Goal: Transaction & Acquisition: Obtain resource

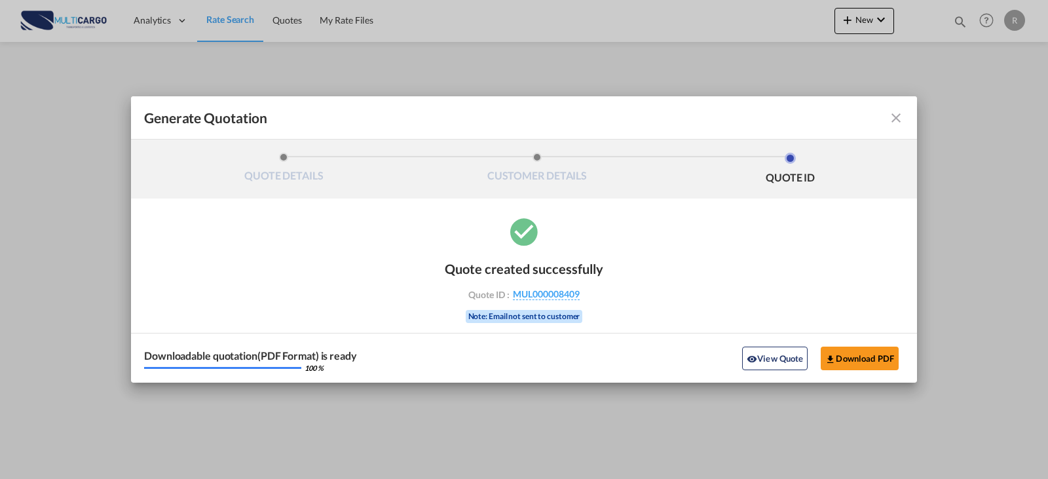
click at [891, 122] on md-icon "icon-close fg-AAA8AD cursor m-0" at bounding box center [896, 118] width 16 height 16
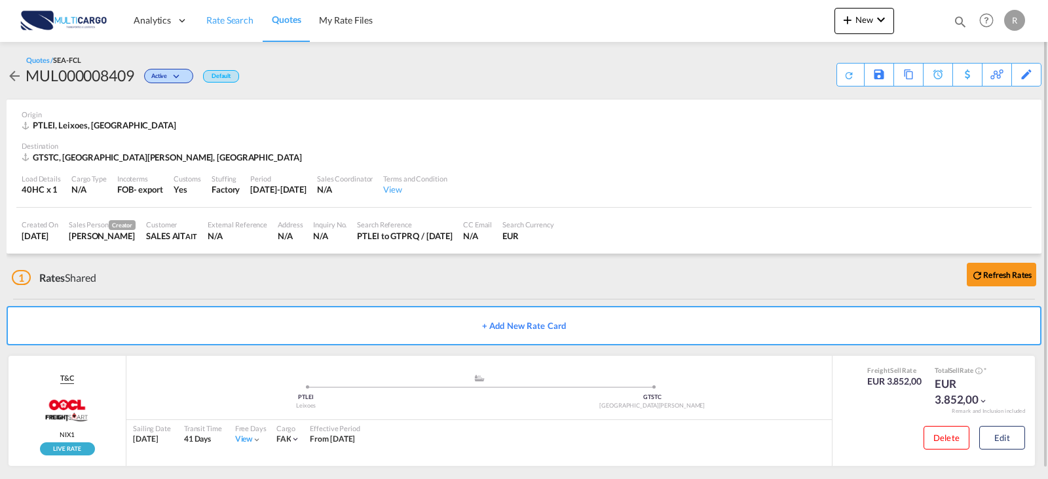
drag, startPoint x: 210, startPoint y: 23, endPoint x: 210, endPoint y: 35, distance: 12.5
click at [210, 23] on span "Rate Search" at bounding box center [229, 19] width 47 height 11
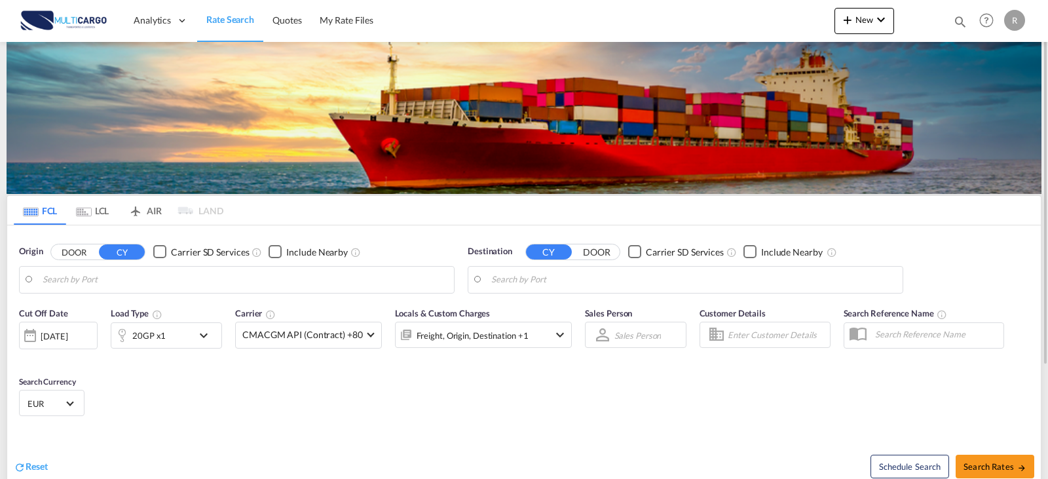
type input "Leixoes, PTLEI"
click at [571, 280] on input "Puerto Santo [PERSON_NAME], GTSTC" at bounding box center [693, 280] width 405 height 20
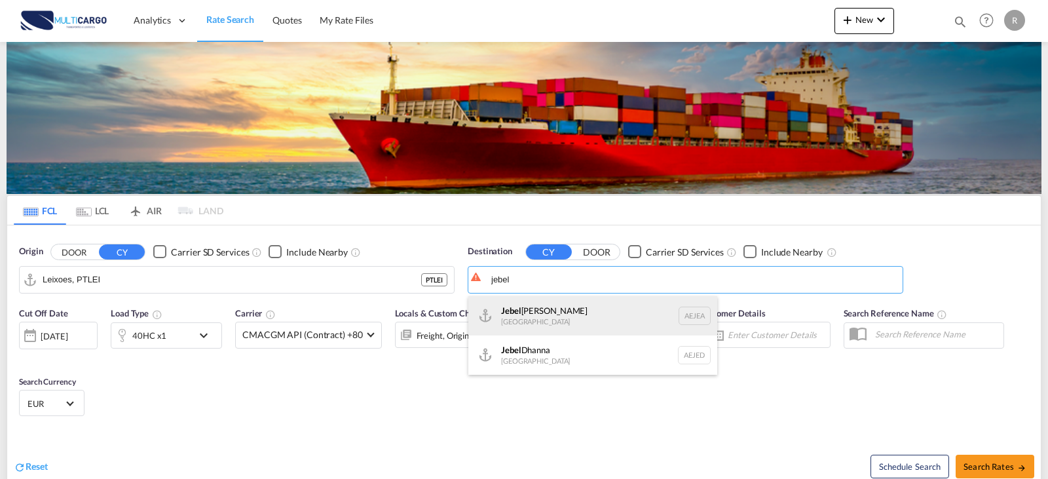
click at [669, 316] on div "[GEOGRAPHIC_DATA] [GEOGRAPHIC_DATA]" at bounding box center [592, 315] width 249 height 39
type input "[GEOGRAPHIC_DATA], [GEOGRAPHIC_DATA]"
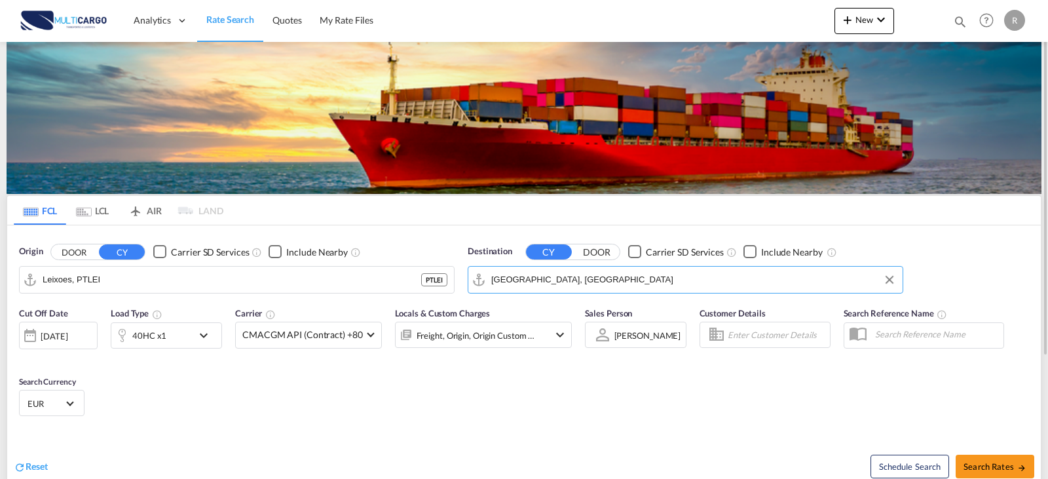
click at [466, 387] on div "Cut Off Date [DATE] [DATE] Load Type 40HC x1 Carrier CMACGM API (Contract) +80 …" at bounding box center [524, 364] width 1034 height 128
click at [192, 333] on div "40HC x1" at bounding box center [151, 335] width 81 height 26
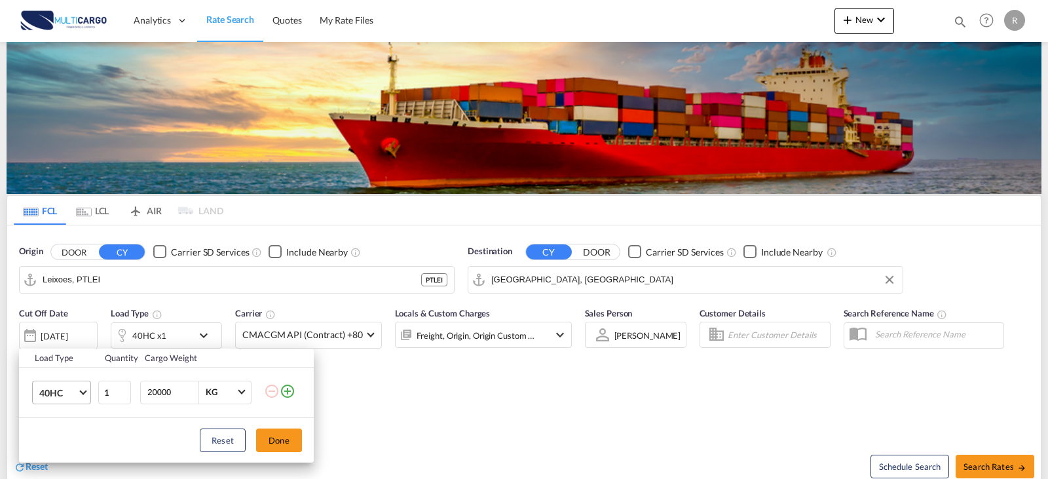
click at [53, 400] on md-select-value "40HC" at bounding box center [64, 392] width 52 height 22
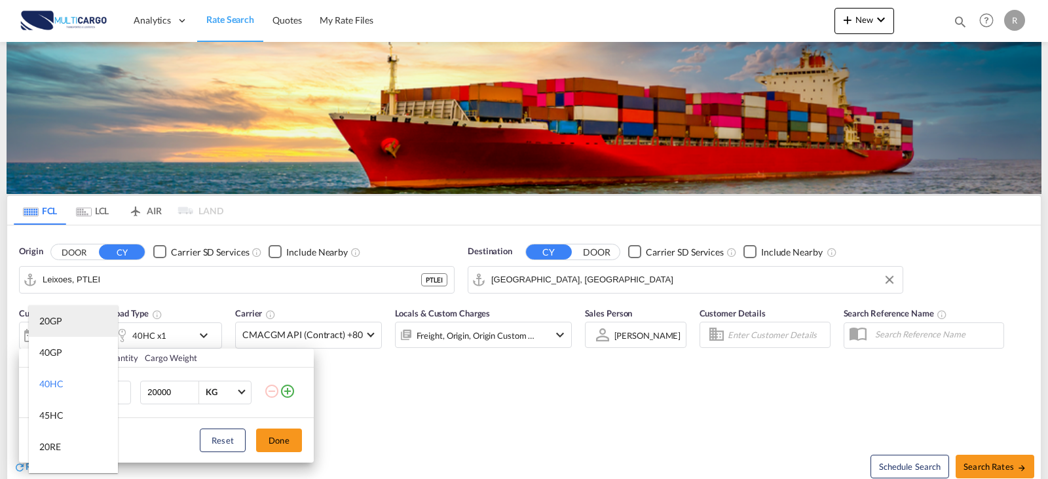
click at [60, 326] on div "20GP" at bounding box center [50, 320] width 23 height 13
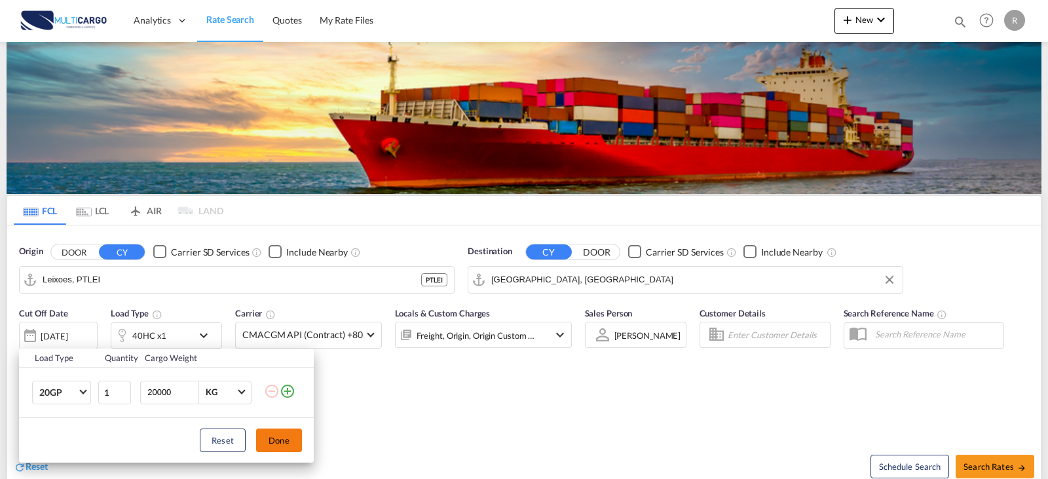
click at [289, 443] on button "Done" at bounding box center [279, 440] width 46 height 24
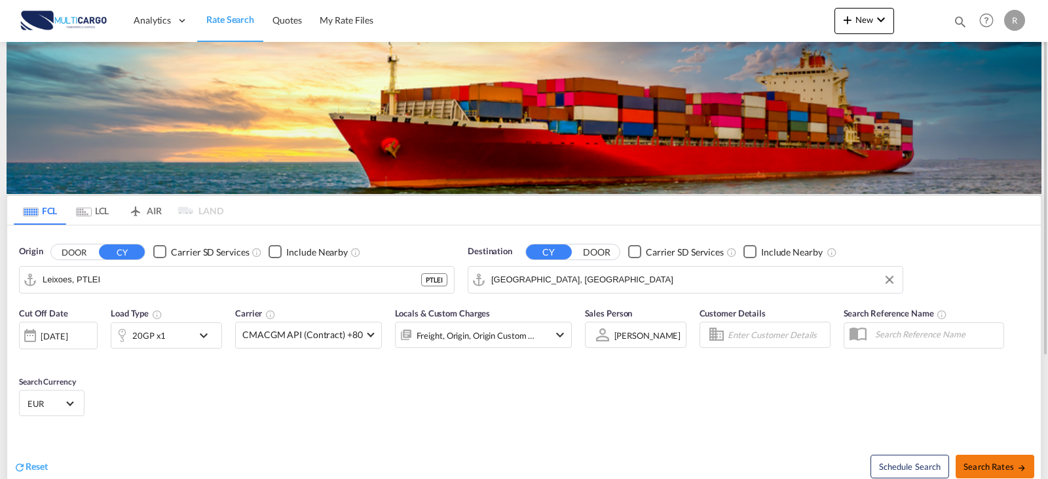
click at [1020, 464] on md-icon "icon-arrow-right" at bounding box center [1021, 467] width 9 height 9
type input "PTLEI to AEJEA / [DATE]"
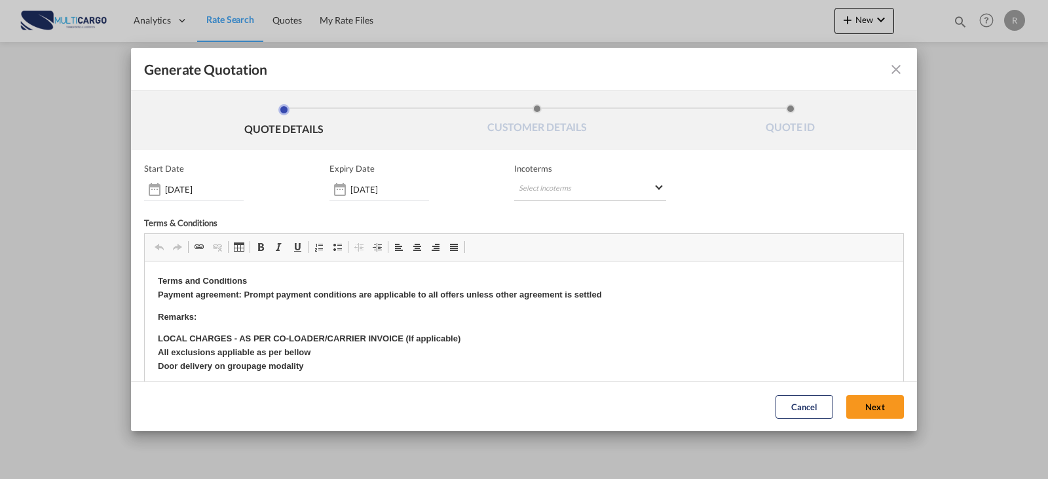
click at [543, 193] on md-select "Select Incoterms FCA - import Free Carrier FOB - import Free on Board DDP - exp…" at bounding box center [590, 190] width 152 height 24
type md-option "[object Object]"
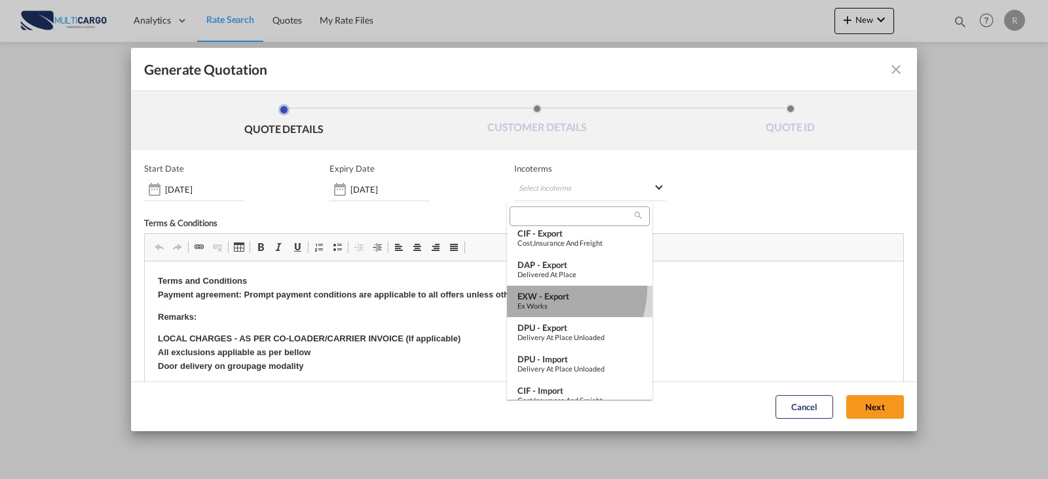
click at [548, 288] on md-option "EXW - export Ex Works" at bounding box center [579, 301] width 145 height 31
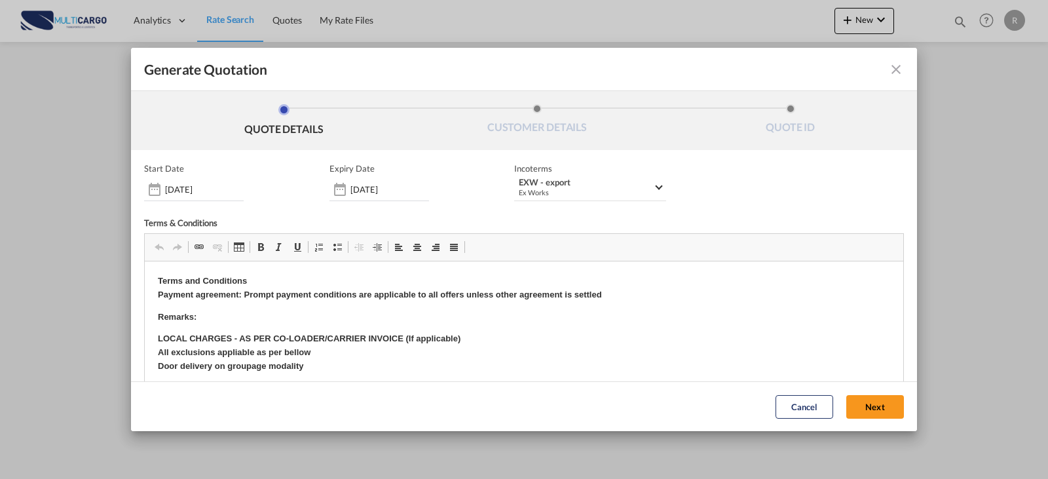
click at [862, 418] on button "Next" at bounding box center [875, 407] width 58 height 24
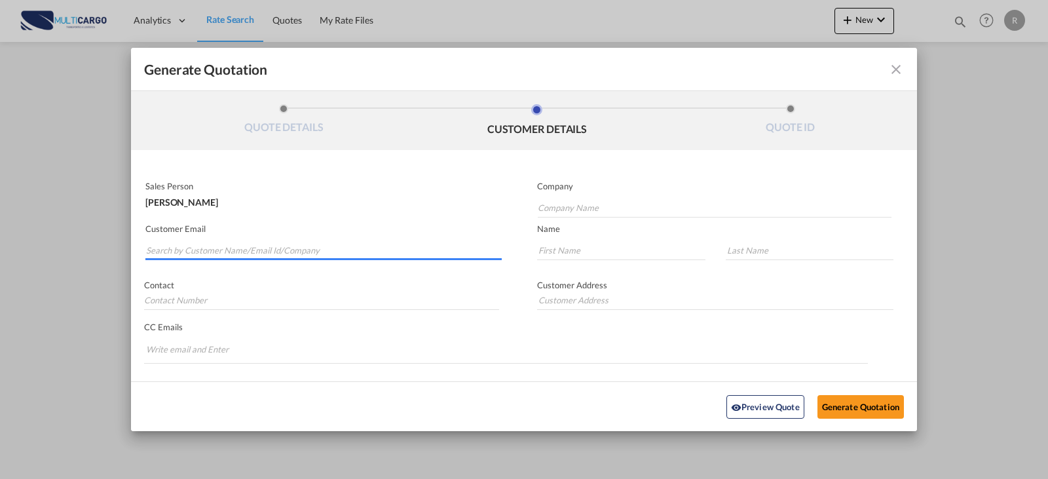
click at [259, 259] on md-autocomplete-wrap "Generate QuotationQUOTE ..." at bounding box center [323, 247] width 356 height 26
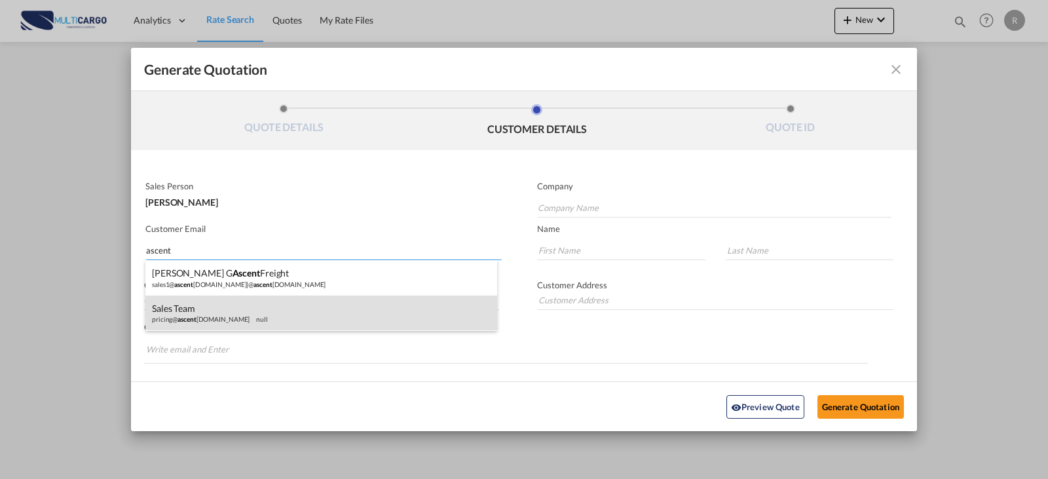
type input "ascent"
click at [339, 304] on div "Sales Team pricing@ ascent [DOMAIN_NAME] null" at bounding box center [321, 312] width 352 height 35
type input "@[DOMAIN_NAME]"
type input "[EMAIL_ADDRESS][DOMAIN_NAME]"
type input "Sales"
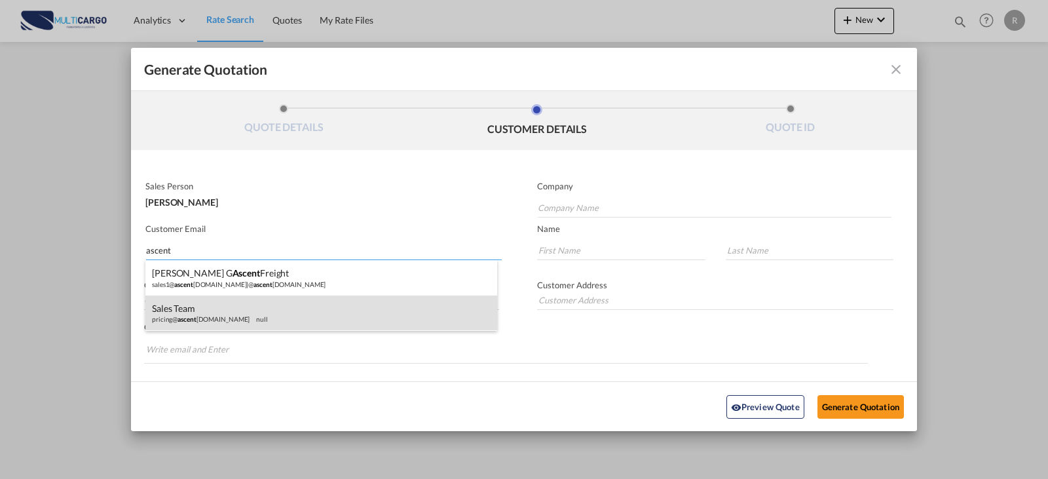
type input "Team"
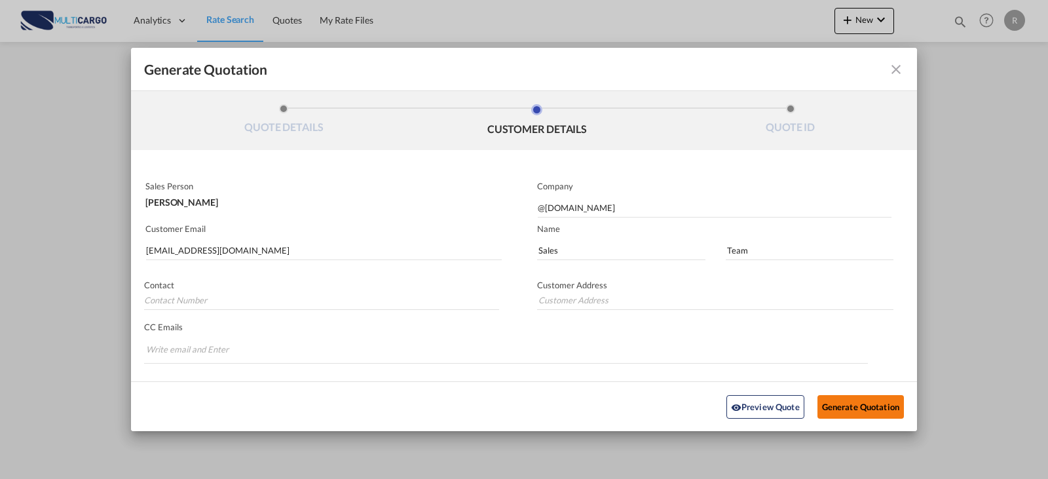
click at [858, 406] on button "Generate Quotation" at bounding box center [860, 406] width 86 height 24
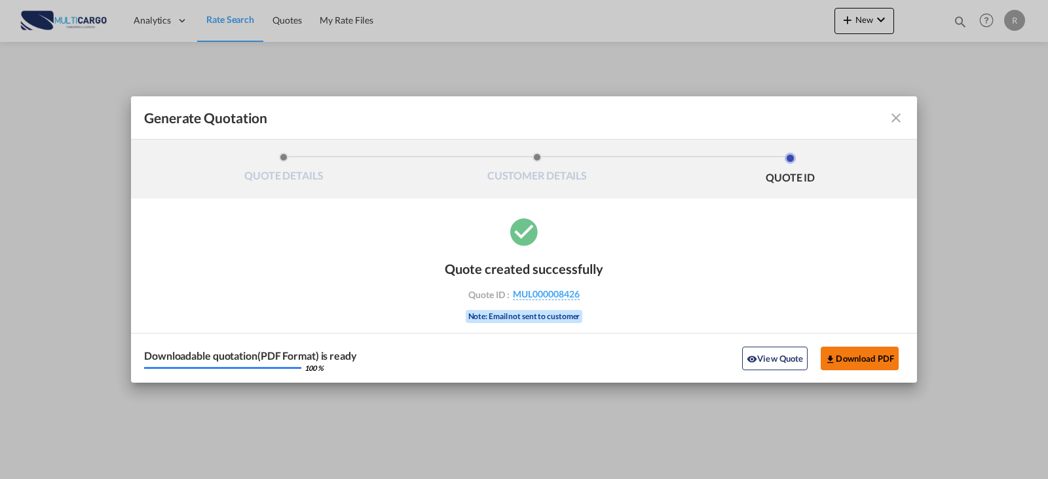
click at [877, 352] on button "Download PDF" at bounding box center [860, 359] width 78 height 24
click at [895, 119] on md-icon "icon-close fg-AAA8AD cursor m-0" at bounding box center [896, 118] width 16 height 16
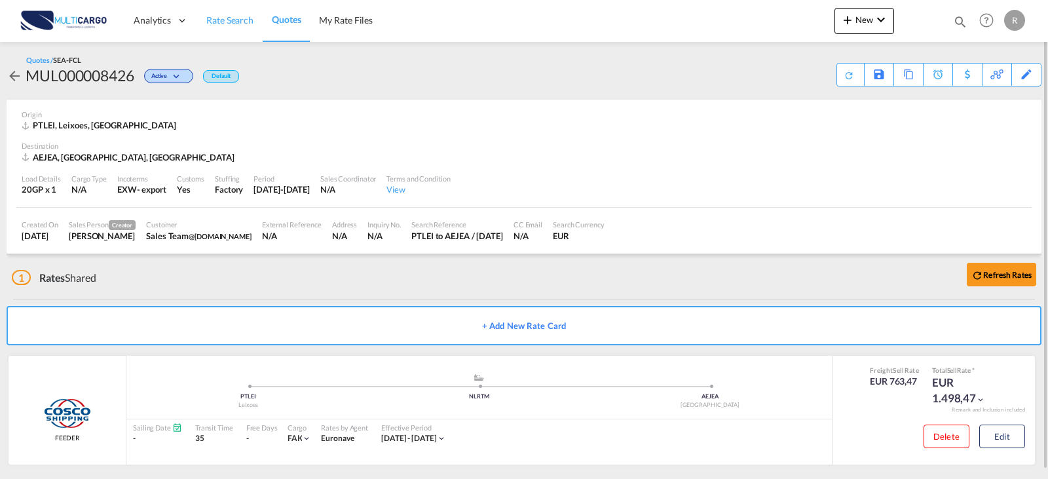
click at [234, 29] on link "Rate Search" at bounding box center [230, 20] width 66 height 43
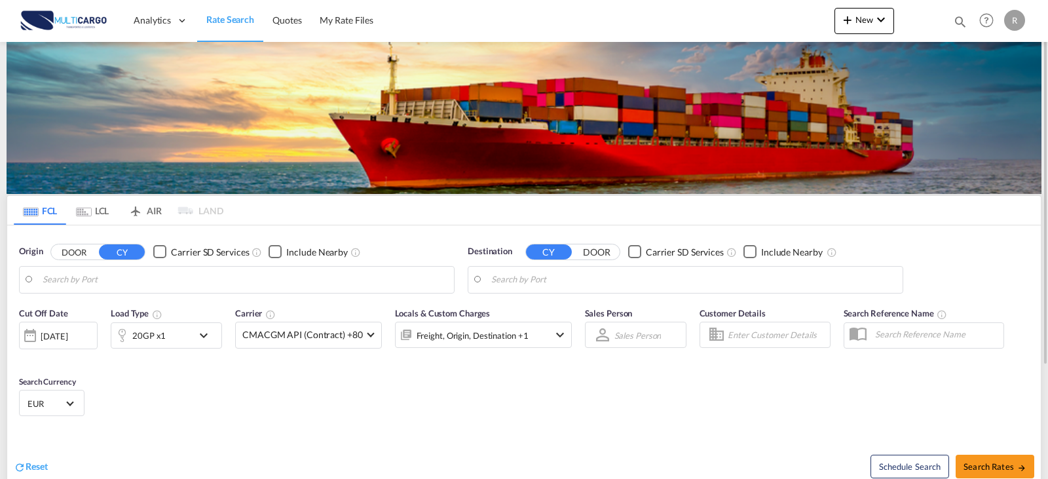
type input "Leixoes, PTLEI"
click at [574, 276] on input "[GEOGRAPHIC_DATA], [GEOGRAPHIC_DATA]" at bounding box center [693, 280] width 405 height 20
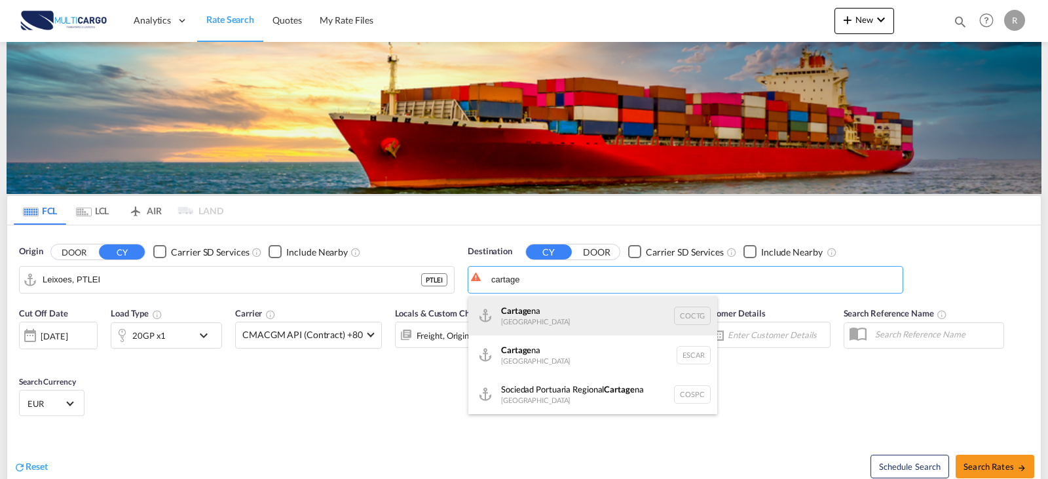
click at [580, 318] on div "Cartage na [GEOGRAPHIC_DATA] COCTG" at bounding box center [592, 315] width 249 height 39
type input "[GEOGRAPHIC_DATA], COCTG"
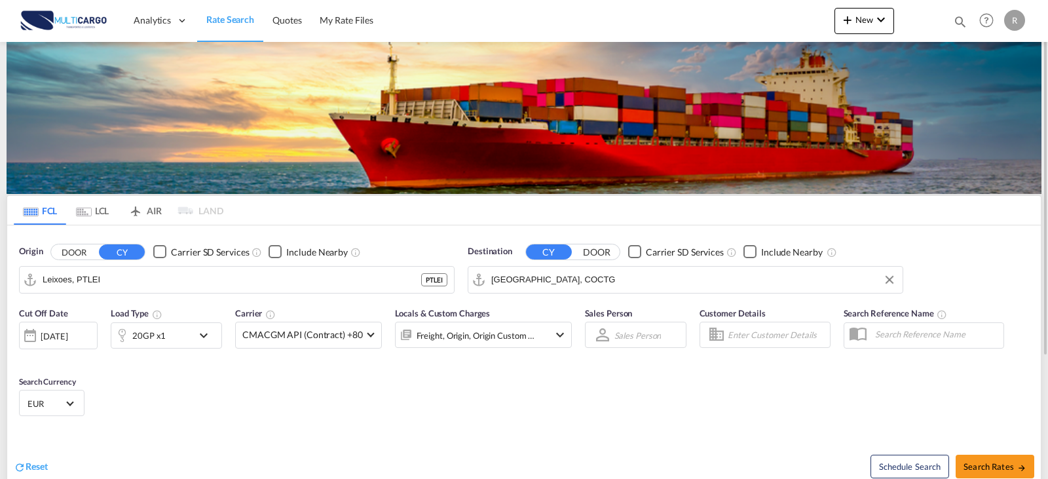
click at [189, 337] on div "20GP x1" at bounding box center [151, 335] width 81 height 26
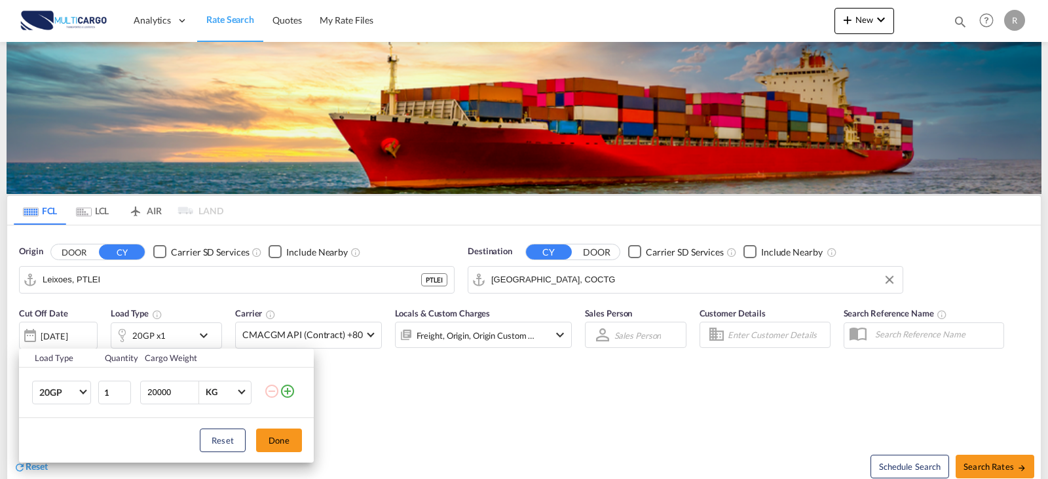
click at [293, 393] on md-icon "icon-plus-circle-outline" at bounding box center [288, 391] width 16 height 16
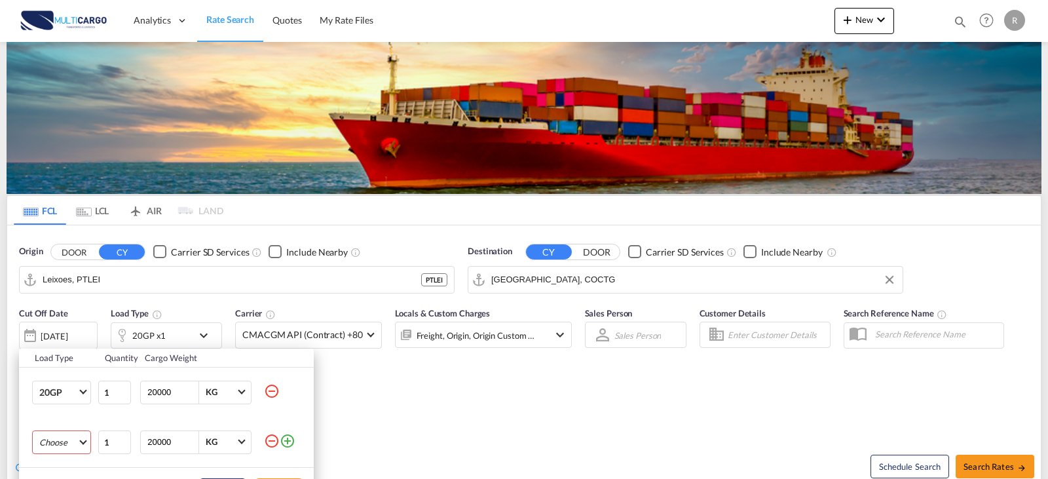
drag, startPoint x: 81, startPoint y: 446, endPoint x: 77, endPoint y: 441, distance: 7.0
click at [78, 446] on md-select "Choose 20GP 40GP 40HC 45HC 20RE 40RE 40HR 20OT 40OT 20FR 40FR 40NR 20NR 45S 20T…" at bounding box center [61, 442] width 59 height 24
click at [66, 379] on md-option "40HC" at bounding box center [73, 383] width 89 height 31
click at [439, 424] on div "Load Type Quantity Cargo Weight 20GP 20GP 40GP 40HC 45HC 20RE 40RE 40HR 20OT 40…" at bounding box center [524, 239] width 1048 height 479
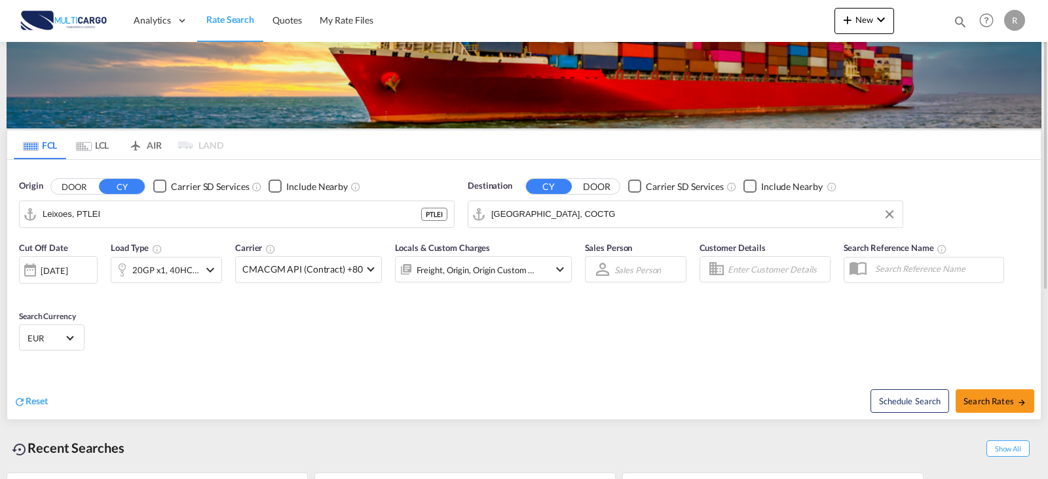
scroll to position [131, 0]
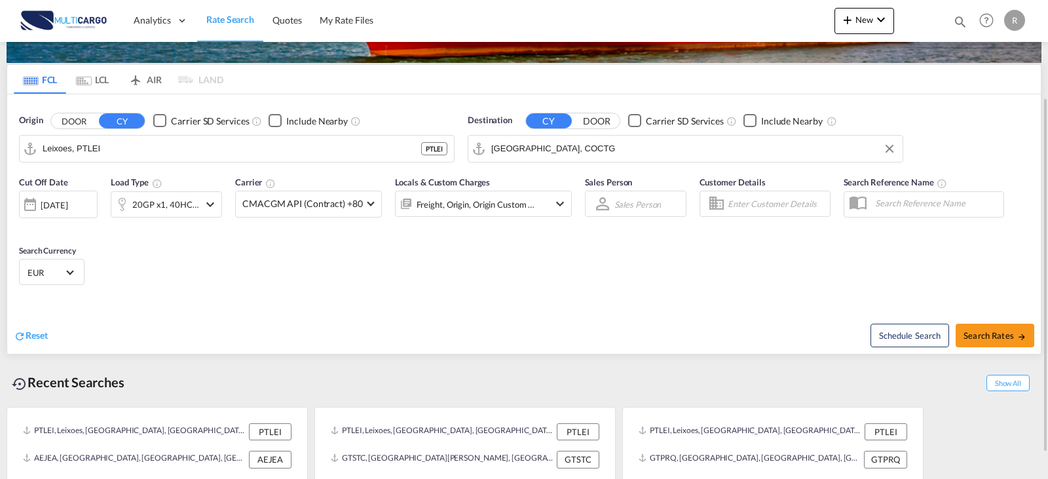
click at [538, 200] on div "Freight, Origin, Origin Custom +1" at bounding box center [483, 204] width 177 height 26
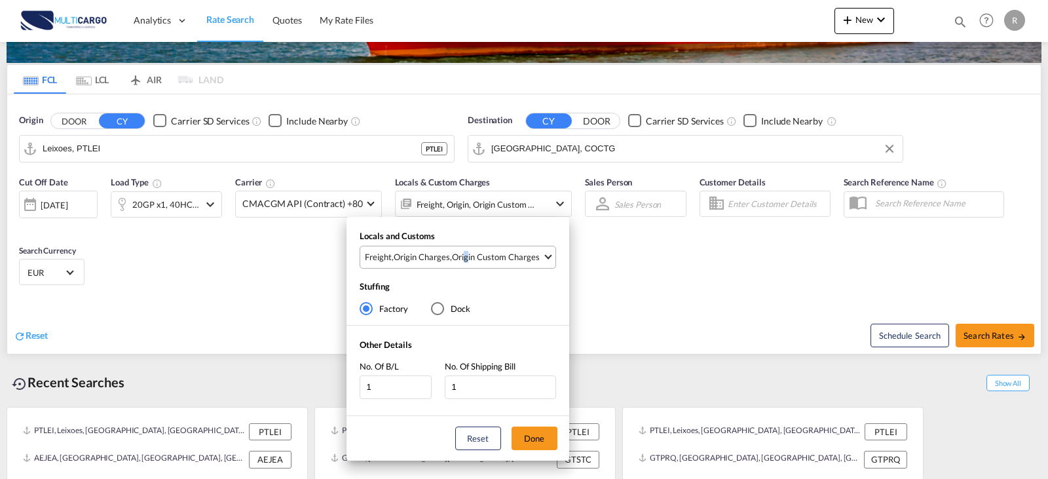
click at [463, 267] on md-select-value "Freight , Origin Charges , Origin Custom Charges" at bounding box center [460, 257] width 192 height 22
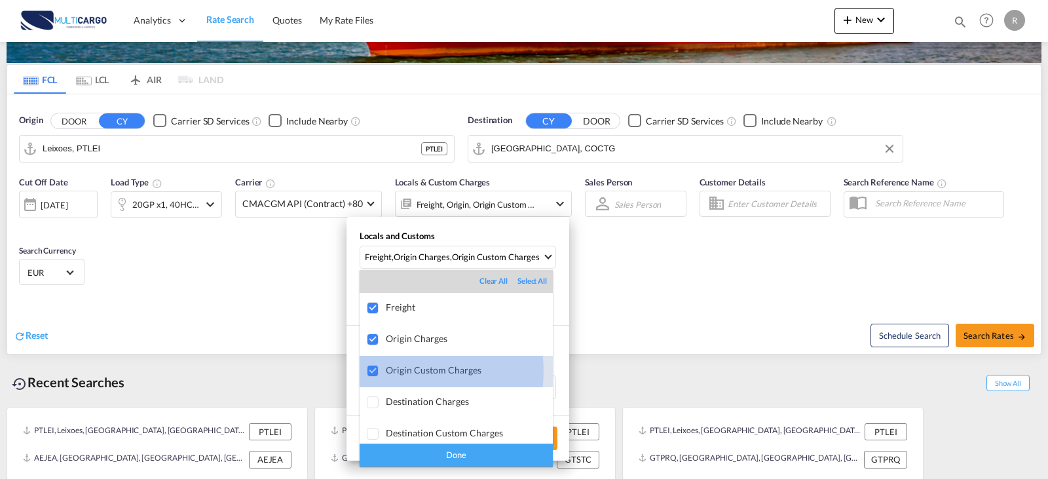
click at [369, 371] on div at bounding box center [373, 371] width 13 height 13
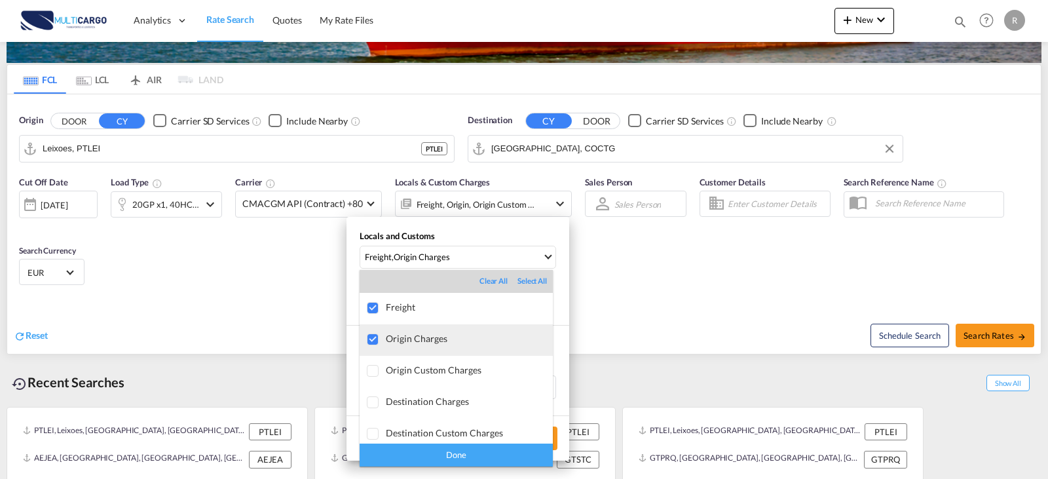
click at [377, 344] on div at bounding box center [373, 339] width 13 height 13
click at [451, 455] on div "Done" at bounding box center [456, 454] width 193 height 23
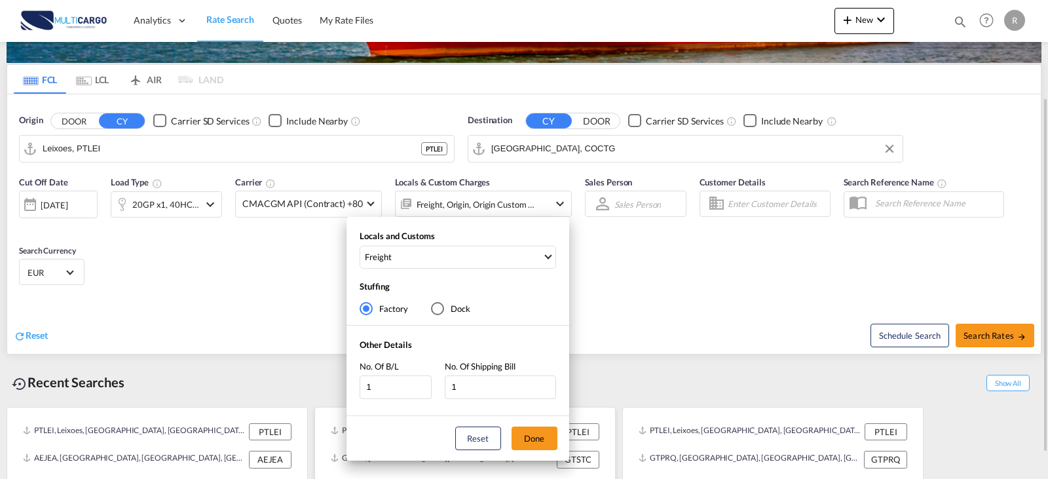
click at [537, 438] on button "Done" at bounding box center [535, 438] width 46 height 24
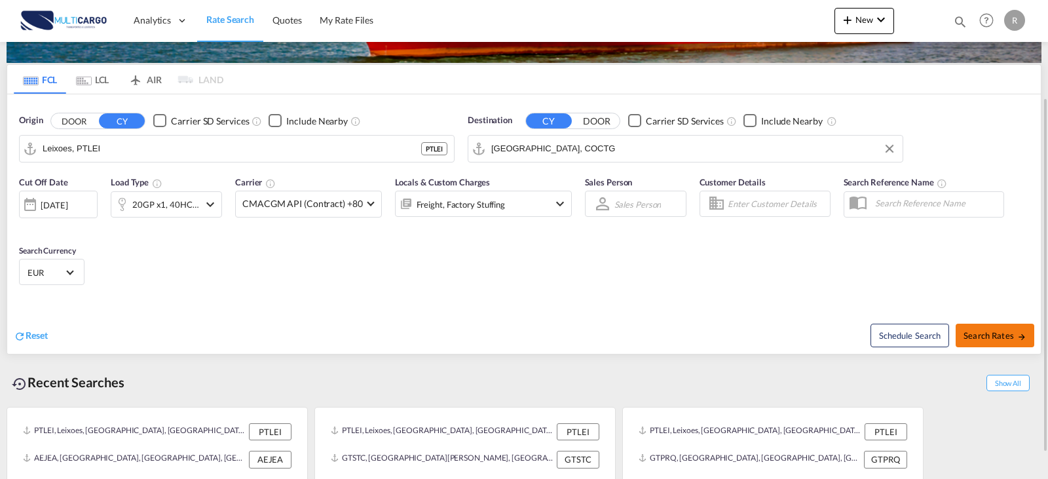
click at [1018, 326] on button "Search Rates" at bounding box center [995, 336] width 79 height 24
type input "PTLEI to COCTG / [DATE]"
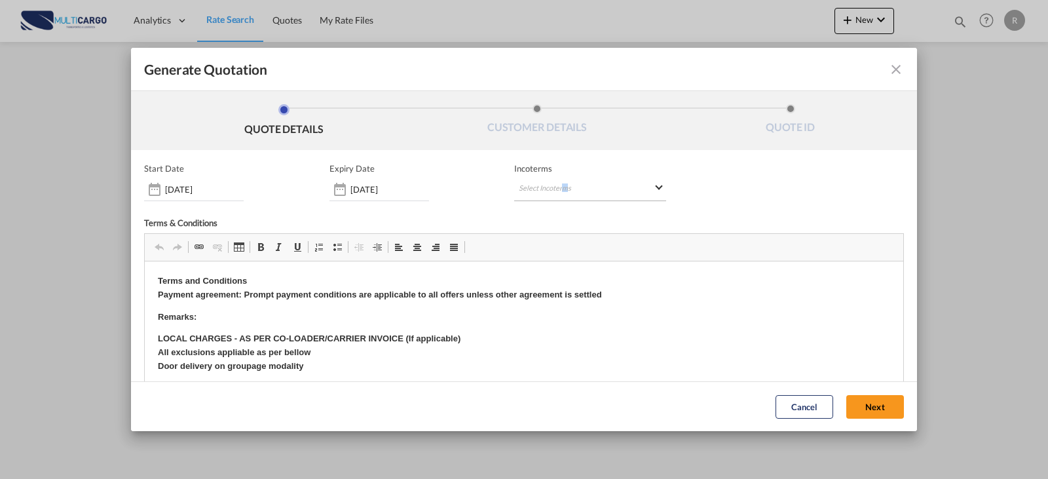
click at [559, 190] on md-select "Select Incoterms FCA - import Free Carrier FOB - import Free on Board DDP - exp…" at bounding box center [590, 190] width 152 height 24
type md-option "[object Object]"
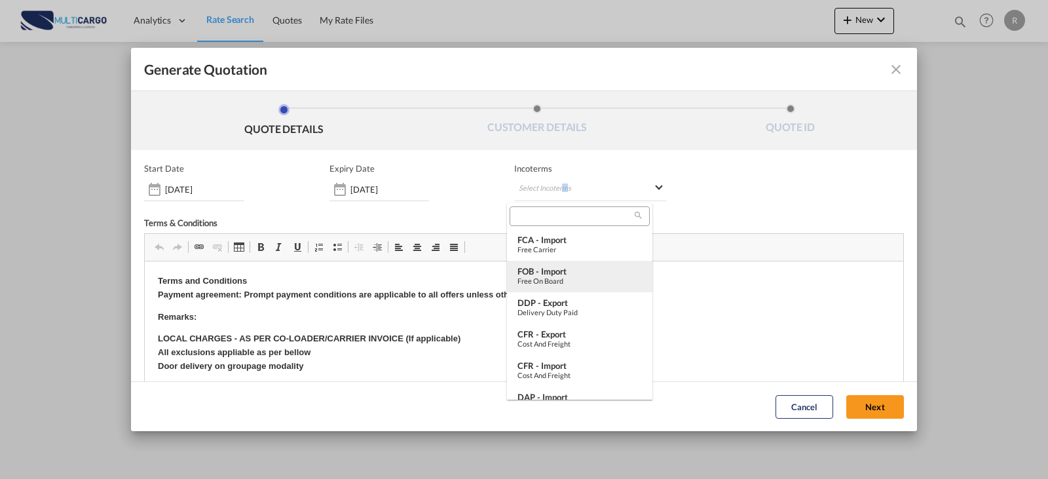
type md-option "[object Object]"
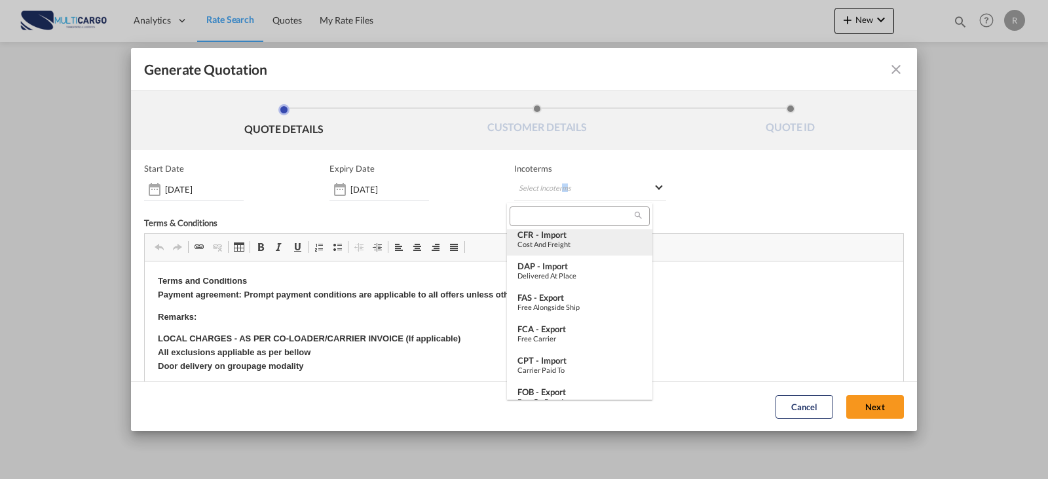
scroll to position [197, 0]
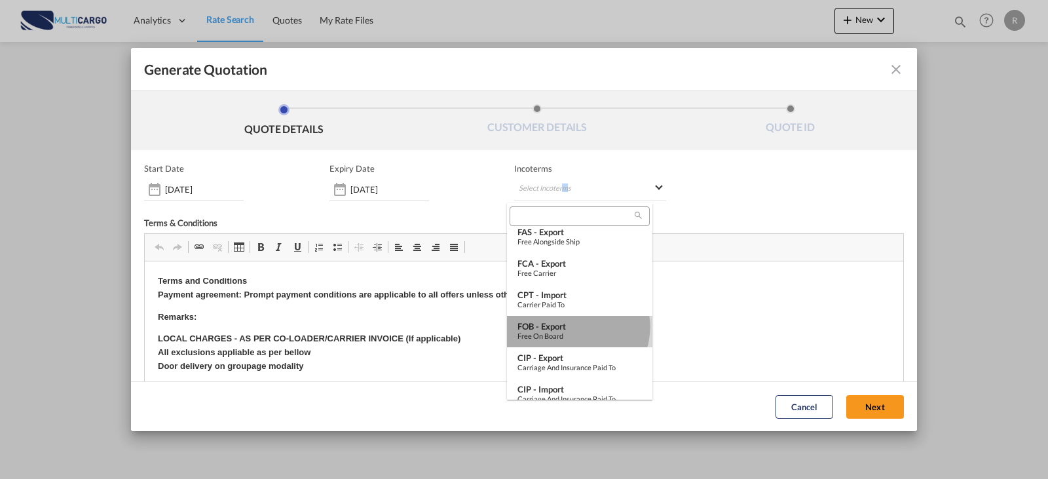
click at [577, 327] on div "FOB - export" at bounding box center [579, 326] width 124 height 10
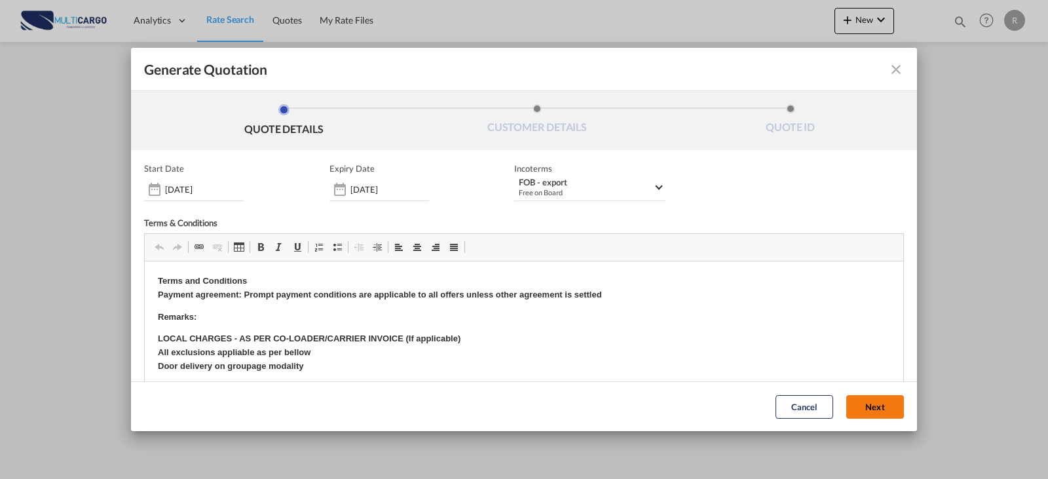
click at [846, 410] on button "Next" at bounding box center [875, 407] width 58 height 24
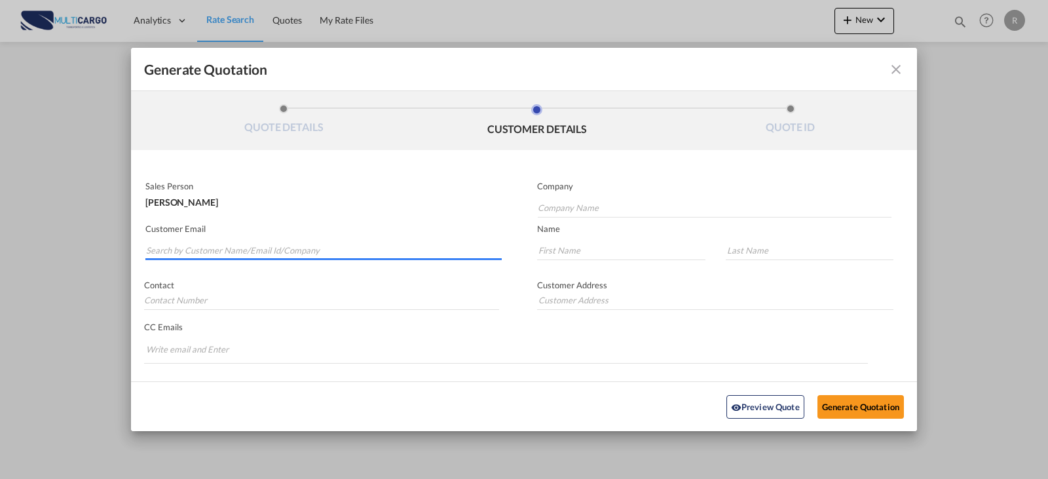
click at [216, 253] on input "Search by Customer Name/Email Id/Company" at bounding box center [324, 250] width 356 height 20
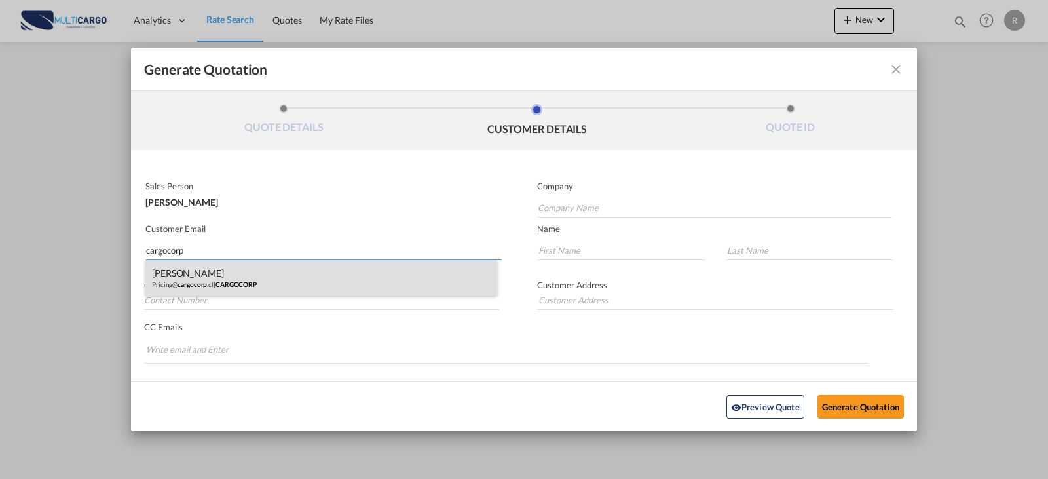
type input "cargocorp"
click at [284, 275] on div "[PERSON_NAME] Pricing@ cargocorp .cl | CARGOCORP" at bounding box center [321, 277] width 352 height 35
type input "CARGOCORP"
type input "[EMAIL_ADDRESS][DOMAIN_NAME]"
type input "[PERSON_NAME]"
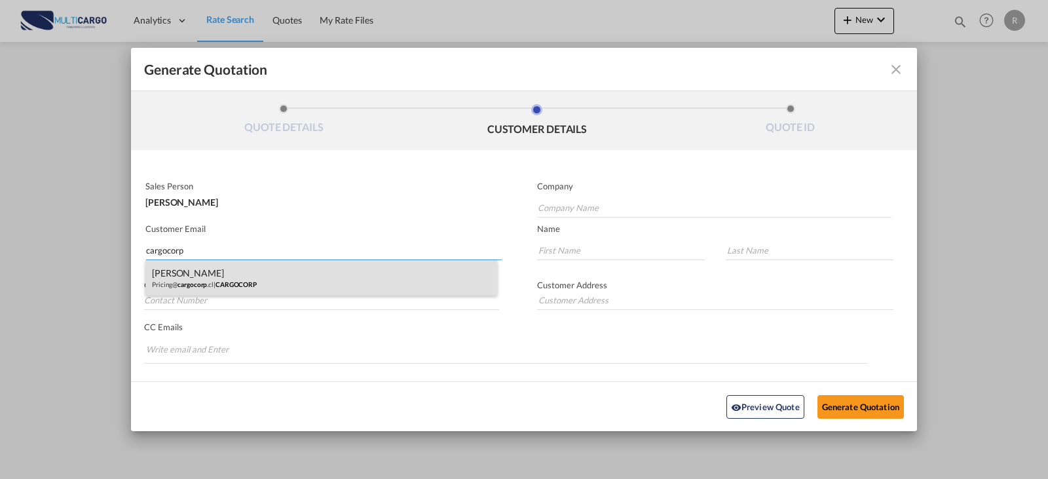
type input "MORALEDA"
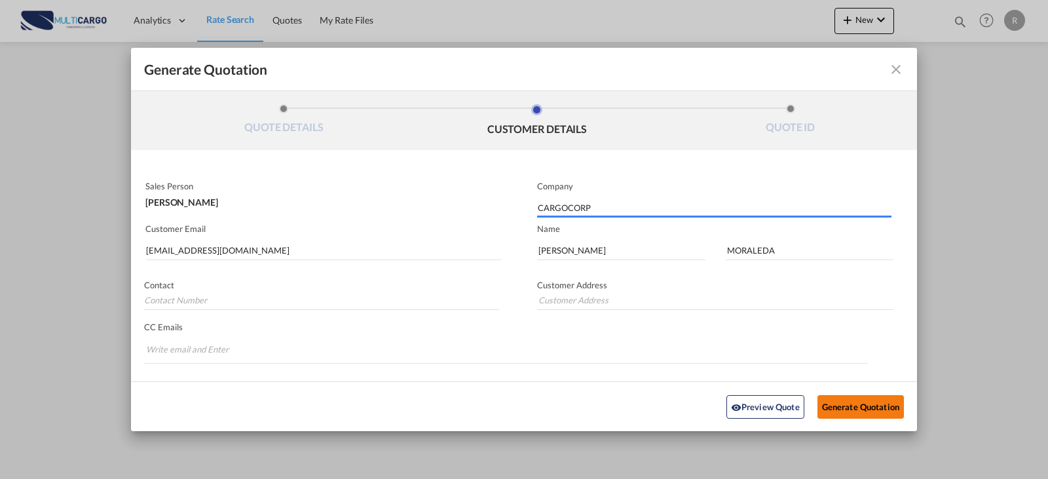
click at [859, 409] on button "Generate Quotation" at bounding box center [860, 406] width 86 height 24
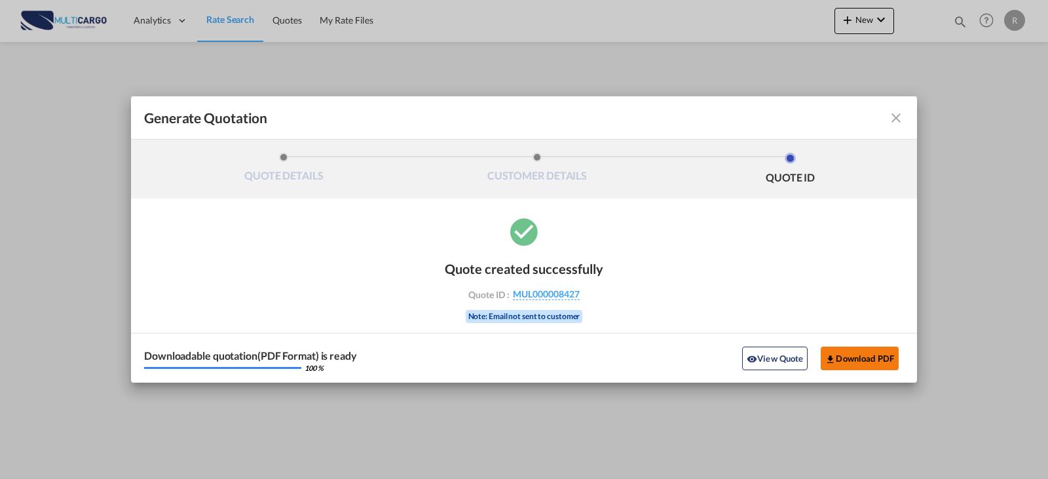
click at [847, 352] on button "Download PDF" at bounding box center [860, 359] width 78 height 24
click at [899, 113] on md-icon "icon-close fg-AAA8AD cursor m-0" at bounding box center [896, 118] width 16 height 16
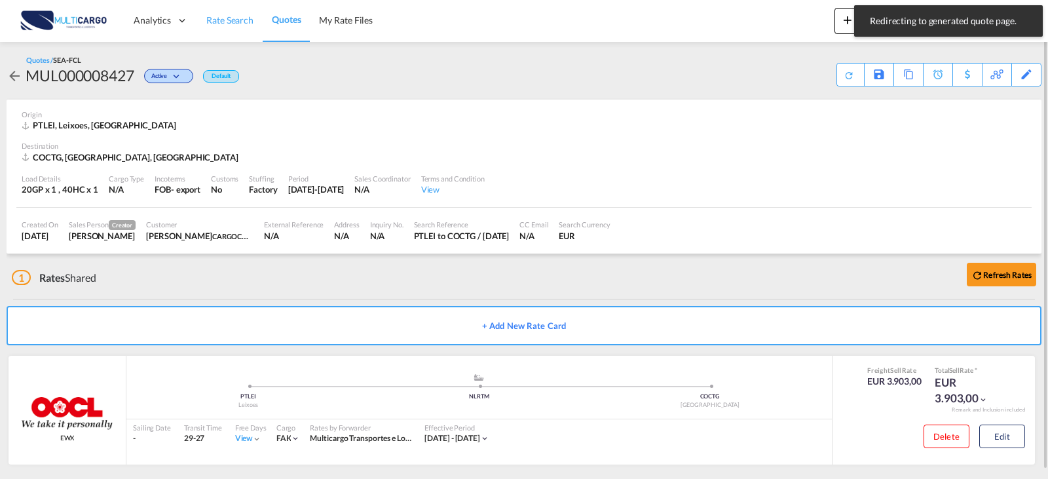
click at [237, 22] on span "Rate Search" at bounding box center [229, 19] width 47 height 11
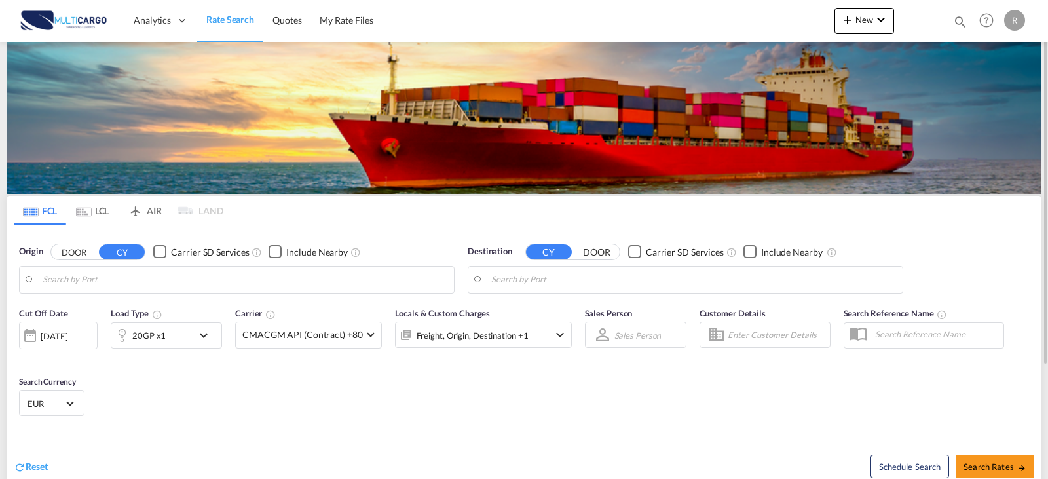
type input "Leixoes, PTLEI"
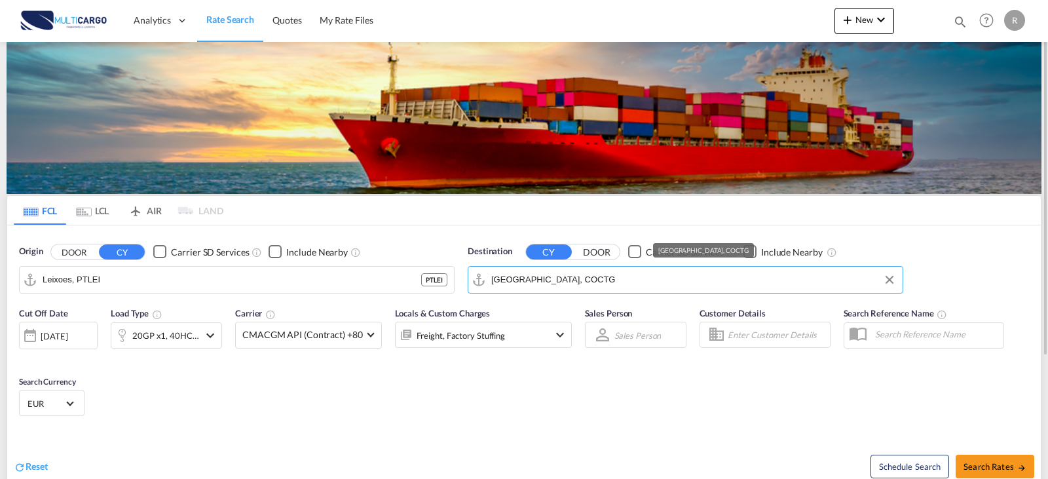
click at [542, 276] on input "[GEOGRAPHIC_DATA], COCTG" at bounding box center [693, 280] width 405 height 20
click at [565, 309] on div "Poti [US_STATE] GEPTI" at bounding box center [592, 315] width 249 height 39
type input "Poti, GEPTI"
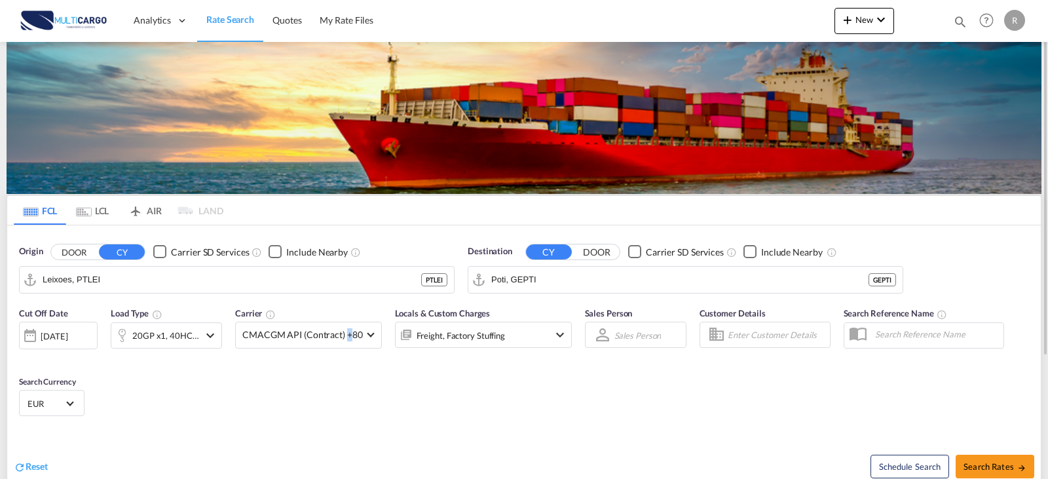
click at [347, 424] on div "Cut Off Date [DATE] [DATE] Load Type 20GP x1, 40HC x1 Carrier CMACGM API (Contr…" at bounding box center [524, 364] width 1034 height 128
click at [189, 333] on div "20GP x1, 40HC x1" at bounding box center [165, 335] width 67 height 18
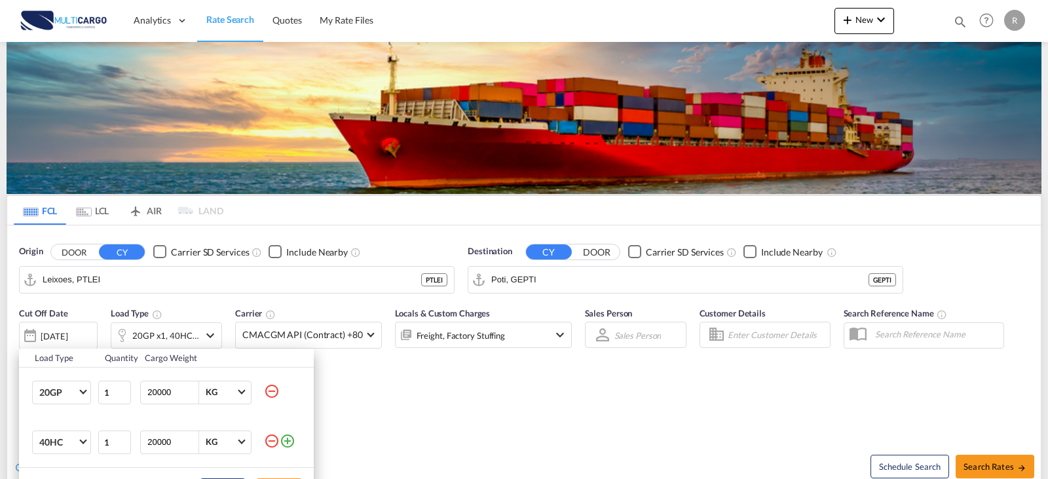
click at [273, 390] on md-icon "icon-minus-circle-outline" at bounding box center [272, 391] width 16 height 16
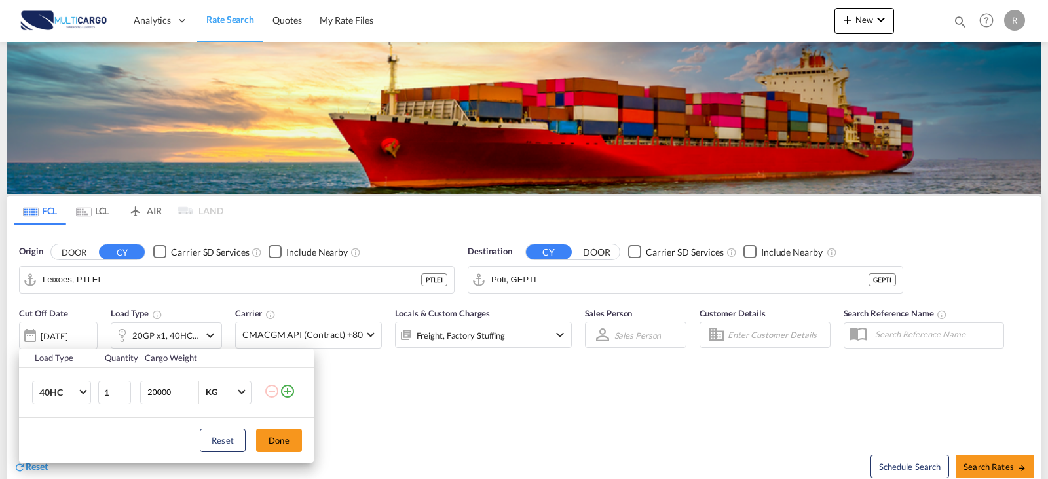
click at [999, 464] on div "Load Type Quantity Cargo Weight 40HC 20GP 40GP 40HC 45HC 20RE 40RE 40HR 20OT 40…" at bounding box center [524, 239] width 1048 height 479
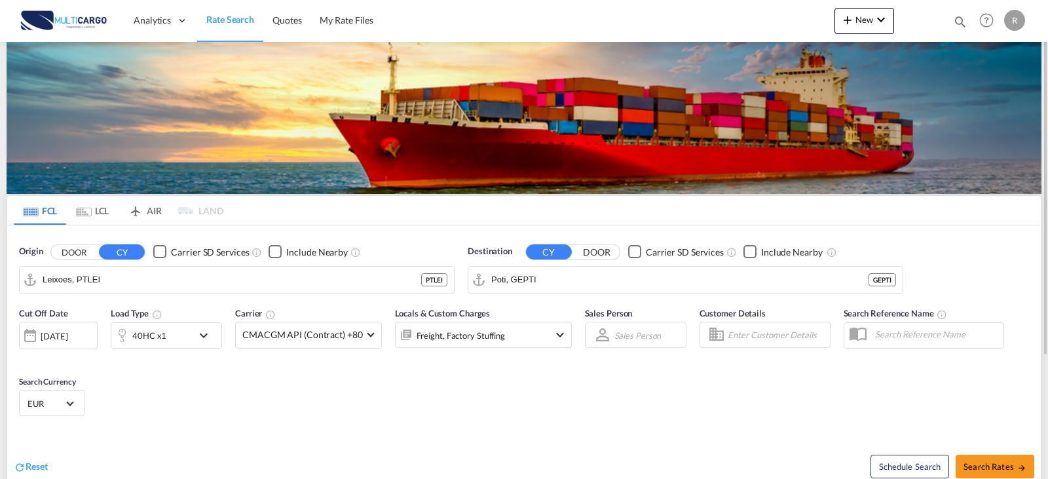
click at [543, 333] on div "Freight, Factory Stuffing" at bounding box center [483, 335] width 177 height 26
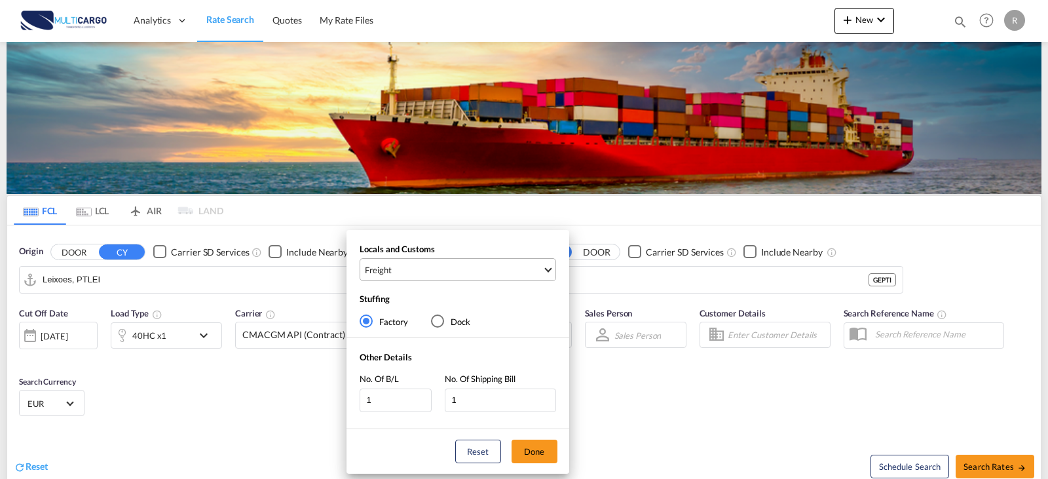
click at [487, 267] on span "Freight" at bounding box center [454, 270] width 178 height 12
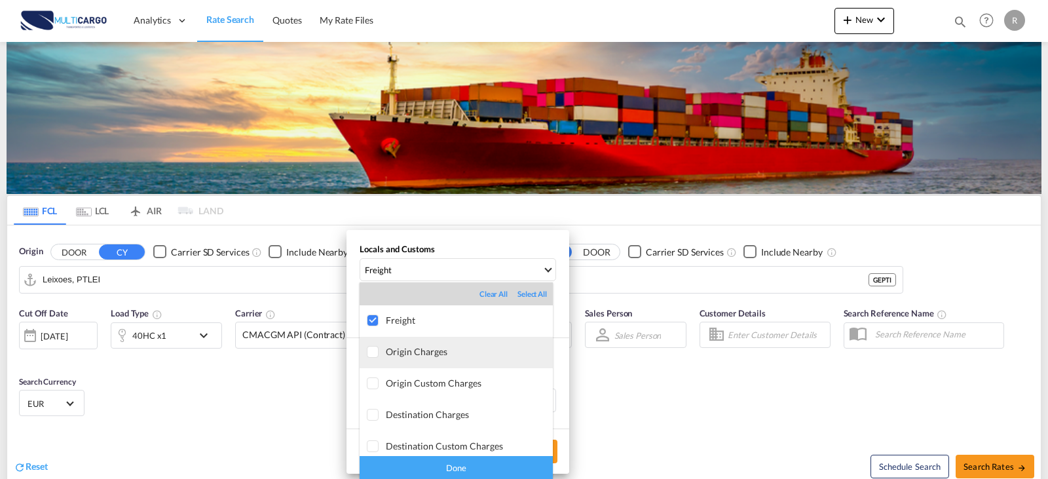
click at [436, 348] on div "Origin Charges" at bounding box center [469, 351] width 167 height 11
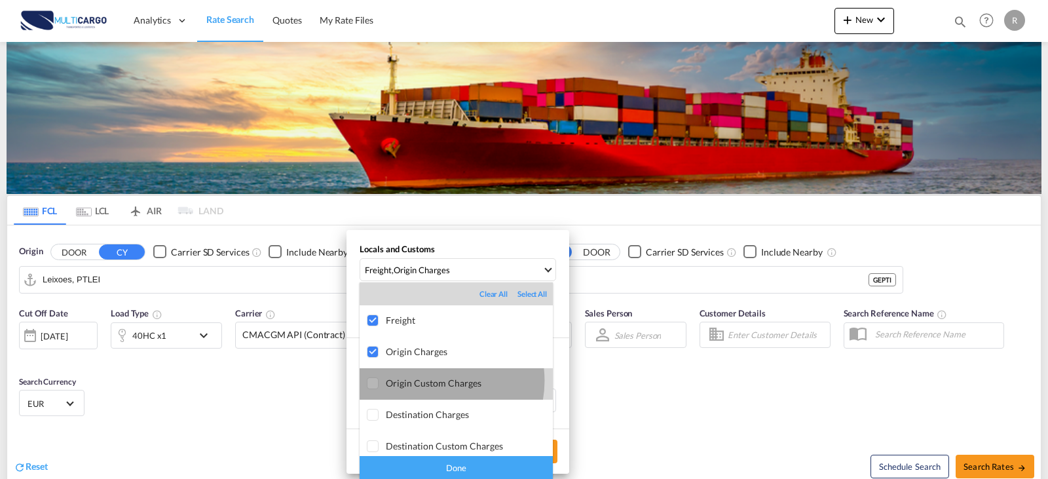
click at [434, 383] on div "Origin Custom Charges" at bounding box center [469, 382] width 167 height 11
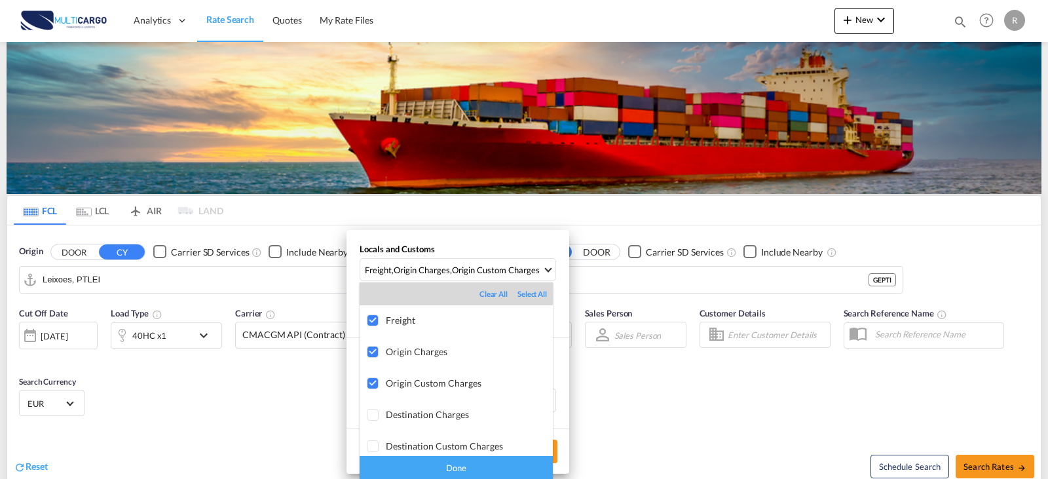
click at [441, 460] on div "Done" at bounding box center [456, 467] width 193 height 23
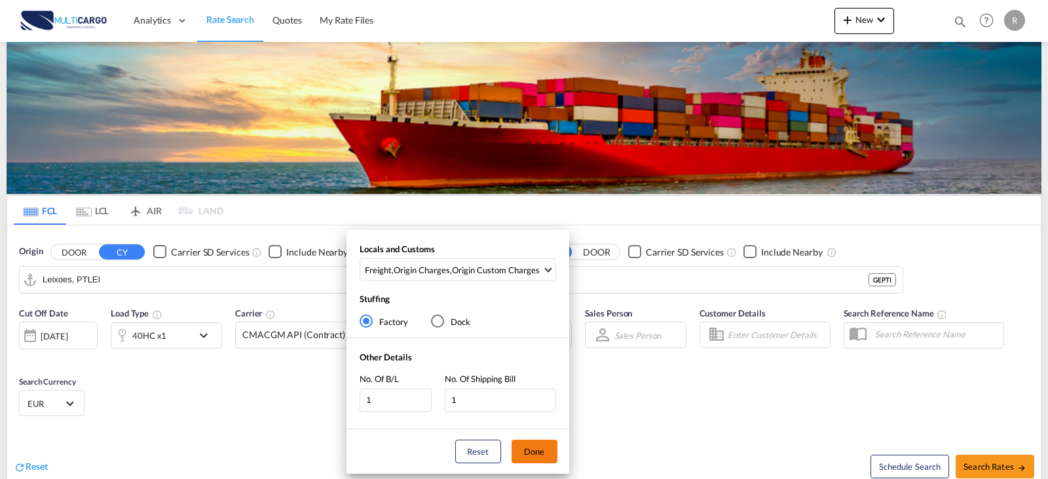
click at [541, 449] on button "Done" at bounding box center [535, 452] width 46 height 24
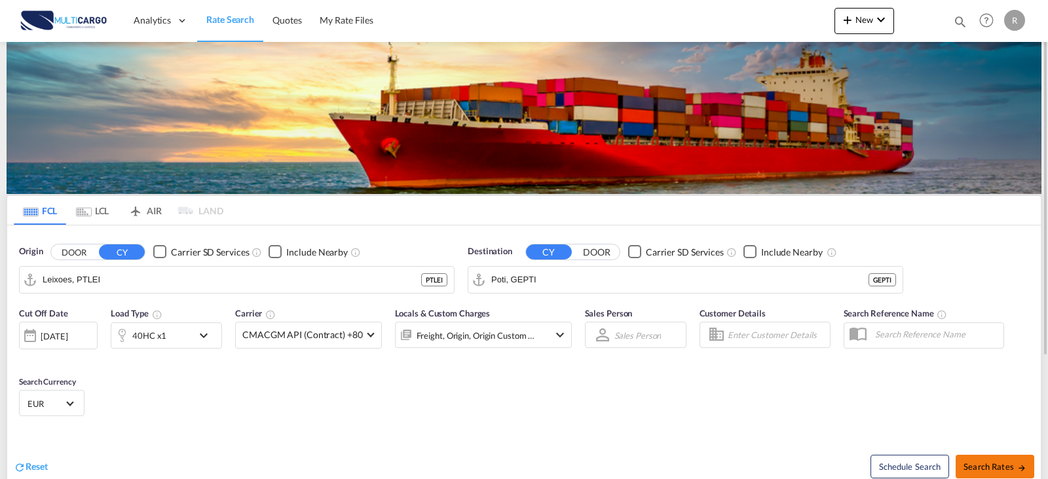
click at [986, 471] on span "Search Rates" at bounding box center [995, 466] width 63 height 10
type input "PTLEI to GEPTI / [DATE]"
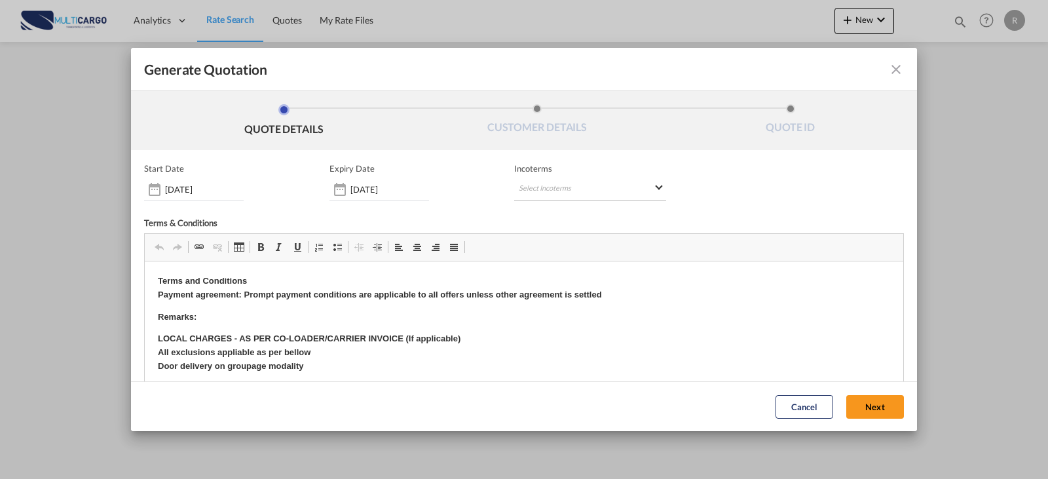
click at [540, 187] on md-select "Select Incoterms FCA - import Free Carrier FOB - import Free on Board DDP - exp…" at bounding box center [590, 190] width 152 height 24
type md-option "[object Object]"
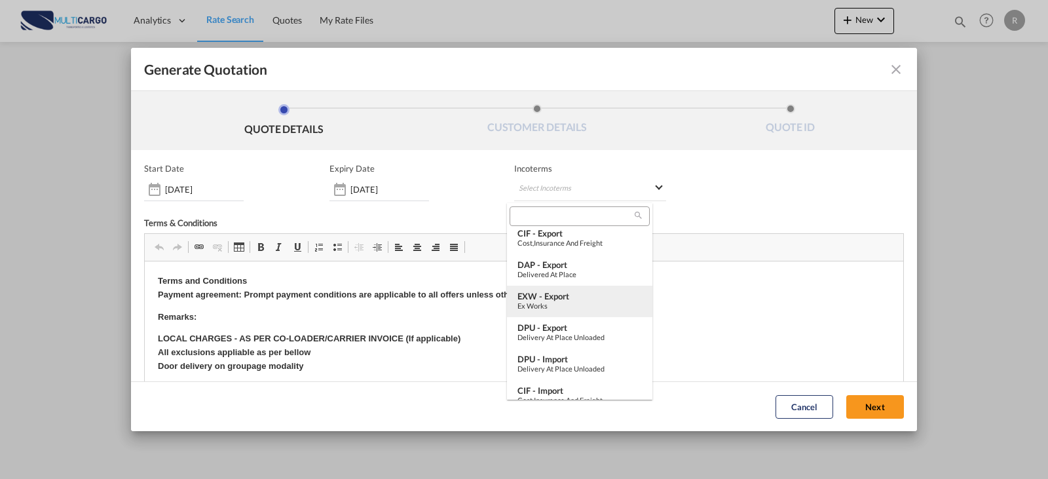
type md-option "[object Object]"
click at [605, 295] on div "EXW - export" at bounding box center [579, 296] width 124 height 10
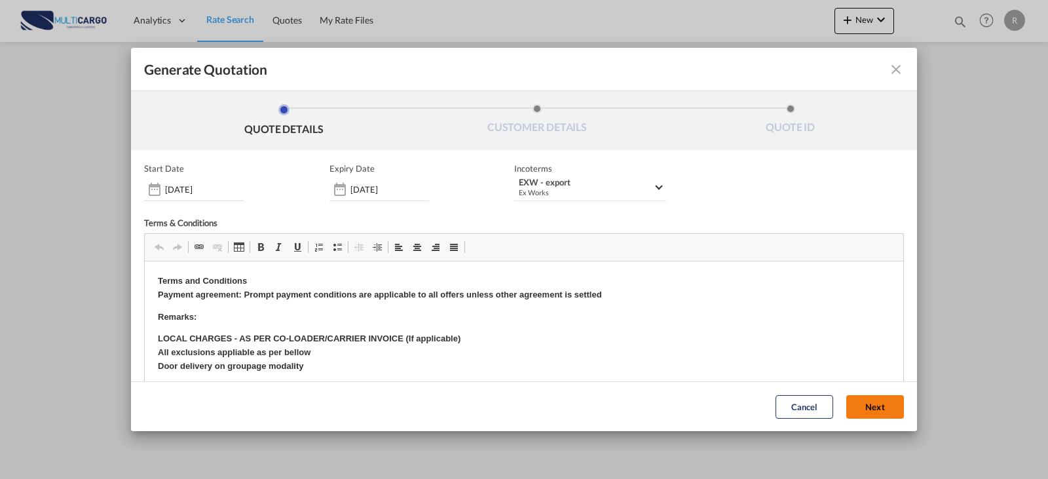
click at [859, 400] on button "Next" at bounding box center [875, 407] width 58 height 24
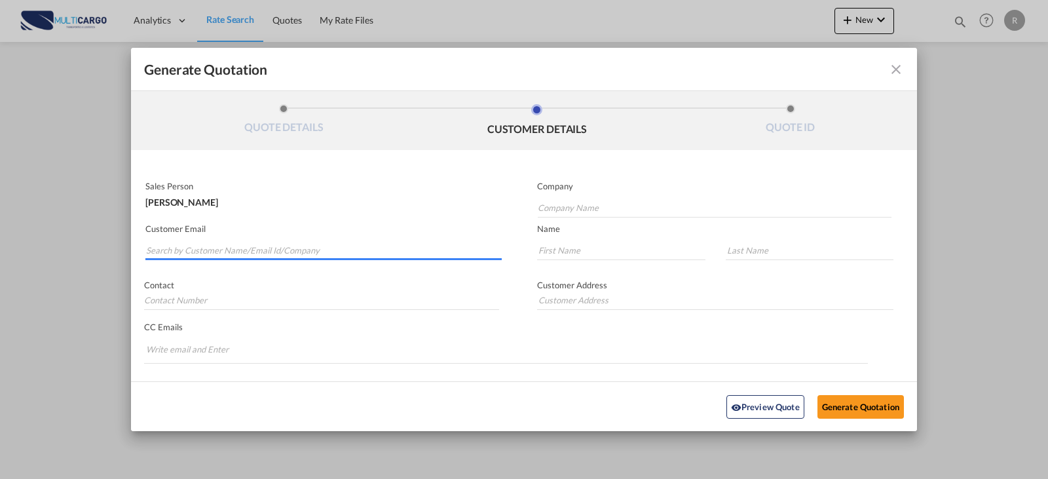
click at [302, 246] on input "Search by Customer Name/Email Id/Company" at bounding box center [324, 250] width 356 height 20
type input "c"
click at [629, 213] on input "Company Name" at bounding box center [715, 208] width 354 height 20
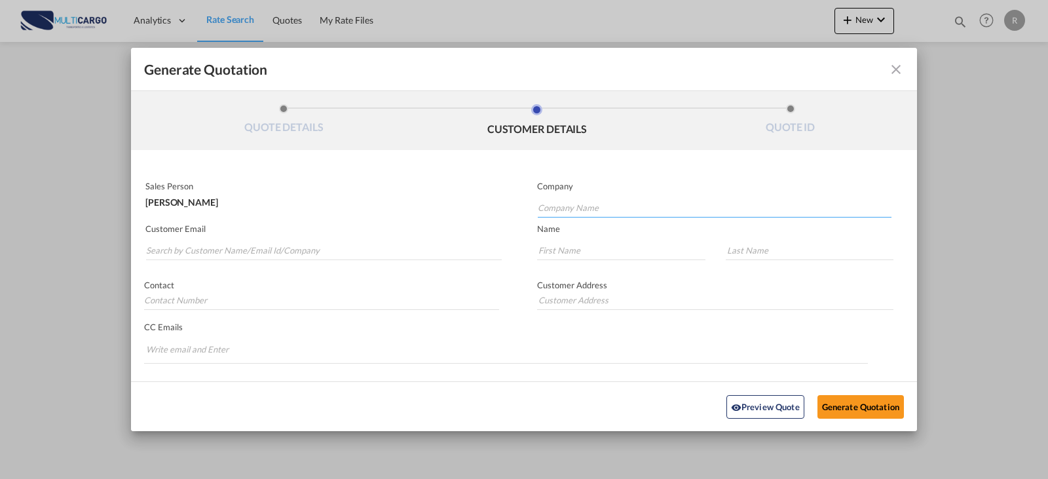
click at [607, 201] on input "Company Name" at bounding box center [715, 208] width 354 height 20
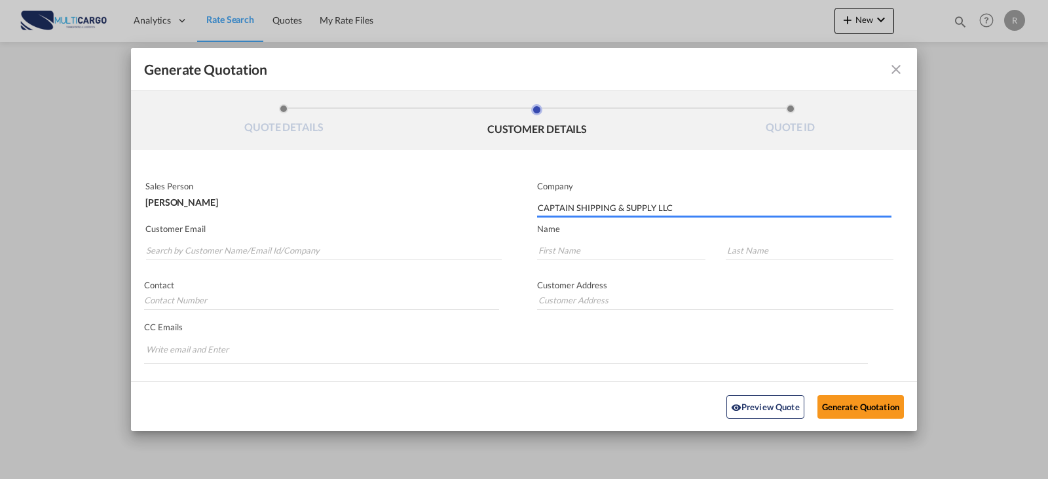
type input "CAPTAIN SHIPPING & SUPPLY LLC"
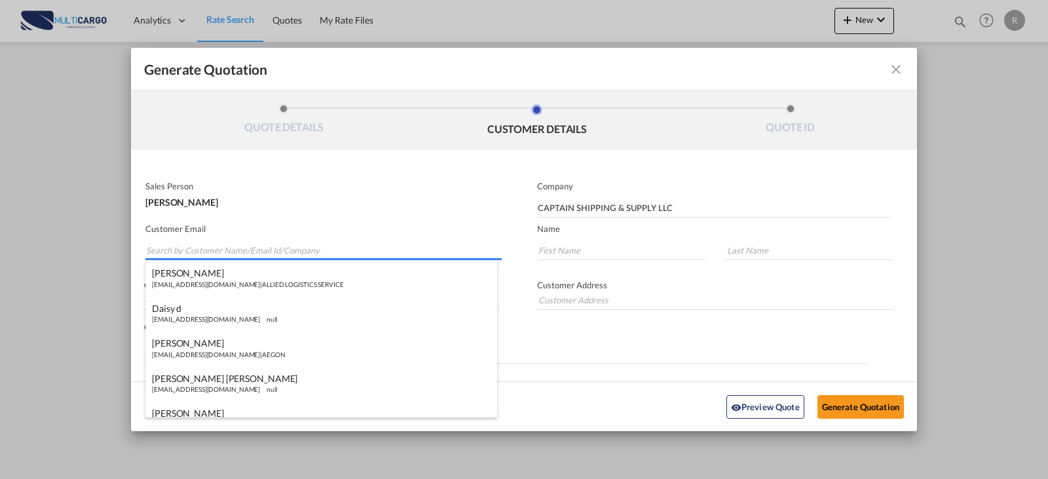
click at [233, 246] on input "Search by Customer Name/Email Id/Company" at bounding box center [324, 250] width 356 height 20
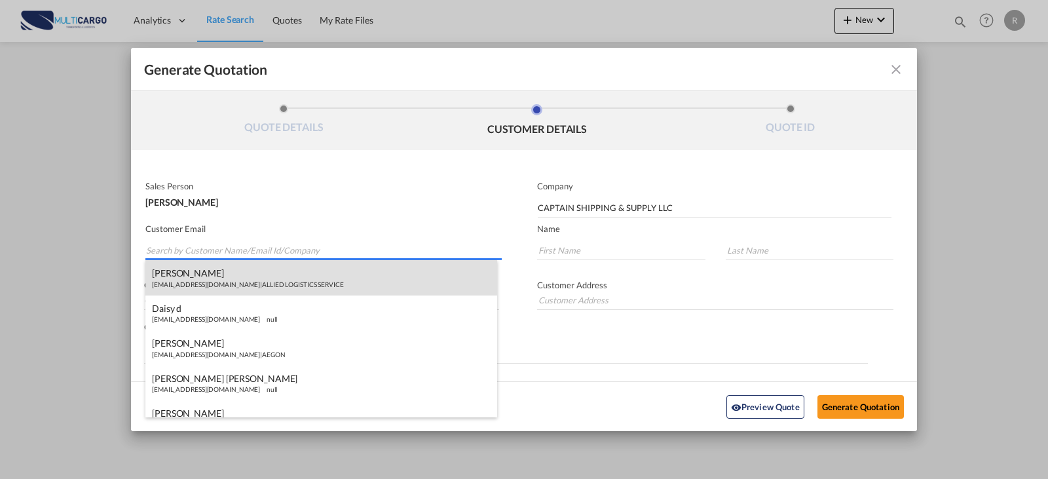
paste input "[EMAIL_ADDRESS][DOMAIN_NAME]"
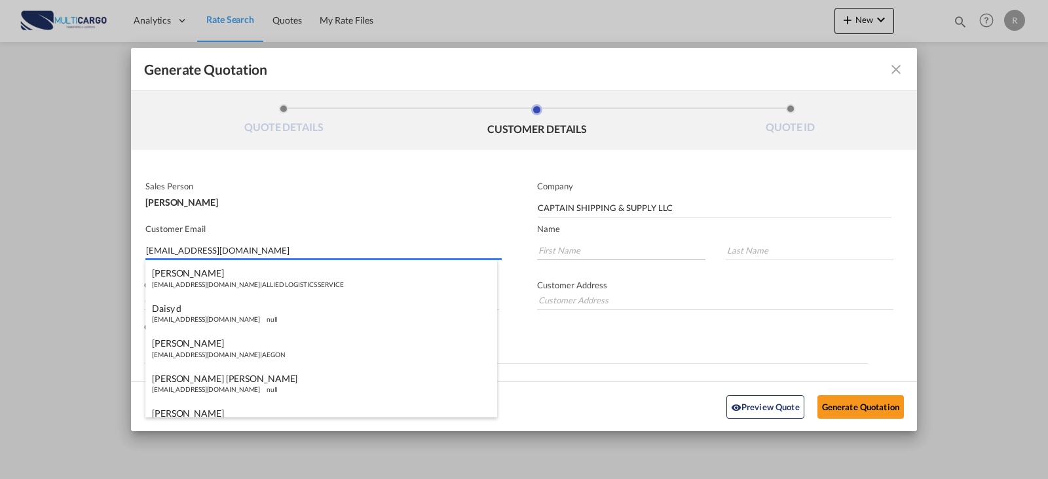
type input "[EMAIL_ADDRESS][DOMAIN_NAME]"
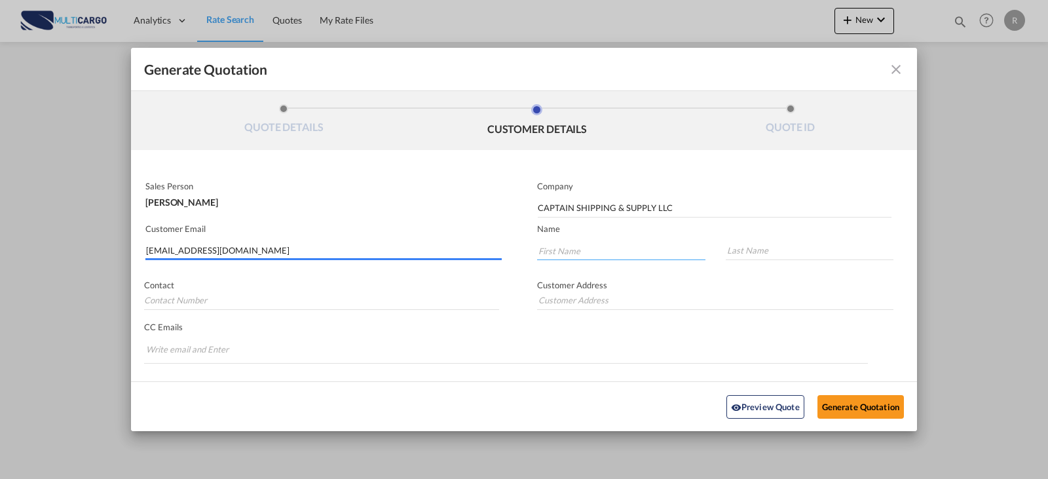
click at [618, 244] on input "Generate QuotationQUOTE ..." at bounding box center [621, 250] width 168 height 20
type input "SALES"
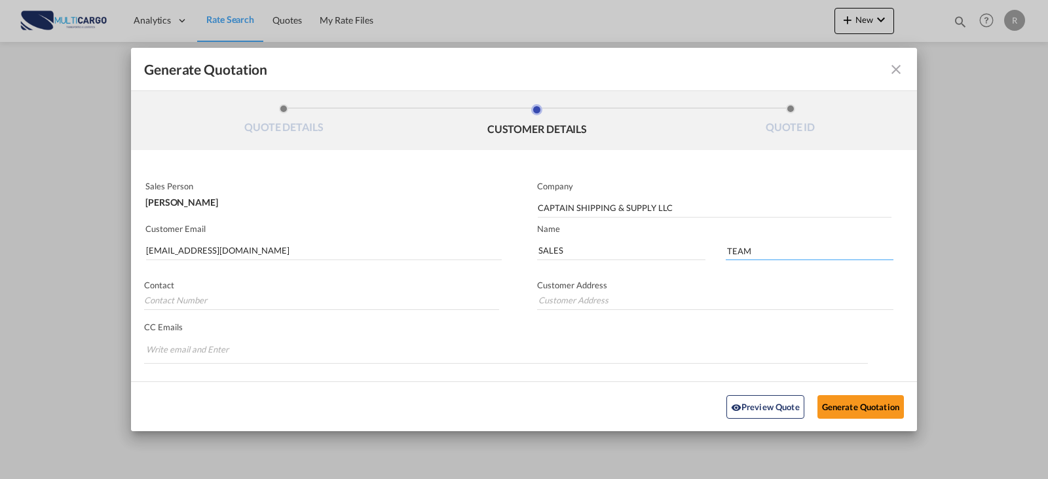
type input "TEAM"
click at [876, 403] on button "Generate Quotation" at bounding box center [860, 406] width 86 height 24
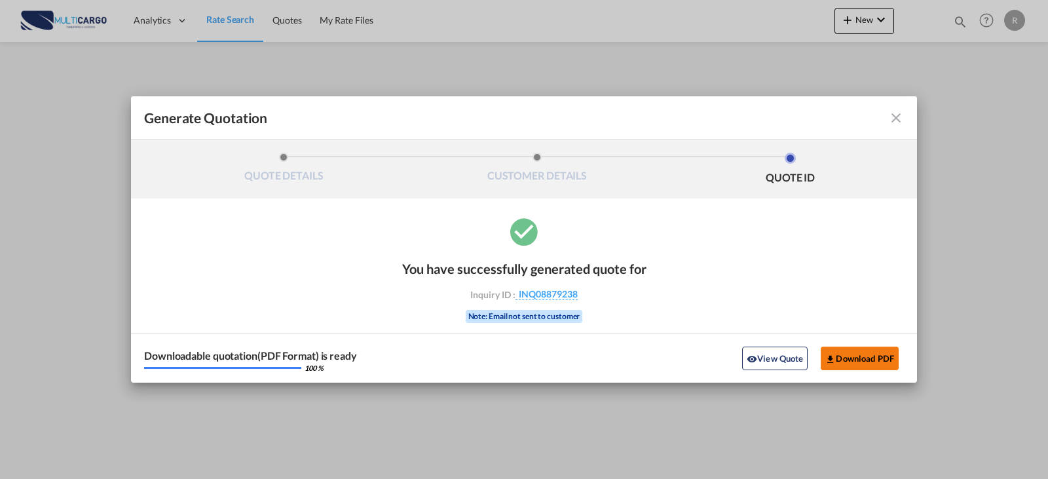
click at [857, 357] on button "Download PDF" at bounding box center [860, 359] width 78 height 24
click at [900, 117] on md-icon "icon-close fg-AAA8AD cursor m-0" at bounding box center [896, 118] width 16 height 16
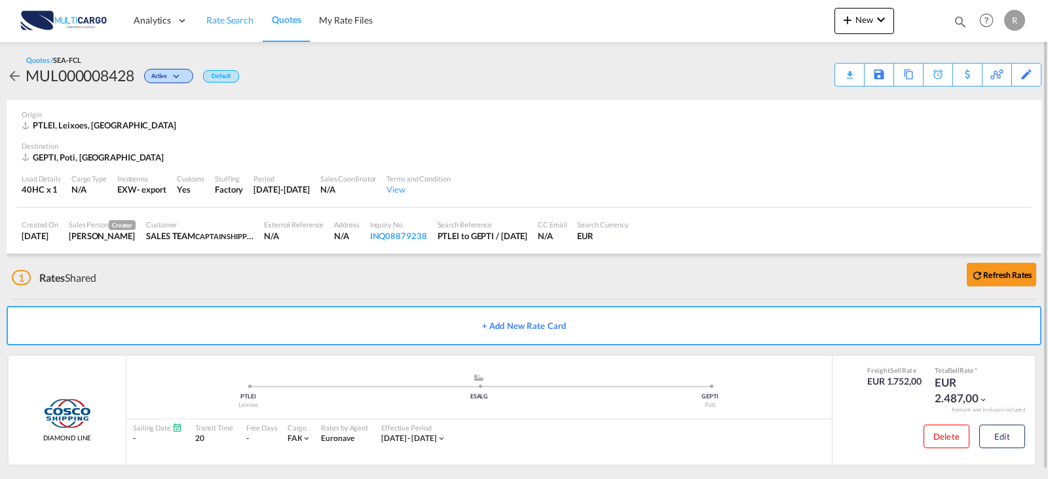
click at [238, 12] on link "Rate Search" at bounding box center [230, 20] width 66 height 43
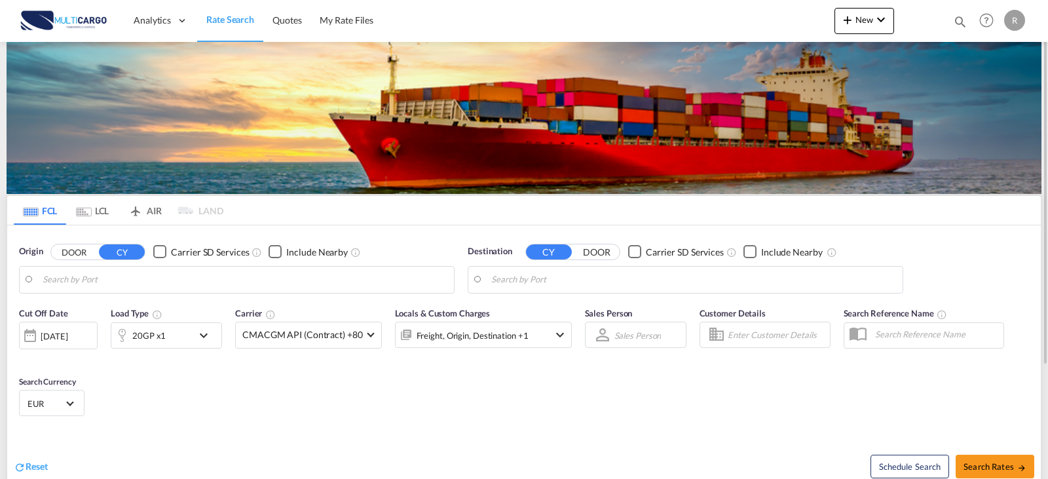
type input "Leixoes, PTLEI"
click at [533, 284] on input "Poti, GEPTI" at bounding box center [693, 280] width 405 height 20
click at [525, 313] on div "Puerto [PERSON_NAME][GEOGRAPHIC_DATA] CRPMN" at bounding box center [592, 315] width 249 height 39
type input "[GEOGRAPHIC_DATA], CRPMN"
click at [531, 413] on div "Cut Off Date [DATE] [DATE] Load Type 40HC x1 Carrier CMACGM API (Contract) +80 …" at bounding box center [524, 364] width 1034 height 128
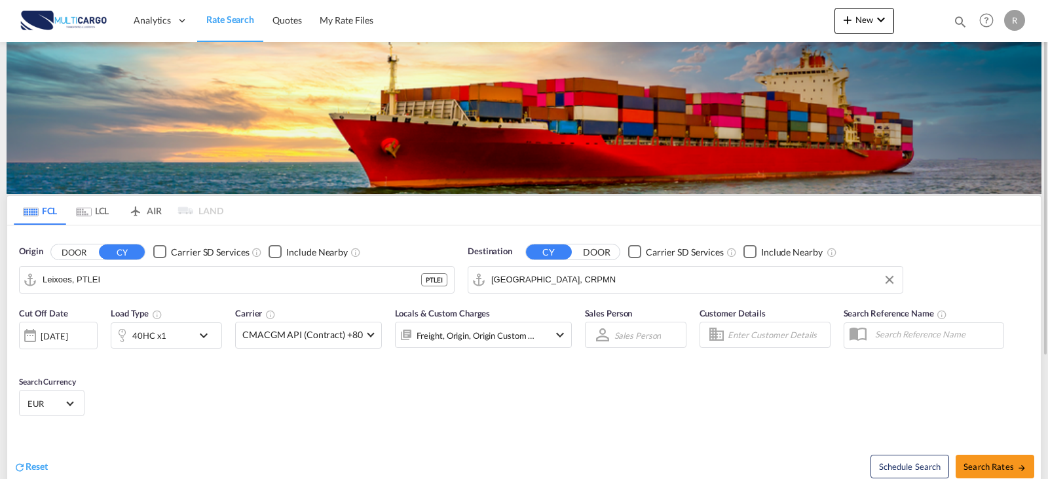
click at [174, 339] on div "40HC x1" at bounding box center [151, 335] width 81 height 26
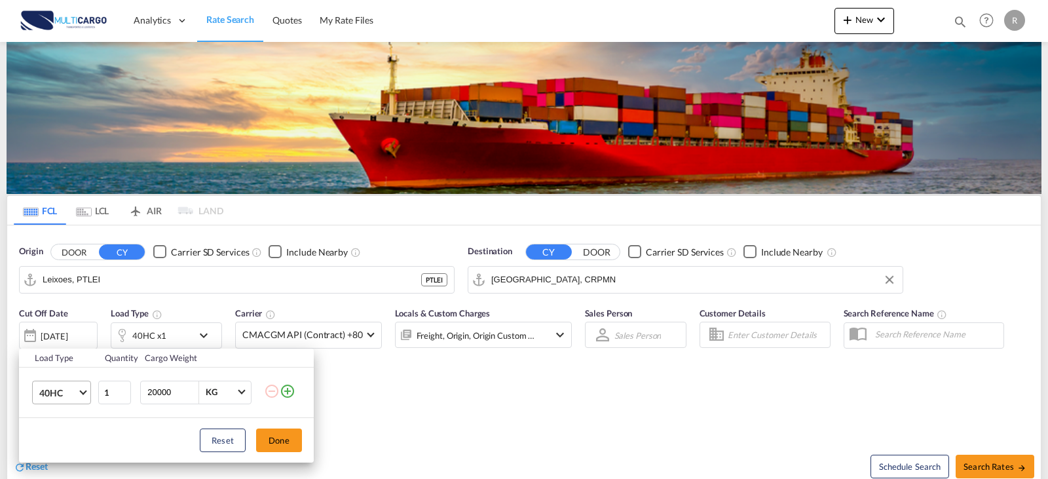
click at [77, 393] on md-select-value "40HC" at bounding box center [64, 392] width 52 height 22
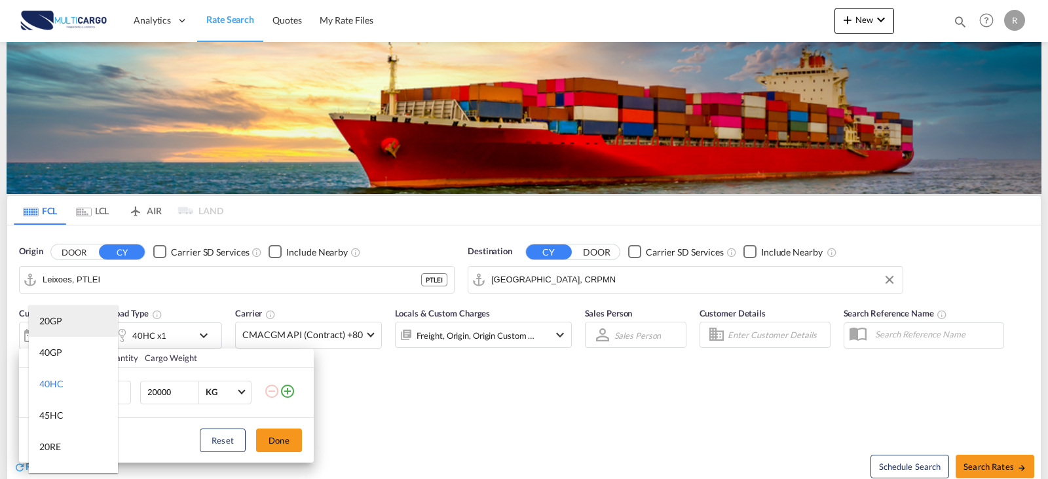
click at [71, 320] on md-option "20GP" at bounding box center [73, 320] width 89 height 31
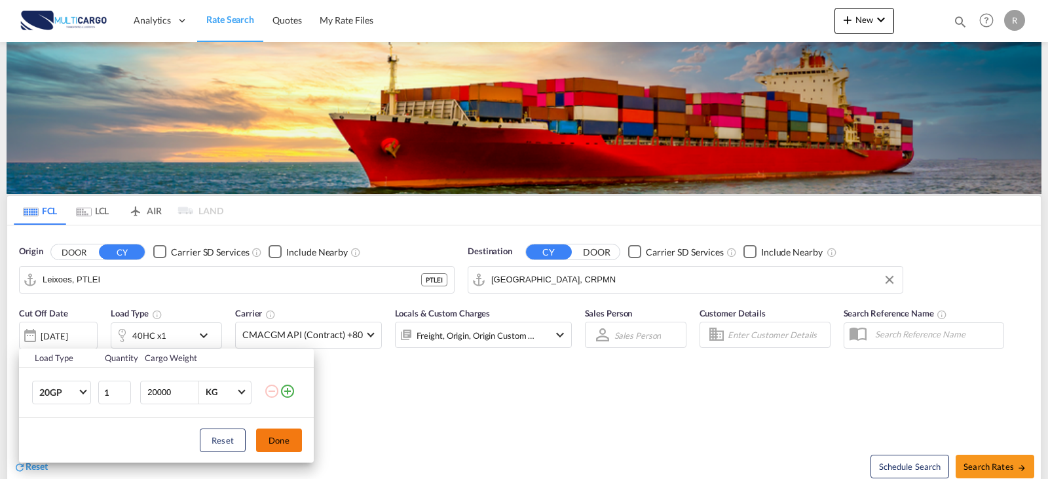
click at [286, 436] on button "Done" at bounding box center [279, 440] width 46 height 24
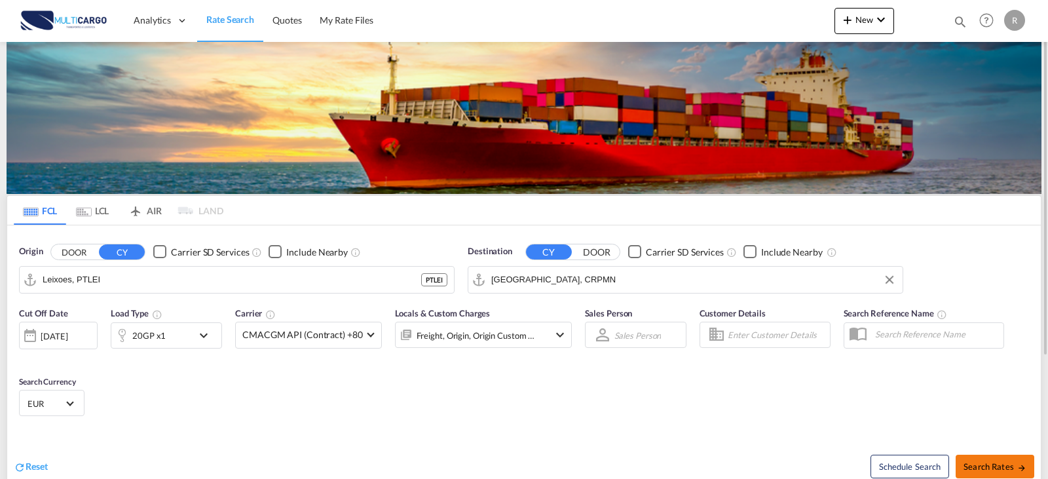
click at [968, 468] on span "Search Rates" at bounding box center [995, 466] width 63 height 10
type input "PTLEI to CRPMN / [DATE]"
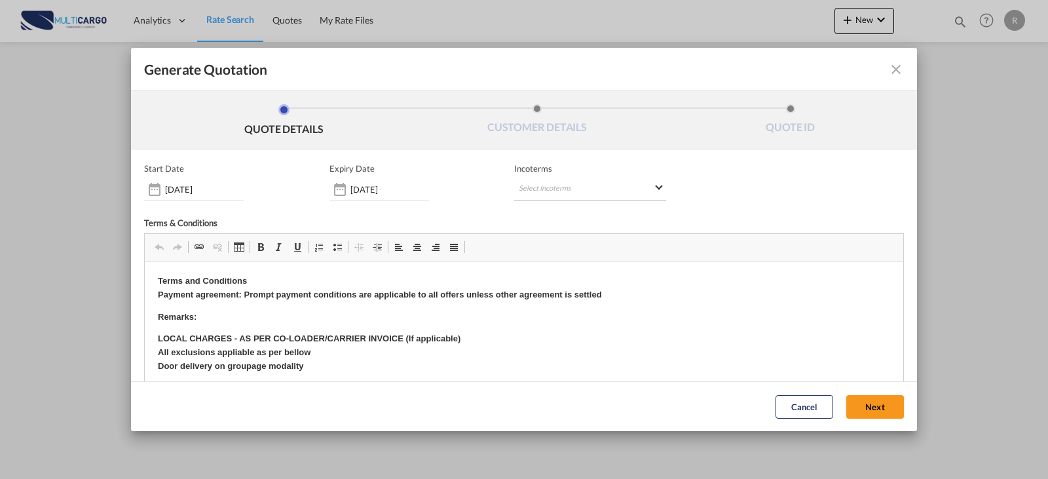
click at [594, 193] on md-select "Select Incoterms FCA - import Free Carrier FOB - import Free on Board DDP - exp…" at bounding box center [590, 190] width 152 height 24
type md-option "[object Object]"
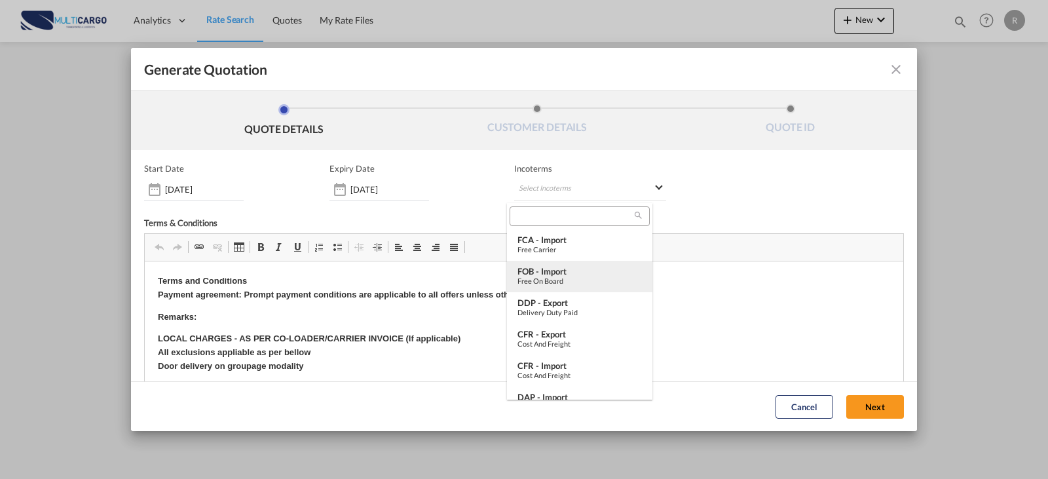
type md-option "[object Object]"
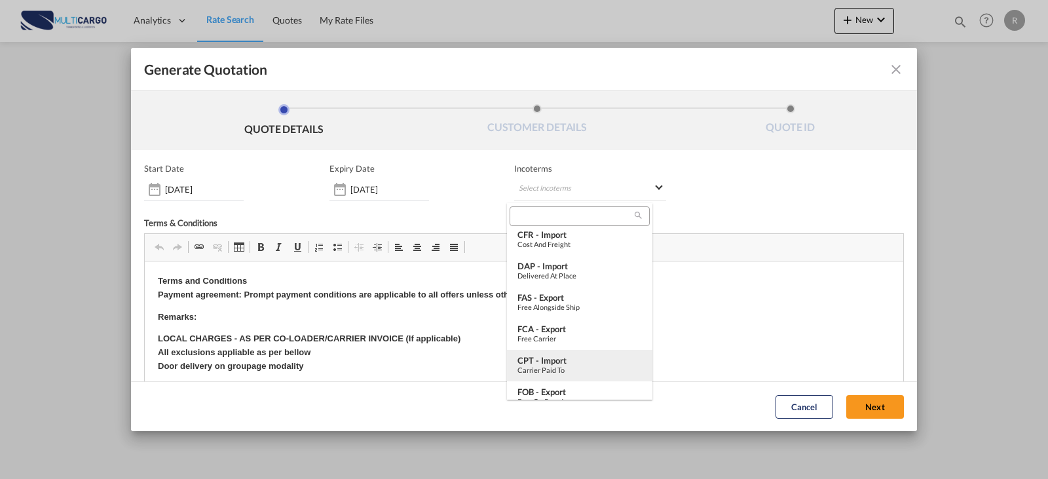
scroll to position [197, 0]
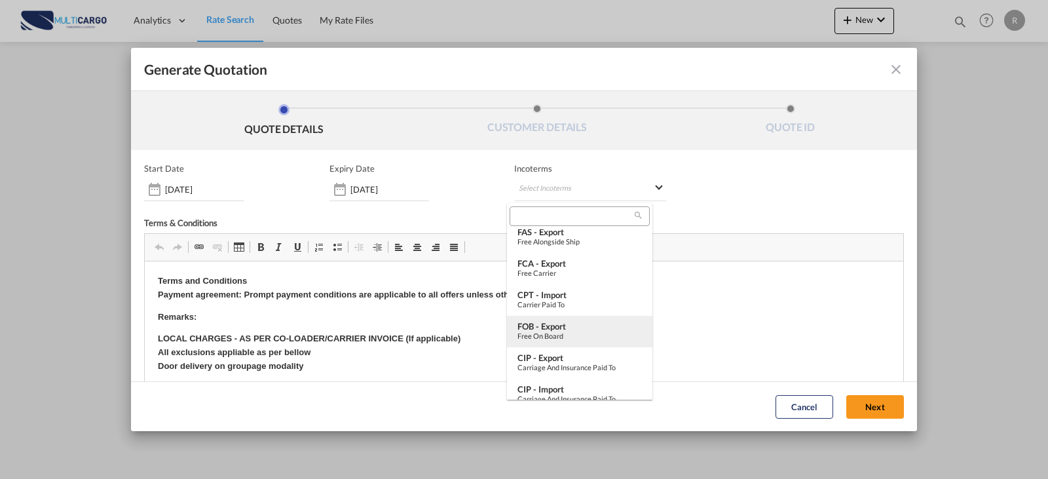
click at [565, 331] on div "FOB - export" at bounding box center [579, 326] width 124 height 10
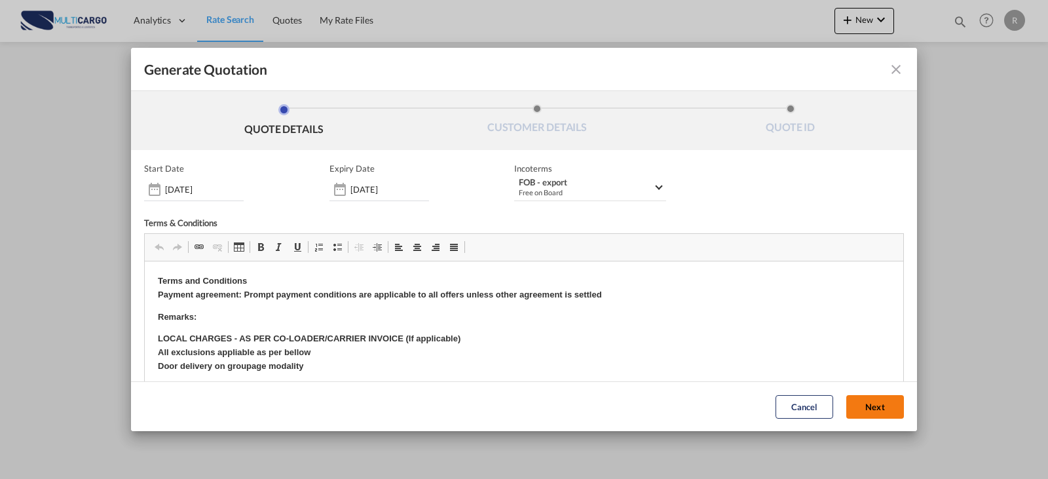
click at [874, 410] on button "Next" at bounding box center [875, 407] width 58 height 24
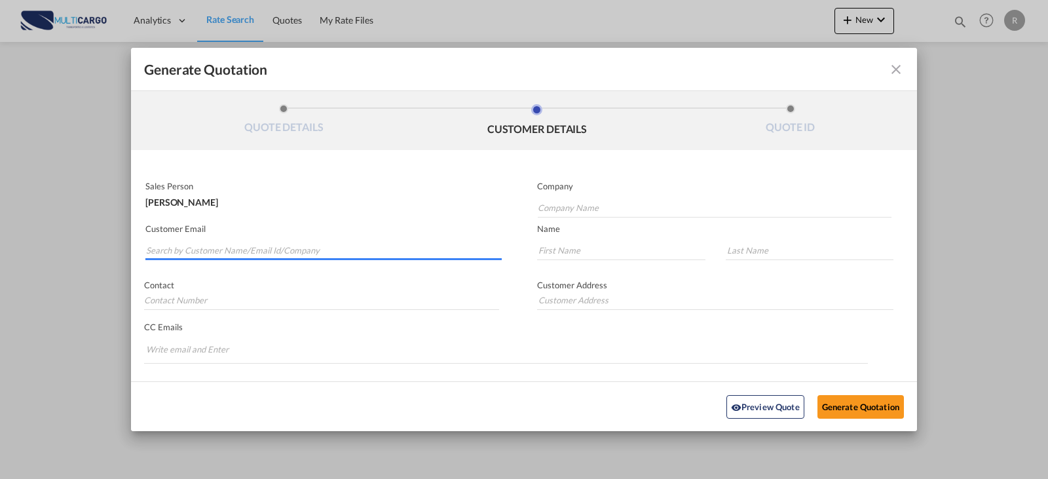
click at [322, 253] on input "Search by Customer Name/Email Id/Company" at bounding box center [324, 250] width 356 height 20
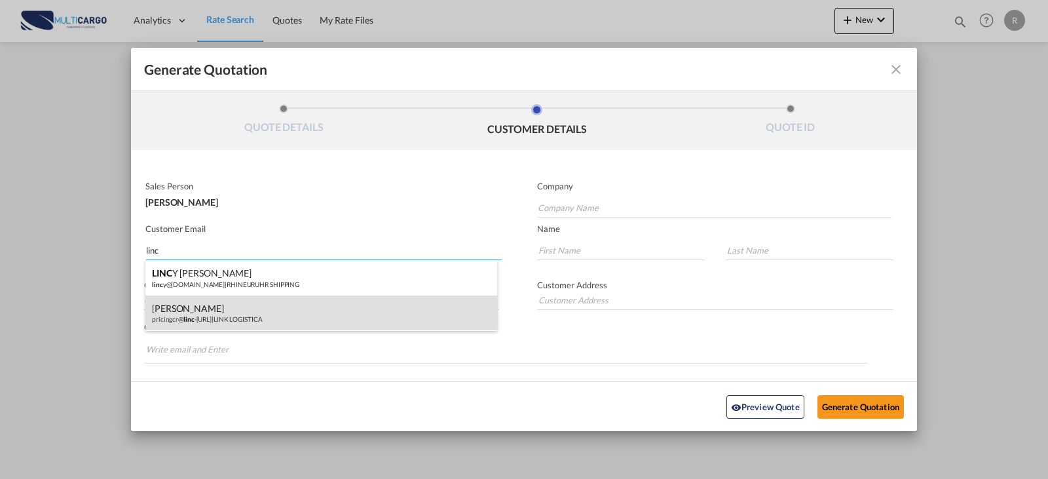
type input "linc"
click at [328, 303] on div "[PERSON_NAME] pricingcr@ linc -[URL] | LINK LOGISTICA" at bounding box center [321, 312] width 352 height 35
type input "LINK LOGISTICA"
type input "[EMAIL_ADDRESS][DOMAIN_NAME]"
type input "NIKOL"
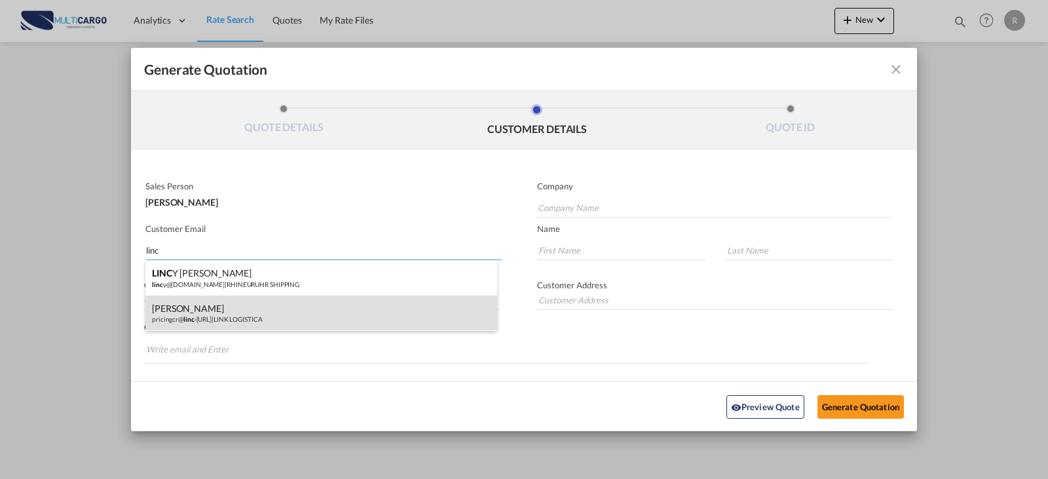
type input "[PERSON_NAME]"
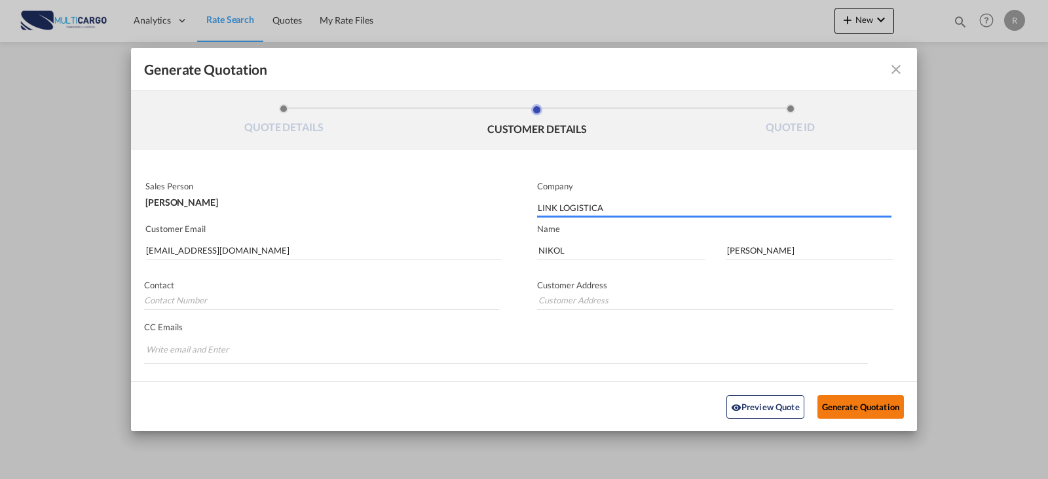
click at [887, 409] on button "Generate Quotation" at bounding box center [860, 406] width 86 height 24
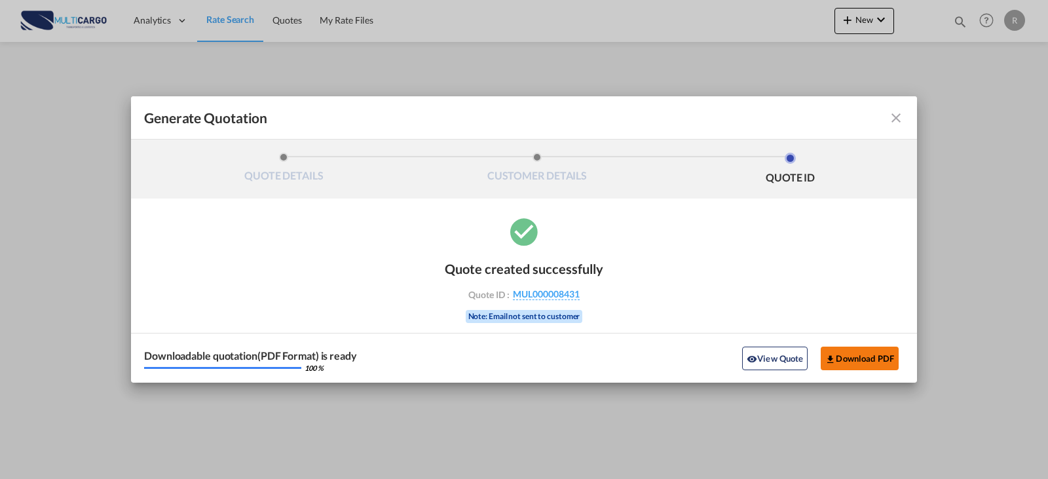
click at [846, 359] on button "Download PDF" at bounding box center [860, 359] width 78 height 24
click at [894, 119] on md-icon "icon-close fg-AAA8AD cursor m-0" at bounding box center [896, 118] width 16 height 16
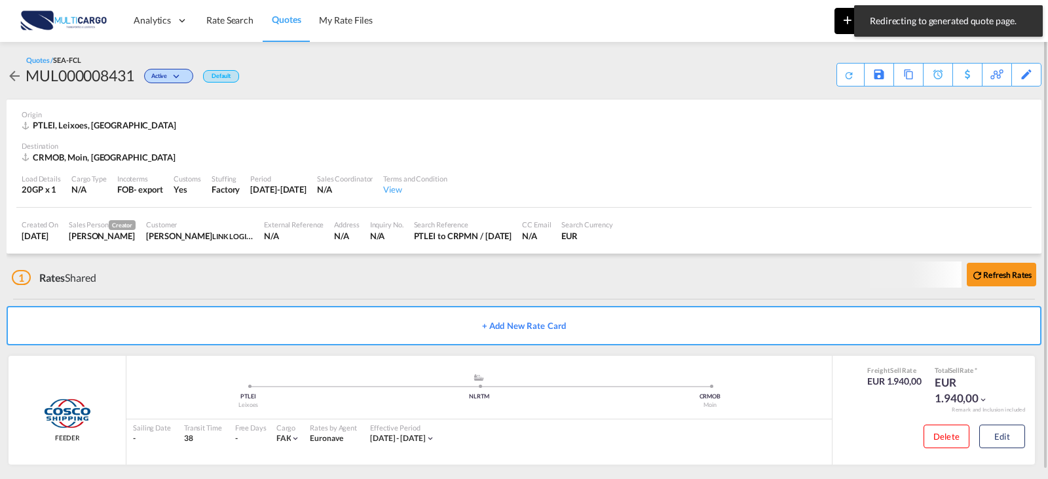
click at [847, 24] on md-icon "icon-plus 400-fg" at bounding box center [848, 20] width 16 height 16
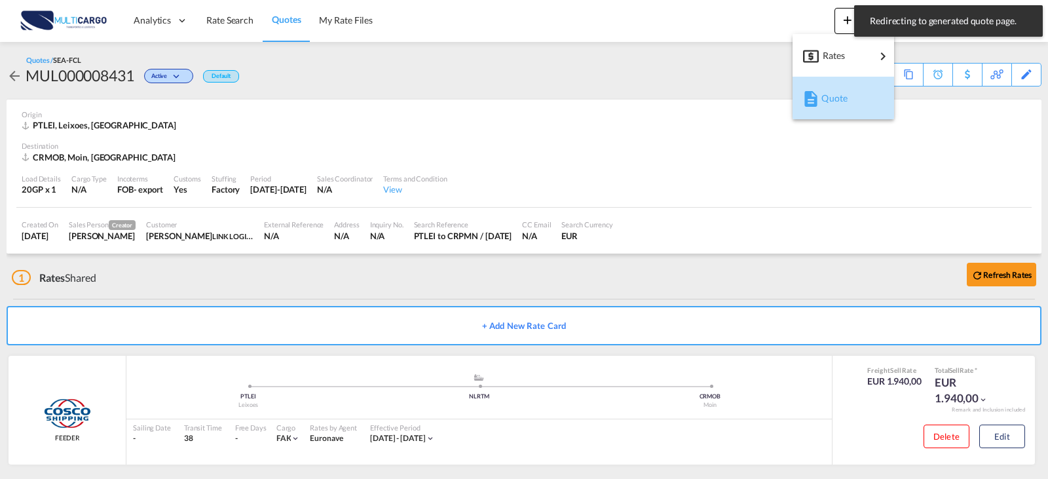
click at [829, 99] on span "Quote" at bounding box center [828, 98] width 14 height 26
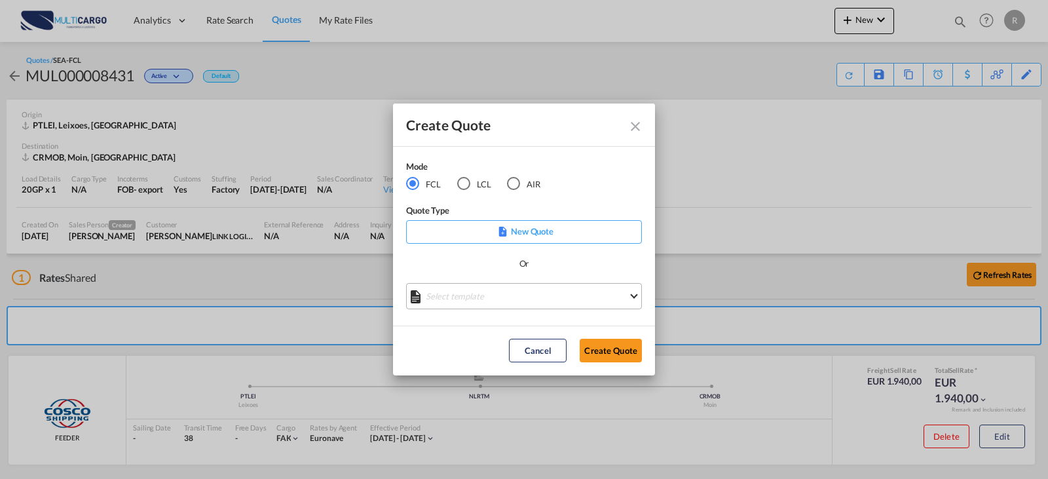
click at [552, 302] on md-select "Select template EXP EXW MERC.Nacional 09/2025 [PERSON_NAME] | [DATE] IMP DAP FC…" at bounding box center [524, 296] width 236 height 26
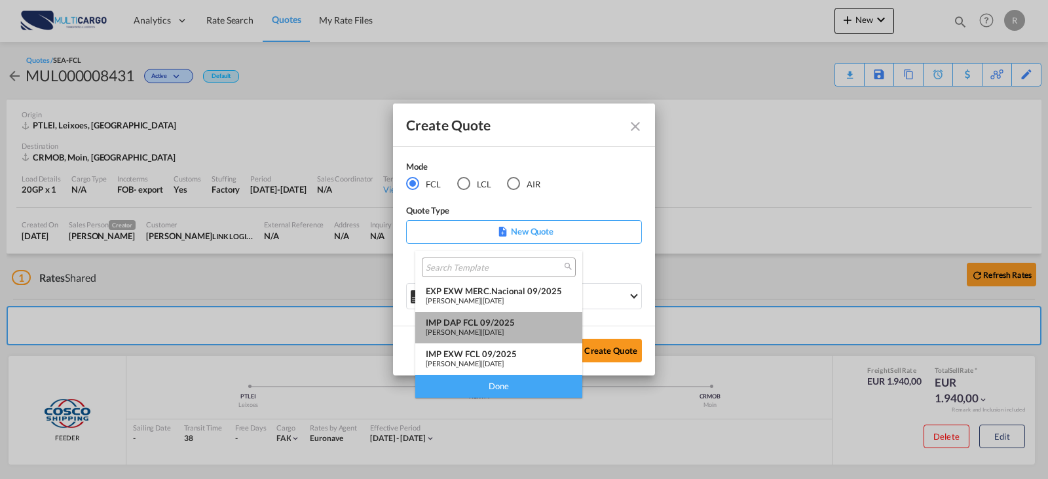
click at [504, 331] on span "[DATE]" at bounding box center [493, 332] width 21 height 9
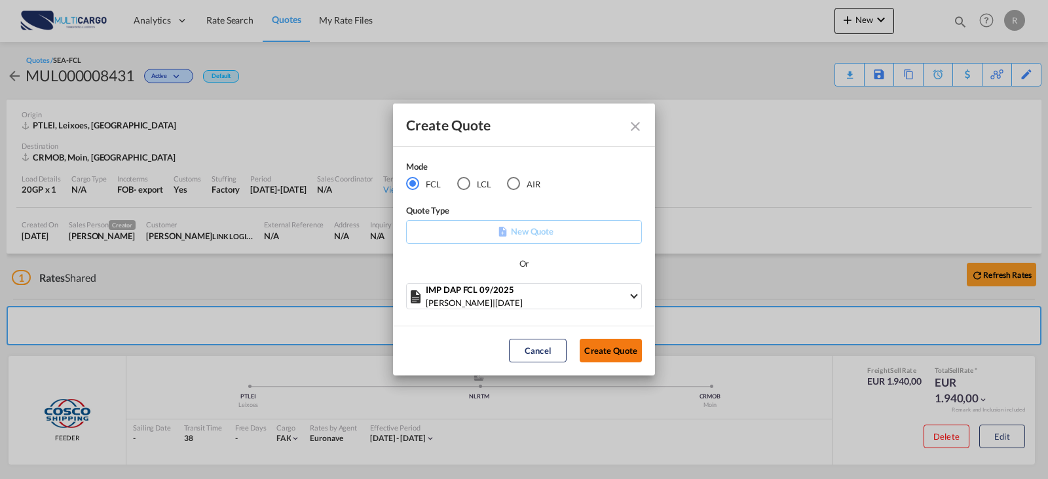
click at [613, 351] on button "Create Quote" at bounding box center [611, 351] width 62 height 24
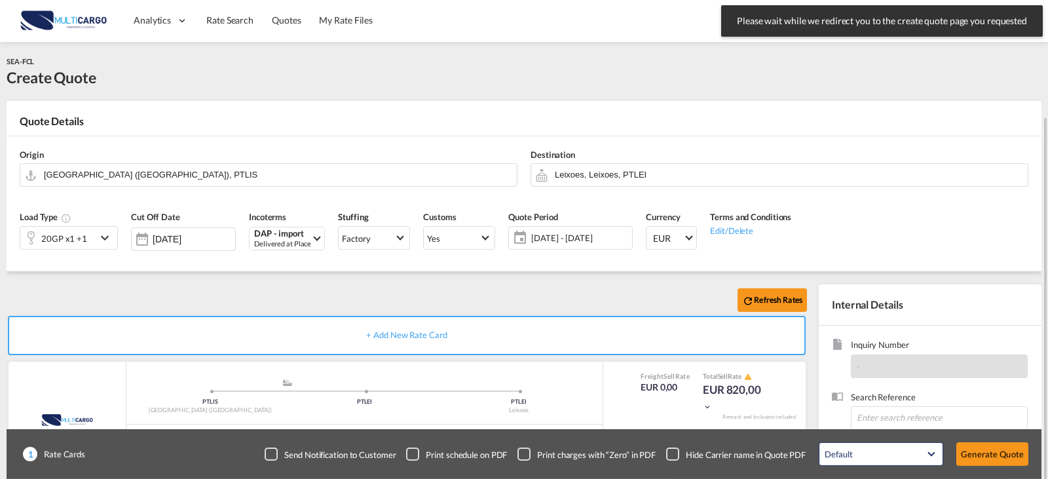
scroll to position [131, 0]
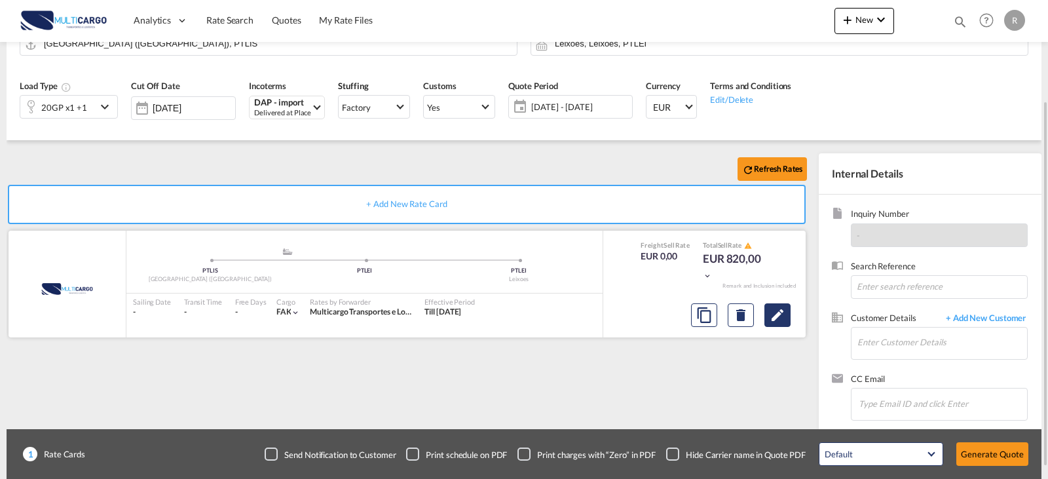
click at [792, 317] on div at bounding box center [741, 314] width 110 height 31
click at [771, 322] on md-icon "Edit" at bounding box center [778, 315] width 16 height 16
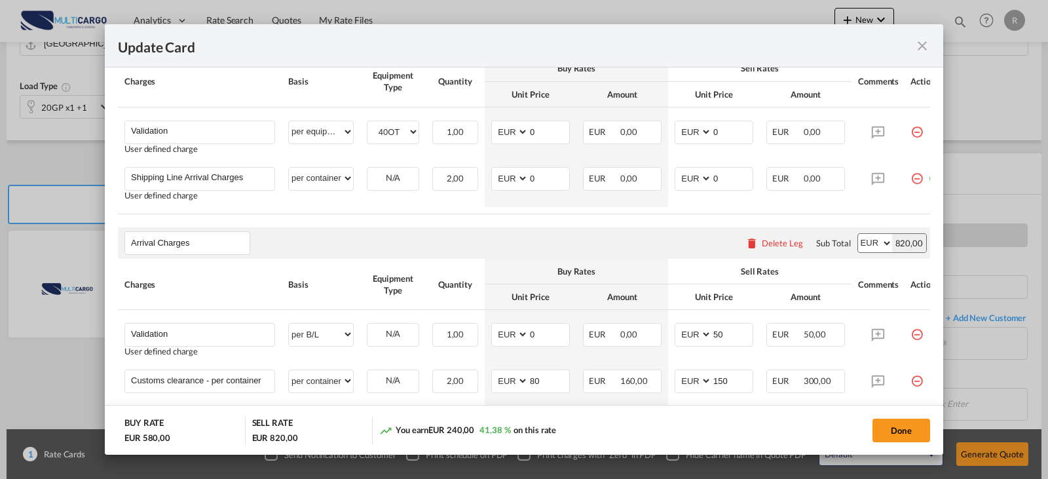
scroll to position [524, 0]
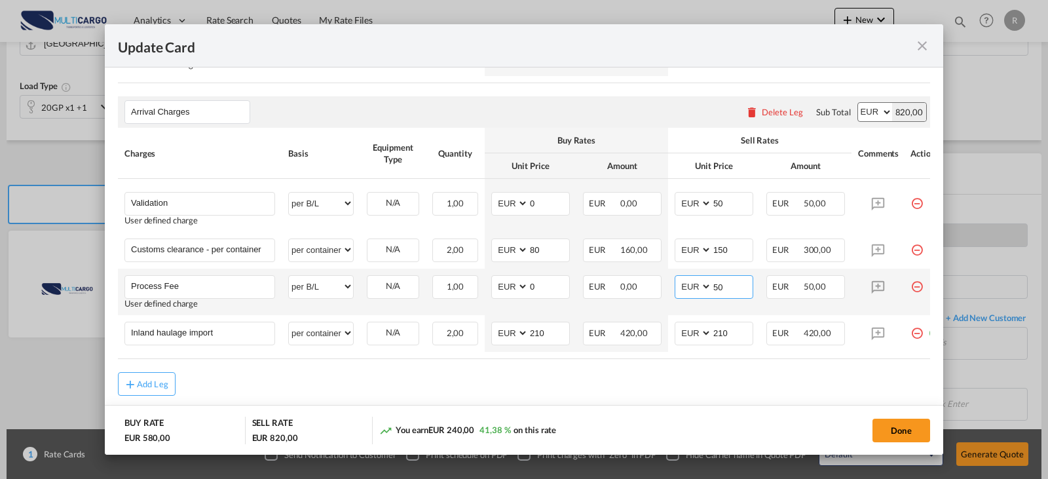
drag, startPoint x: 722, startPoint y: 293, endPoint x: 705, endPoint y: 293, distance: 16.4
click at [705, 293] on md-input-container "AED AFN ALL AMD ANG AOA ARS AUD AWG AZN BAM BBD BDT BGN BHD BIF BMD BND BOB BRL…" at bounding box center [714, 287] width 79 height 24
type input "7"
type input "90"
click at [680, 388] on div "Add Leg" at bounding box center [524, 384] width 812 height 24
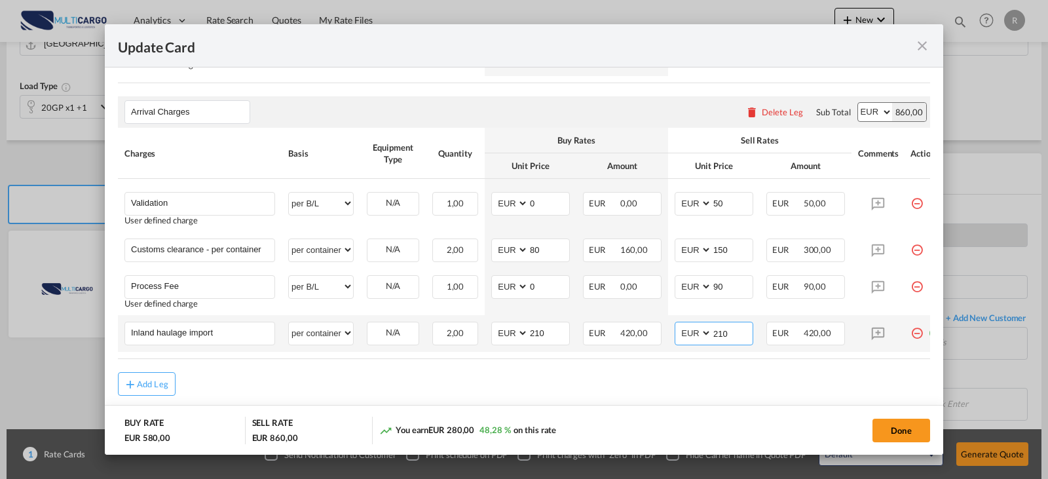
drag, startPoint x: 738, startPoint y: 343, endPoint x: 698, endPoint y: 341, distance: 40.0
click at [699, 341] on md-input-container "AED AFN ALL AMD ANG AOA ARS AUD AWG AZN BAM BBD BDT BGN BHD BIF BMD BND [PERSON…" at bounding box center [714, 334] width 79 height 24
type input "650"
drag, startPoint x: 401, startPoint y: 404, endPoint x: 422, endPoint y: 393, distance: 23.7
click at [411, 396] on div "Add Leg" at bounding box center [524, 384] width 812 height 24
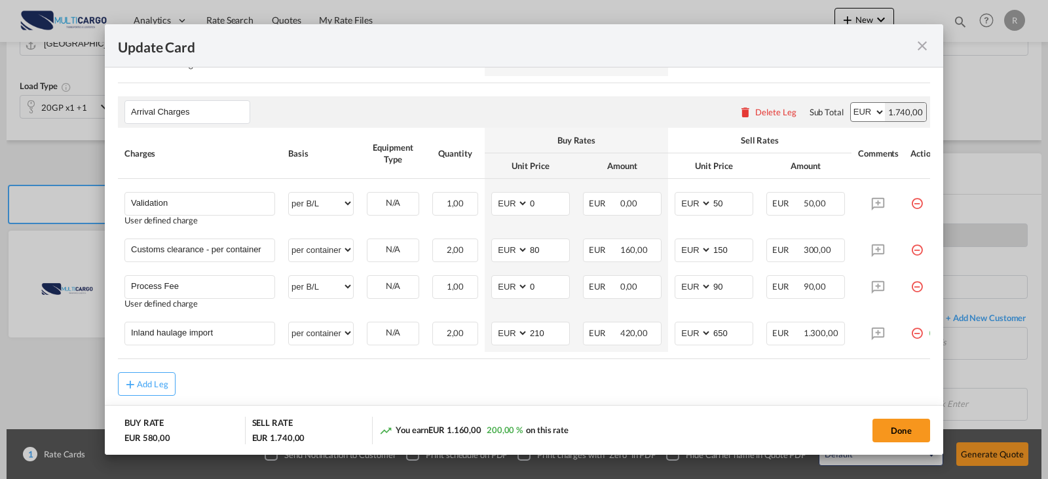
drag, startPoint x: 884, startPoint y: 365, endPoint x: 916, endPoint y: 360, distance: 33.2
click at [916, 359] on table "Charges Basis Equipment Type Quantity Buy Rates Sell Rates Comments Action Unit…" at bounding box center [533, 243] width 830 height 231
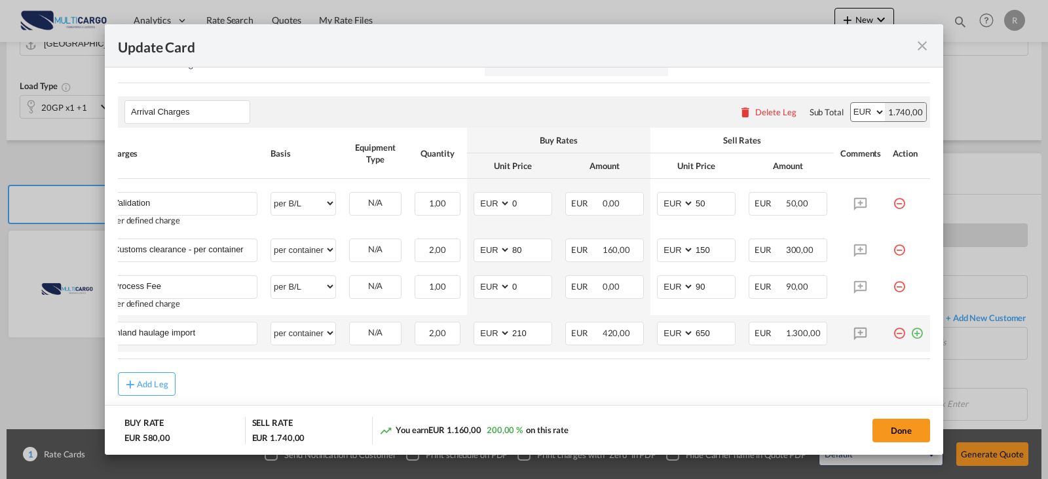
click at [911, 335] on md-icon "icon-plus-circle-outline green-400-fg" at bounding box center [916, 328] width 13 height 13
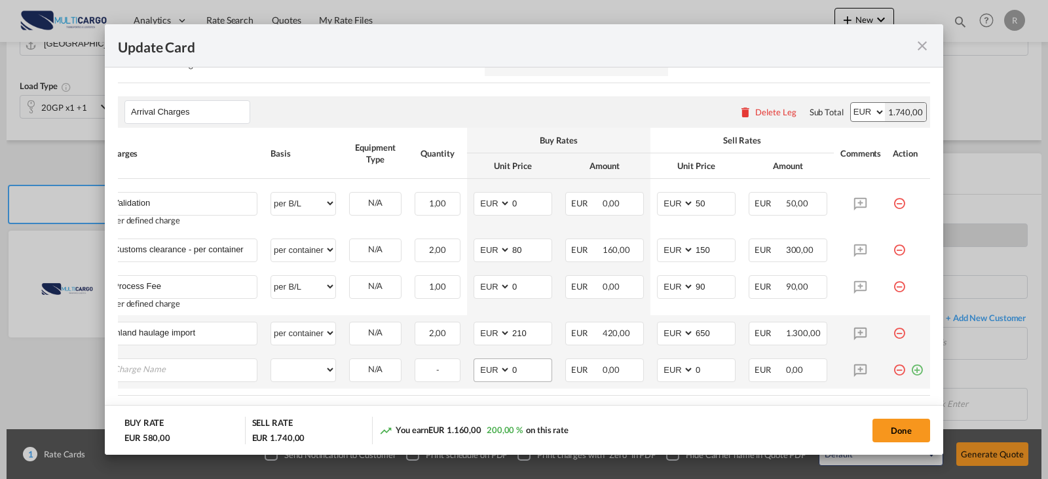
scroll to position [0, 13]
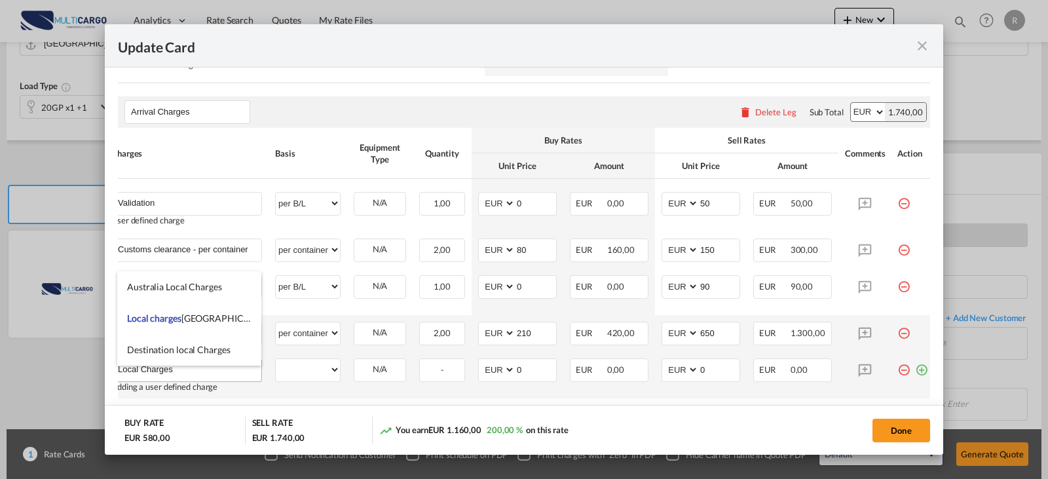
click at [220, 379] on input "Local Charges" at bounding box center [189, 369] width 143 height 20
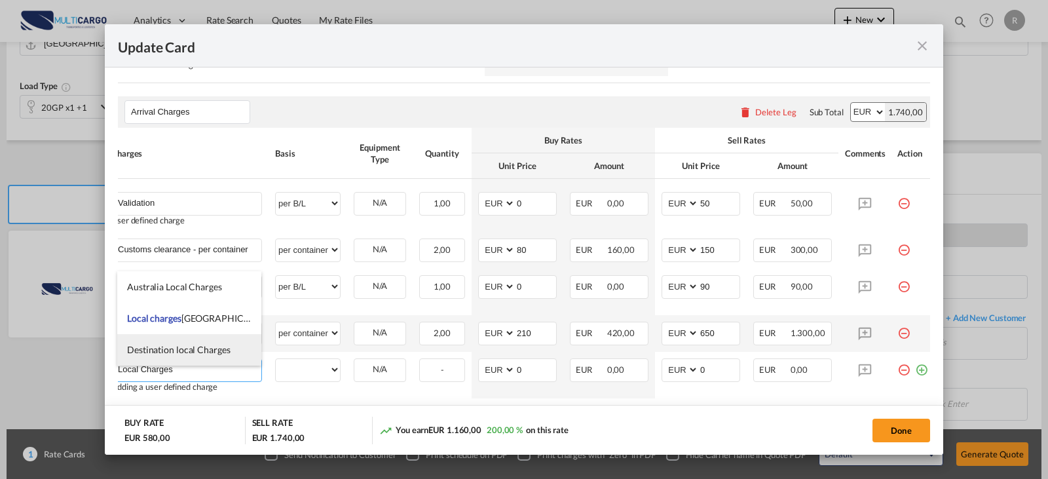
click at [221, 356] on li "Destination local Charges" at bounding box center [189, 349] width 144 height 31
type input "Destination local Charges"
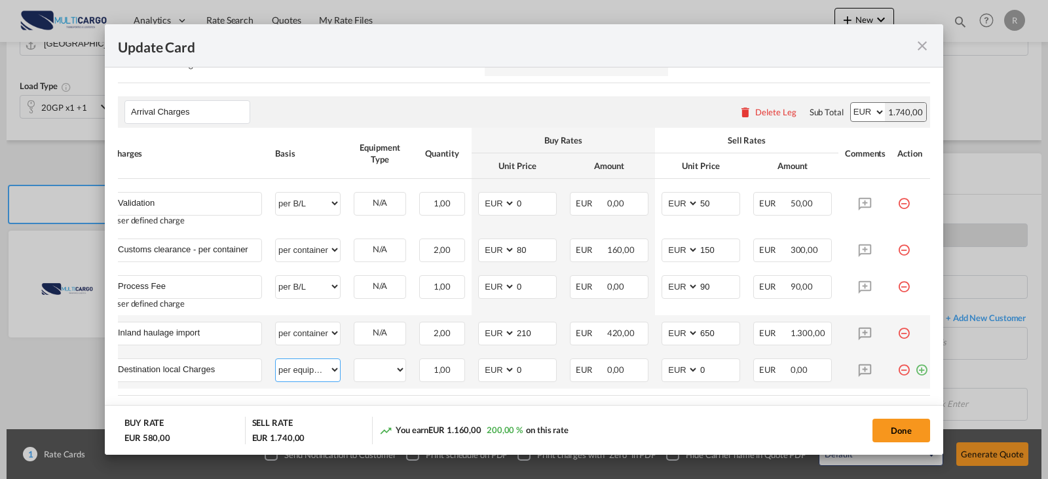
click at [307, 372] on select "per equipment per container per B/L per shipping bill per shipment per pallet p…" at bounding box center [308, 369] width 64 height 21
select select "per container"
click at [276, 365] on select "per equipment per container per B/L per shipping bill per shipment per pallet p…" at bounding box center [308, 369] width 64 height 21
type input "340"
click at [837, 432] on div "Done" at bounding box center [775, 430] width 309 height 27
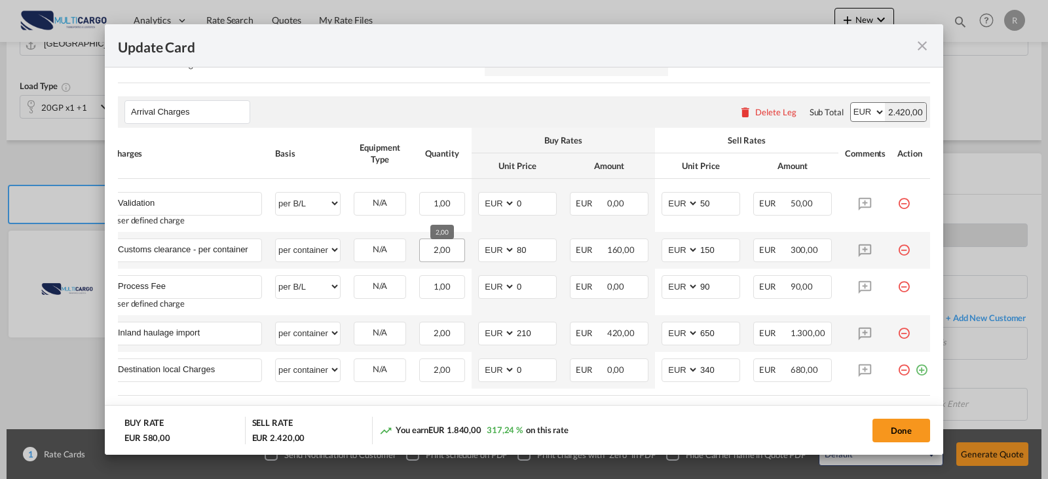
click at [441, 253] on span "2,00" at bounding box center [443, 249] width 18 height 10
click at [307, 253] on select "per equipment per container per B/L per shipping bill per shipment per pallet p…" at bounding box center [308, 249] width 64 height 21
select select "per clearance"
click at [276, 243] on select "per equipment per container per B/L per shipping bill per shipment per pallet p…" at bounding box center [308, 249] width 64 height 21
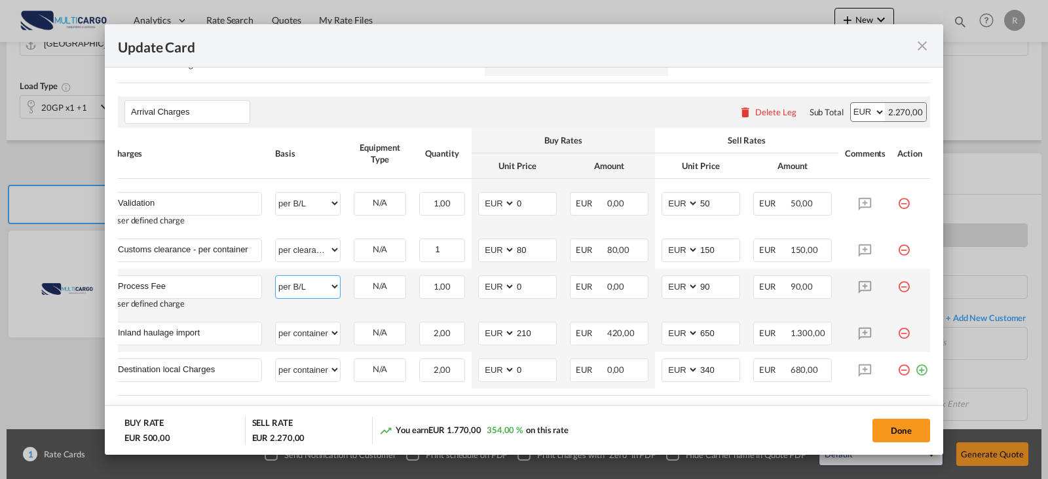
click at [328, 282] on select "per equipment per container per B/L per shipping bill per shipment per pallet p…" at bounding box center [308, 286] width 64 height 21
click at [498, 121] on div "Arrival Charges Please enter leg name Leg Name Already Exists Delete Leg Sub To…" at bounding box center [524, 111] width 812 height 31
click at [319, 334] on select "per equipment per container per B/L per shipping bill per shipment per pallet p…" at bounding box center [308, 332] width 64 height 21
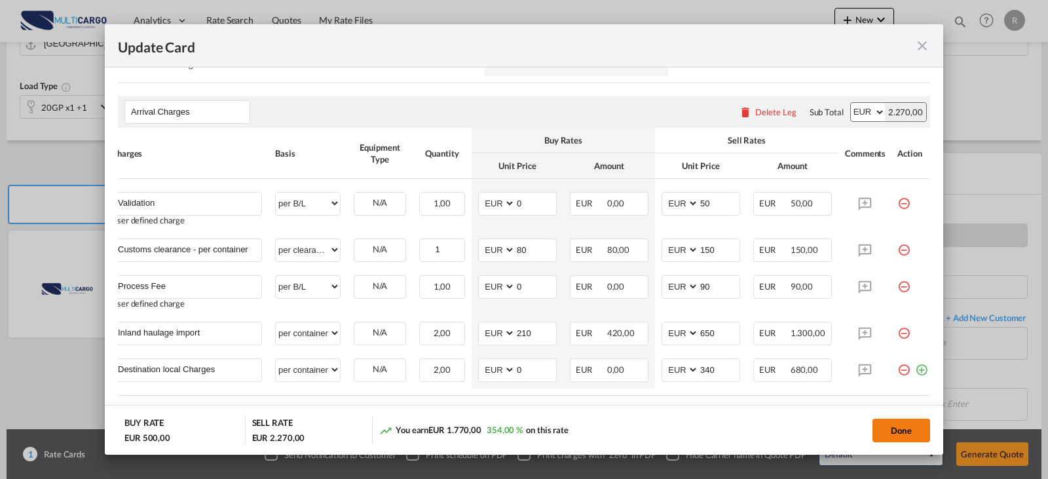
click at [908, 432] on button "Done" at bounding box center [901, 431] width 58 height 24
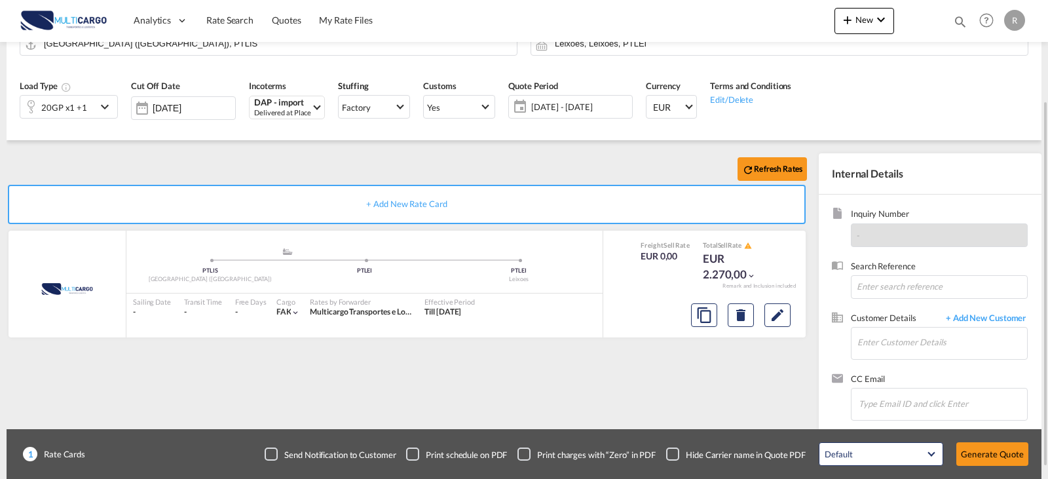
click at [87, 104] on div "20GP x1 +1" at bounding box center [58, 107] width 76 height 22
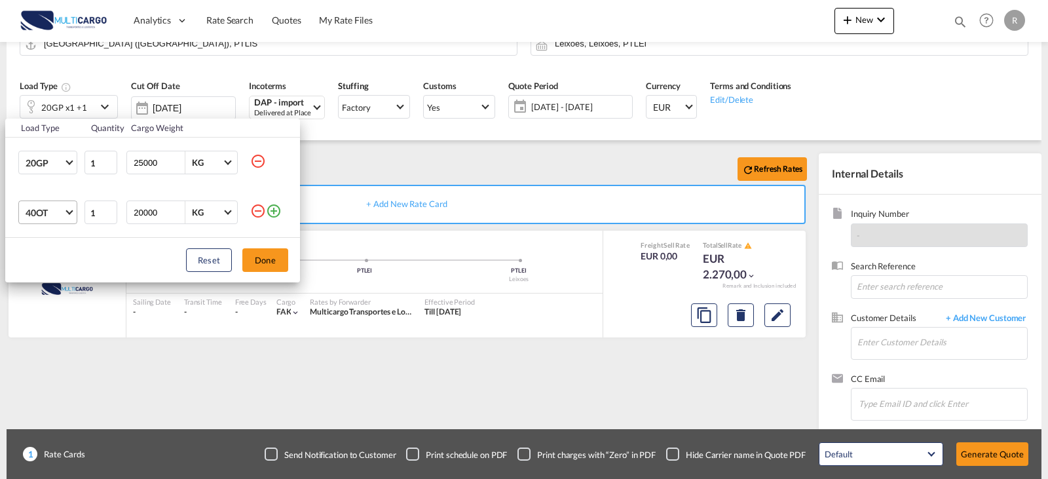
click at [48, 218] on span "40OT" at bounding box center [45, 212] width 38 height 13
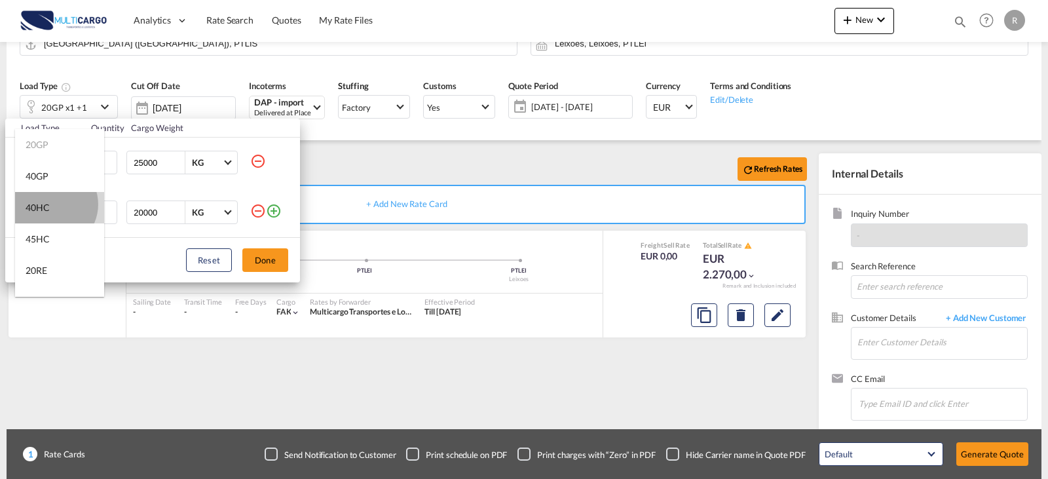
click at [51, 204] on md-option "40HC" at bounding box center [59, 207] width 89 height 31
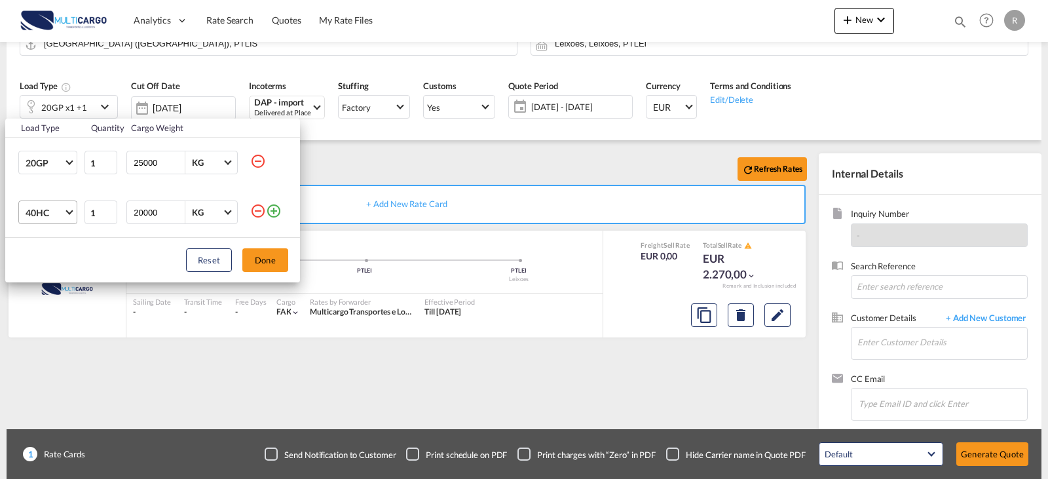
click at [255, 163] on md-icon "icon-minus-circle-outline" at bounding box center [258, 161] width 16 height 16
type input "20000"
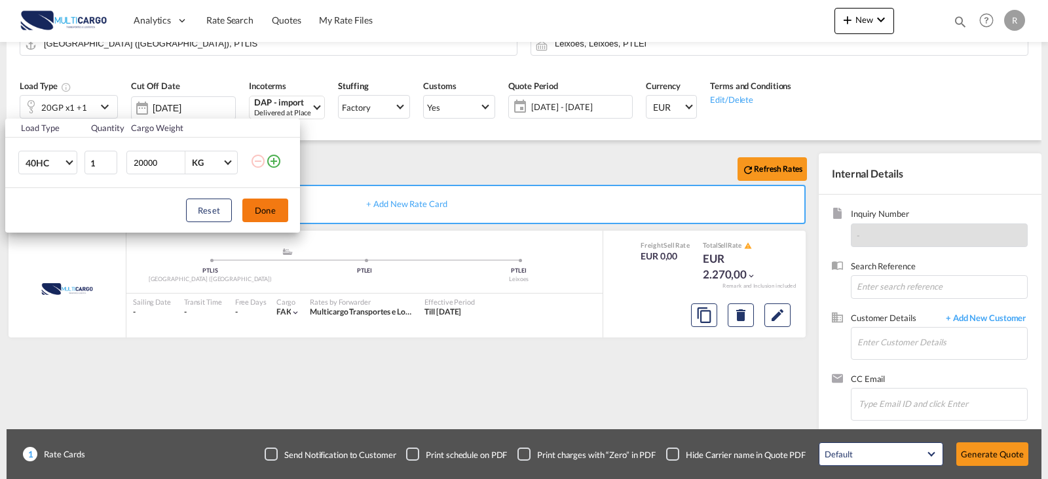
click at [265, 212] on button "Done" at bounding box center [265, 210] width 46 height 24
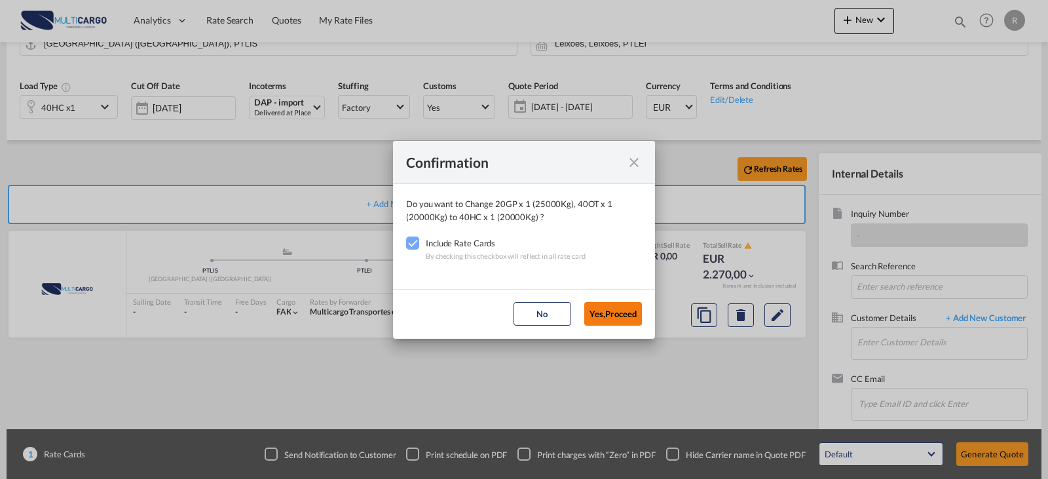
click at [621, 315] on button "Yes,Proceed" at bounding box center [613, 314] width 58 height 24
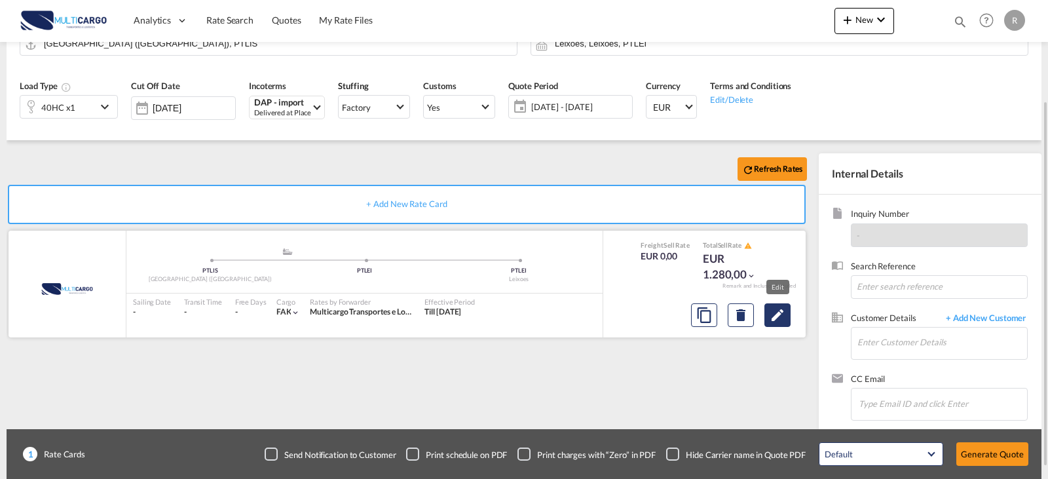
click at [786, 323] on button "Edit" at bounding box center [777, 315] width 26 height 24
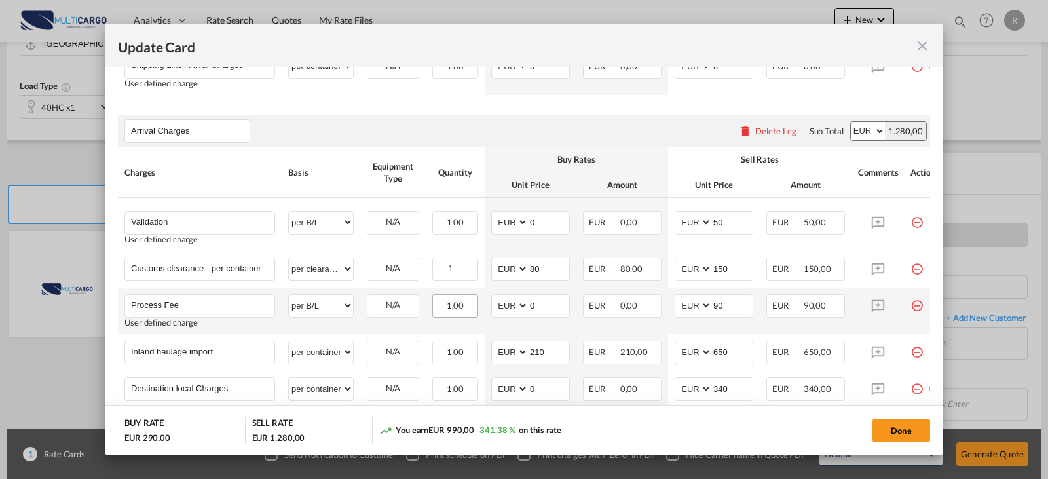
scroll to position [524, 0]
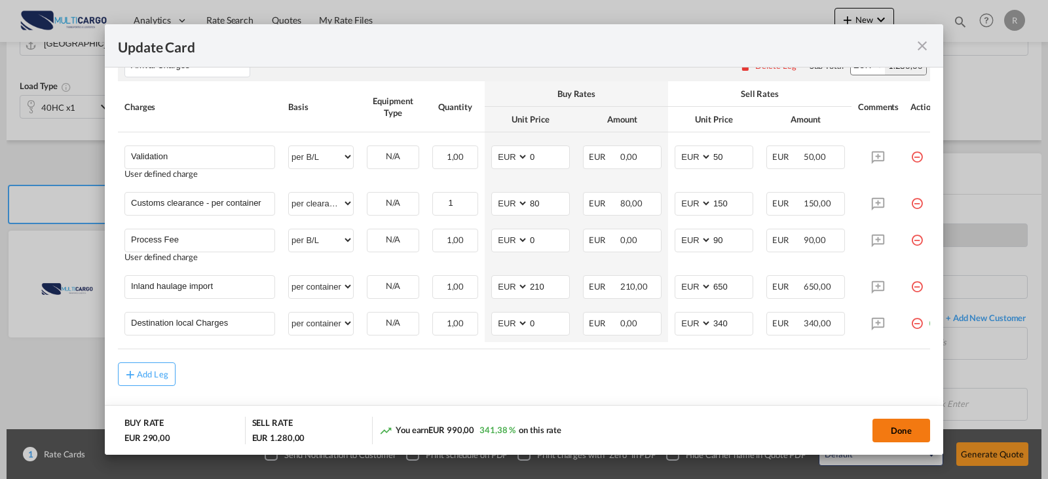
click at [910, 432] on button "Done" at bounding box center [901, 431] width 58 height 24
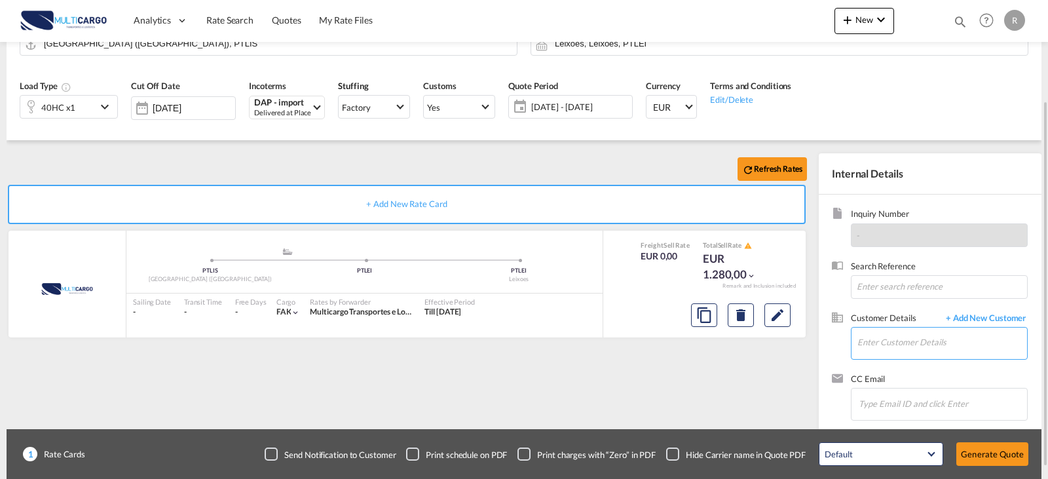
click at [882, 337] on input "Enter Customer Details" at bounding box center [942, 342] width 170 height 29
type input "gaship"
drag, startPoint x: 876, startPoint y: 343, endPoint x: 797, endPoint y: 337, distance: 78.8
click at [986, 320] on span "+ Add New Customer" at bounding box center [983, 319] width 88 height 15
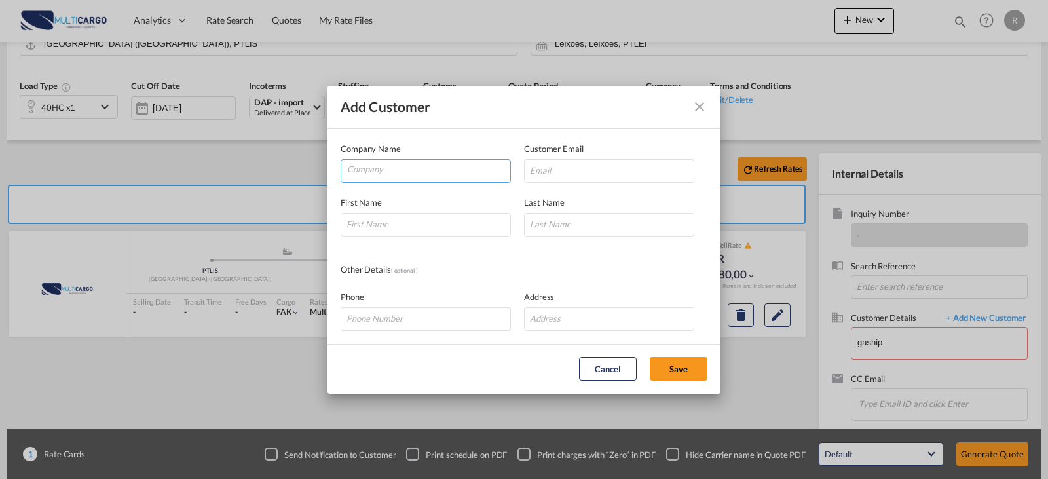
click at [392, 167] on input "Company" at bounding box center [428, 170] width 163 height 20
paste input "G&A SHIPPING GMBH"
type input "G&A SHIPPING GMBH"
click at [626, 177] on input "Add Customer Company ..." at bounding box center [609, 171] width 170 height 24
paste input "[EMAIL_ADDRESS][DOMAIN_NAME]"
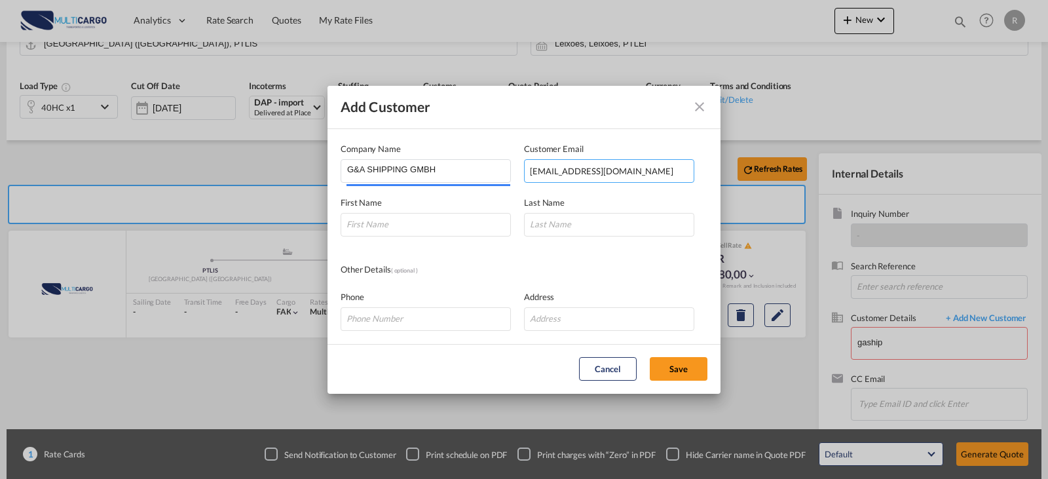
type input "[EMAIL_ADDRESS][DOMAIN_NAME]"
click at [358, 244] on md-dialog-content "Company Name G&A SHIPPING GMBH Customer Email [EMAIL_ADDRESS][DOMAIN_NAME] Firs…" at bounding box center [524, 236] width 393 height 215
drag, startPoint x: 371, startPoint y: 222, endPoint x: 341, endPoint y: 219, distance: 30.2
click at [371, 221] on input "Add Customer Company ..." at bounding box center [426, 225] width 170 height 24
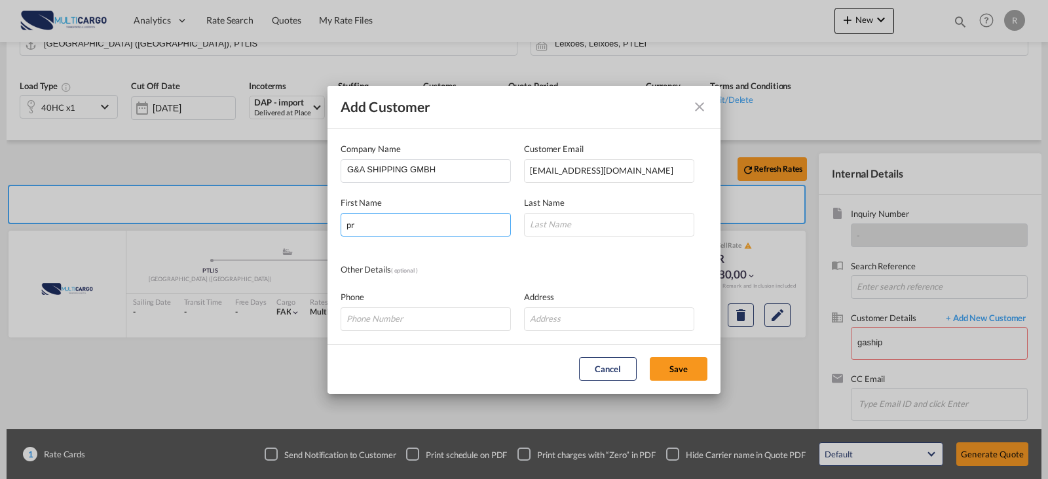
type input "p"
type input "PROJECT"
type input "t"
type input "TEAM"
click at [681, 363] on button "Save" at bounding box center [679, 369] width 58 height 24
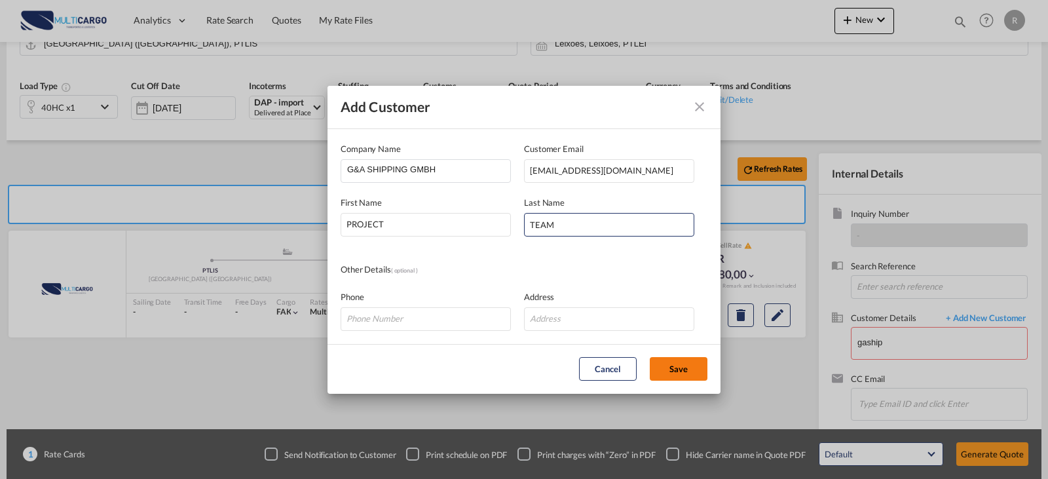
type input "G&A SHIPPING GMBH, PROJECT TEAM, [EMAIL_ADDRESS][DOMAIN_NAME]"
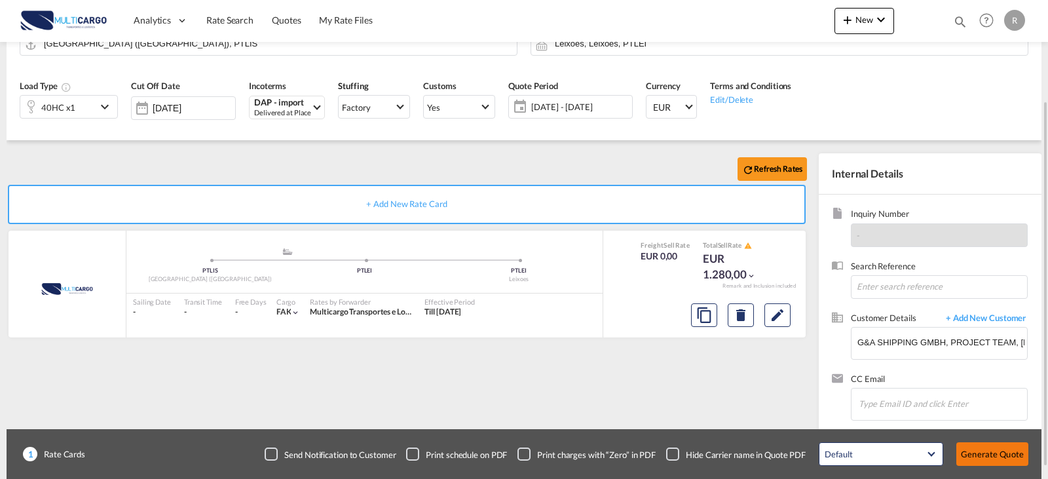
click at [1000, 453] on button "Generate Quote" at bounding box center [992, 454] width 72 height 24
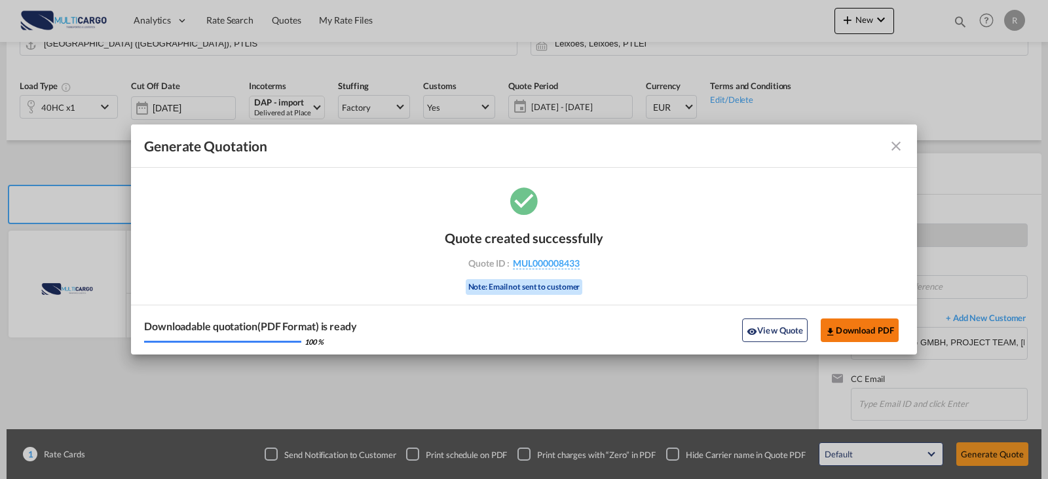
click at [852, 329] on button "Download PDF" at bounding box center [860, 330] width 78 height 24
click at [896, 155] on md-toolbar "Generate Quotation" at bounding box center [524, 145] width 786 height 43
click at [898, 152] on md-icon "icon-close fg-AAA8AD cursor m-0" at bounding box center [896, 146] width 16 height 16
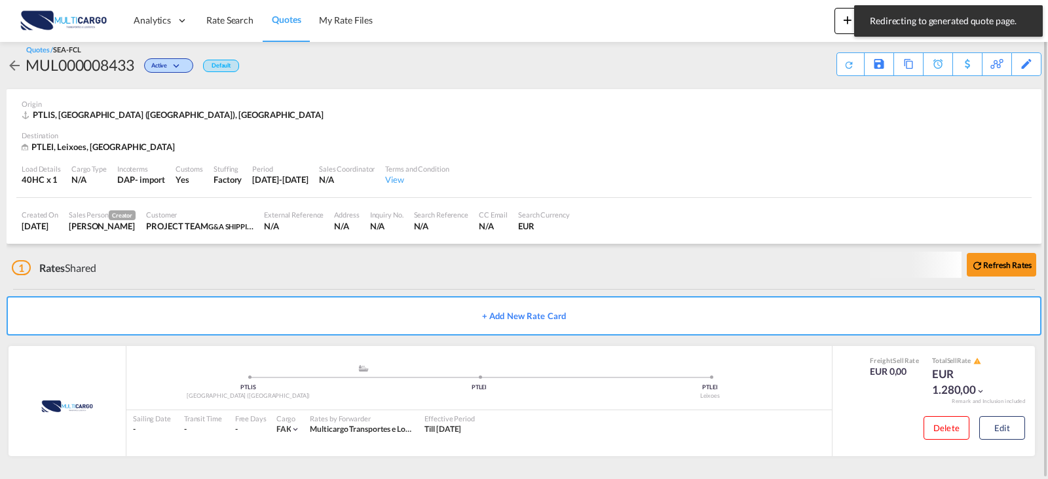
scroll to position [10, 0]
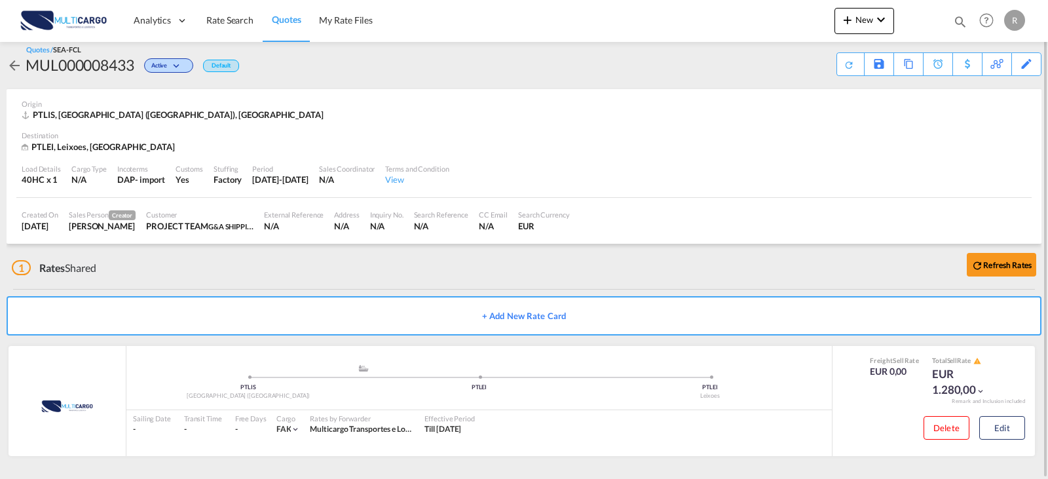
click at [899, 14] on div at bounding box center [919, 20] width 51 height 39
click at [876, 14] on md-icon "icon-chevron-down" at bounding box center [881, 20] width 16 height 16
click at [825, 94] on span "Quote" at bounding box center [828, 98] width 14 height 26
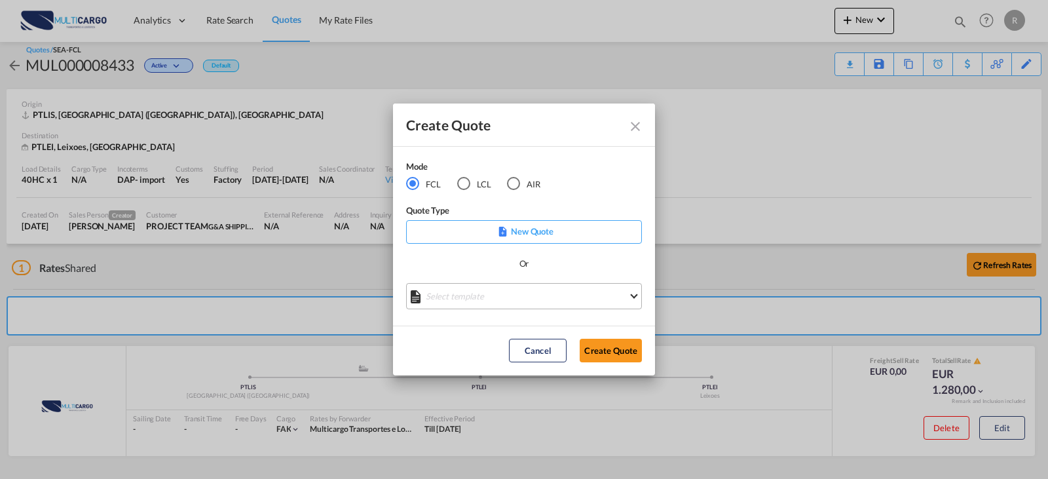
click at [547, 284] on md-select "Select template EXP EXW MERC.Nacional 09/2025 [PERSON_NAME] | [DATE] IMP DAP FC…" at bounding box center [524, 296] width 236 height 26
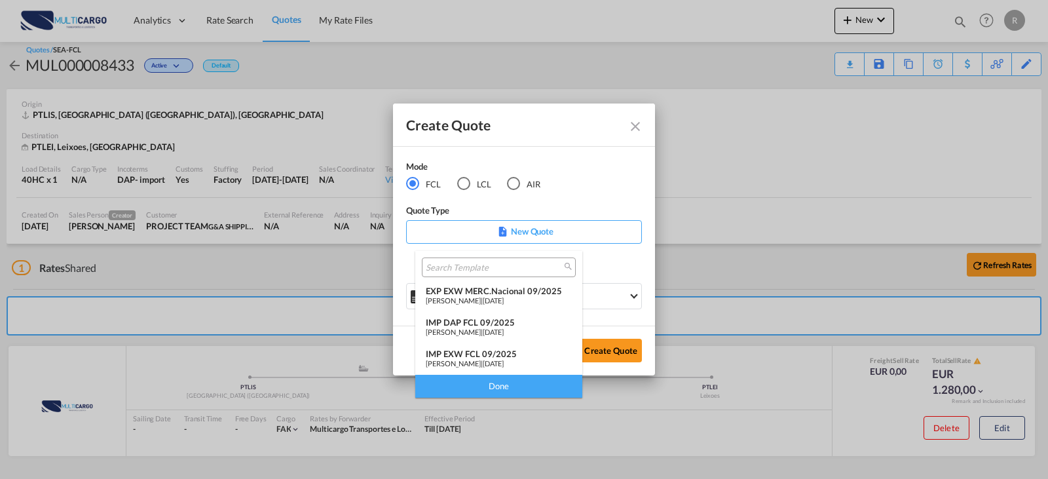
click at [523, 328] on div "[PERSON_NAME] | [DATE]" at bounding box center [499, 332] width 146 height 9
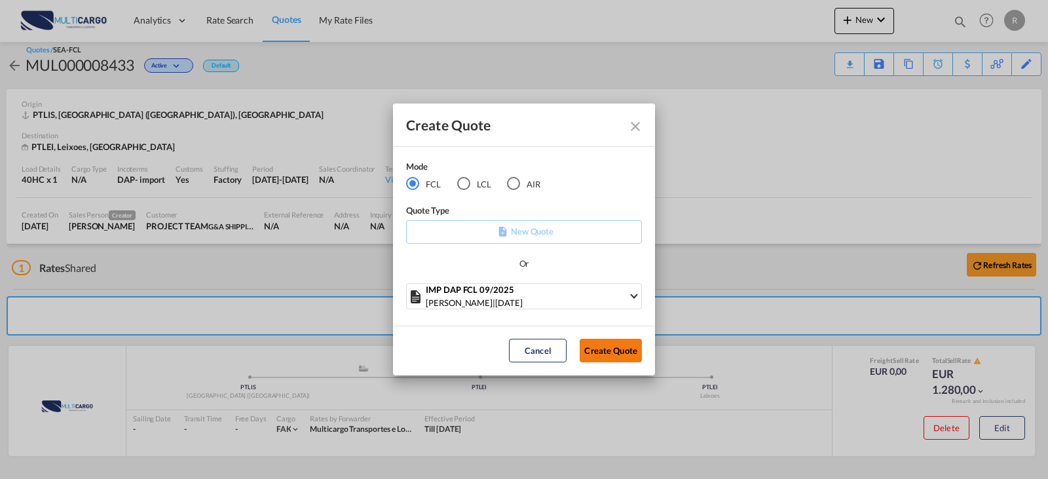
click at [597, 358] on button "Create Quote" at bounding box center [611, 351] width 62 height 24
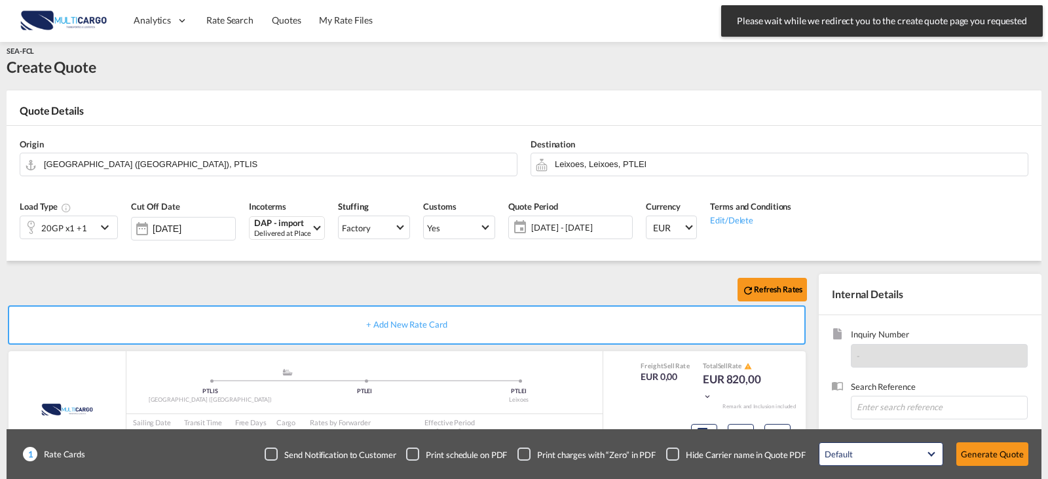
scroll to position [145, 0]
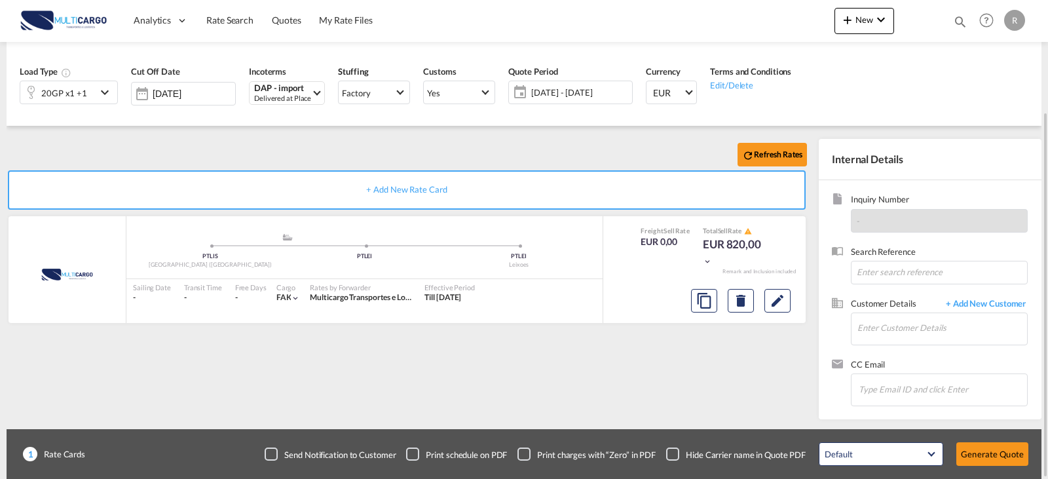
click at [96, 90] on div "20GP x1 +1" at bounding box center [58, 92] width 76 height 22
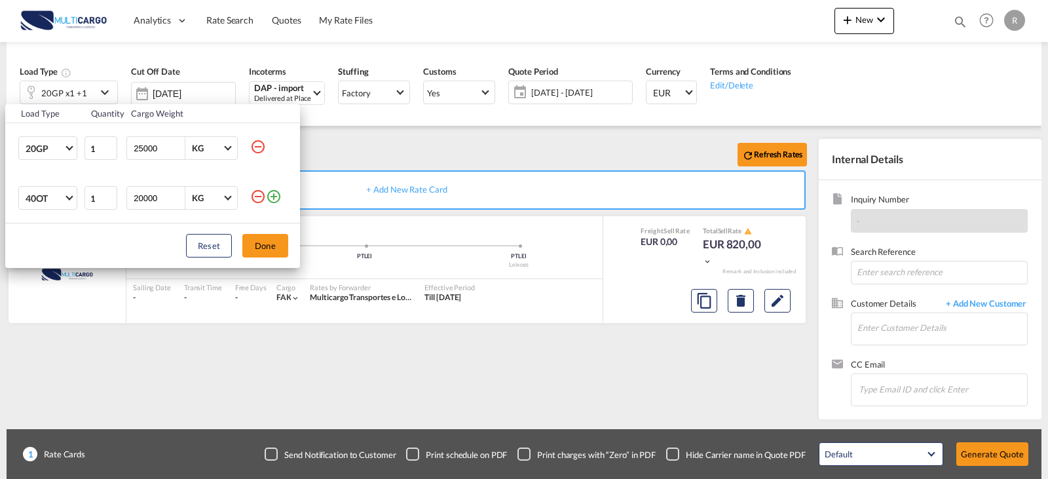
click at [250, 197] on tr "40OT 20GP 40GP 40HC 45HC 20RE 40RE 40HR 20OT 40OT 20FR 40FR 40NR 20NR 45S 20TK …" at bounding box center [152, 198] width 295 height 50
click at [259, 201] on md-icon "icon-minus-circle-outline" at bounding box center [258, 197] width 16 height 16
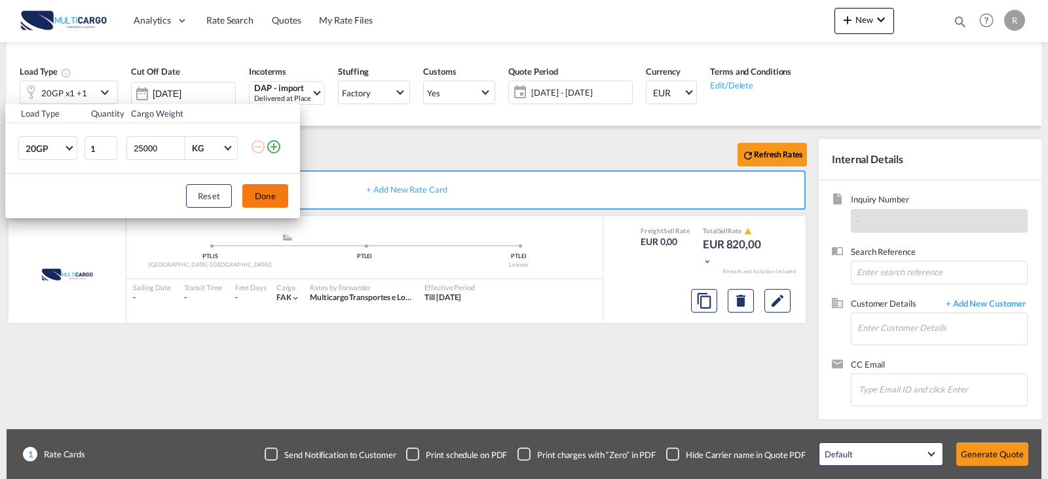
click at [270, 207] on button "Done" at bounding box center [265, 196] width 46 height 24
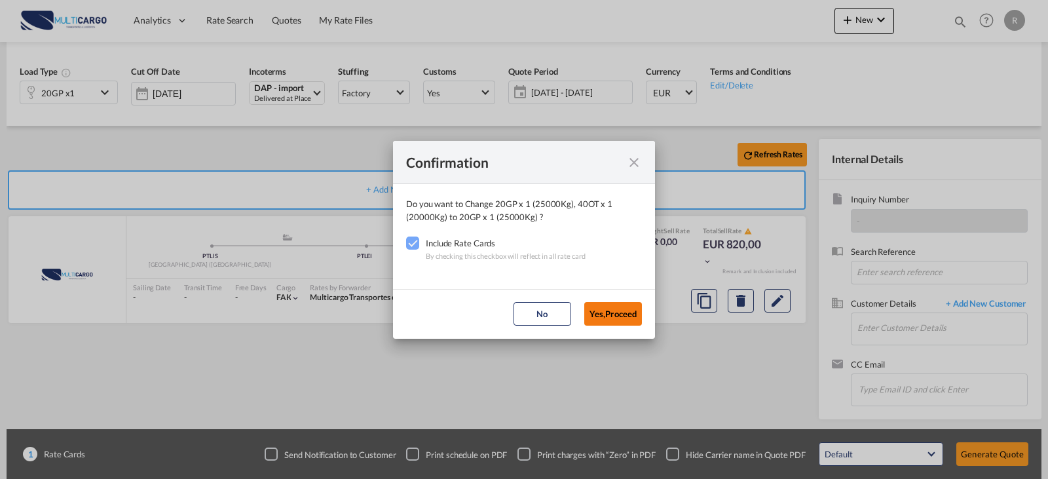
click at [616, 324] on button "Yes,Proceed" at bounding box center [613, 314] width 58 height 24
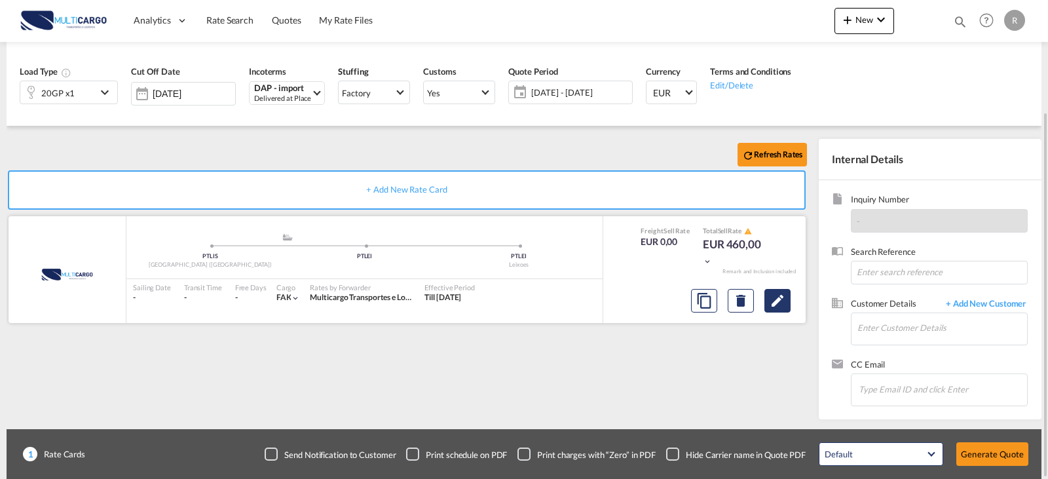
click at [778, 307] on md-icon "Edit" at bounding box center [778, 301] width 16 height 16
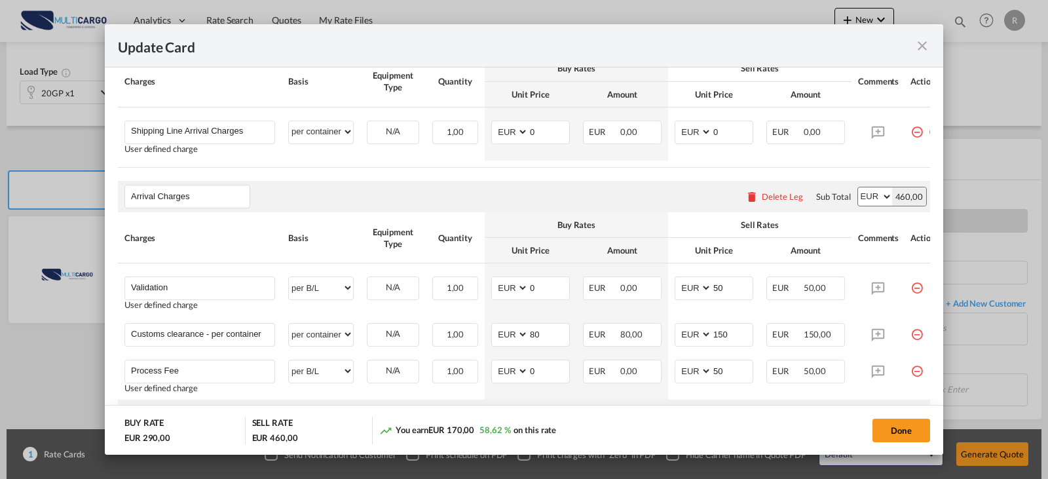
scroll to position [459, 0]
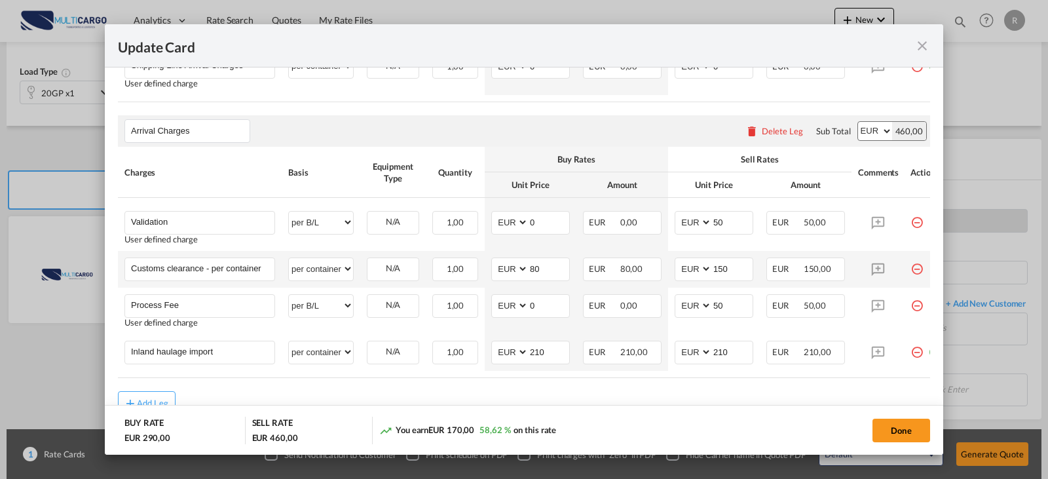
click at [916, 271] on md-icon "icon-minus-circle-outline red-400-fg" at bounding box center [916, 263] width 13 height 13
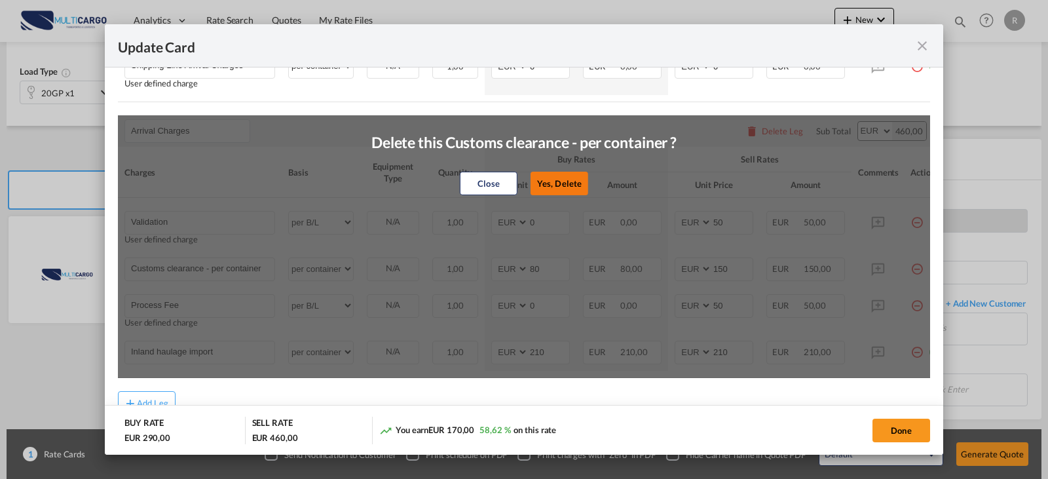
click at [566, 194] on button "Yes, Delete" at bounding box center [560, 184] width 58 height 24
type input "Process Fee"
select select "per B/L"
type input "0"
type input "50"
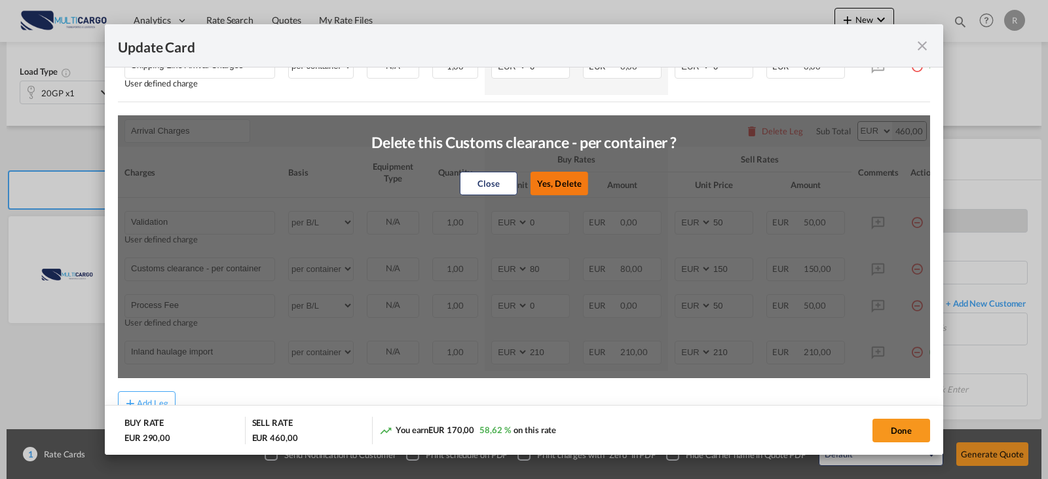
type input "Inland haulage import"
select select "per container"
type input "210"
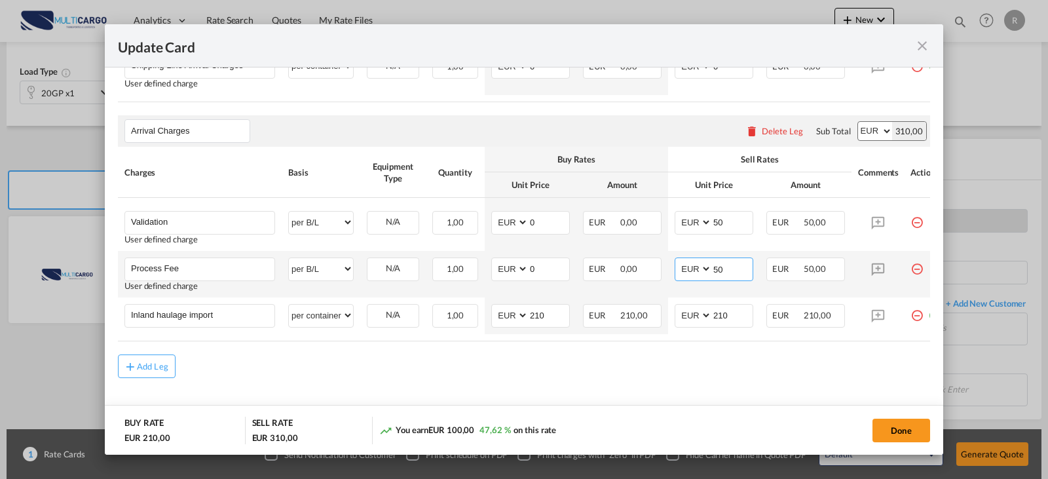
drag, startPoint x: 706, startPoint y: 274, endPoint x: 692, endPoint y: 274, distance: 14.4
click at [692, 274] on md-input-container "AED AFN ALL AMD ANG AOA ARS AUD AWG AZN BAM BBD BDT BGN BHD BIF BMD BND BOB BRL…" at bounding box center [714, 269] width 79 height 24
type input "90"
drag, startPoint x: 515, startPoint y: 411, endPoint x: 514, endPoint y: 405, distance: 6.7
click at [514, 406] on md-dialog-actions "BUY RATE EUR 210,00 SELL RATE EUR 350,00 You earn EUR 140,00 66,67 % on this ra…" at bounding box center [524, 430] width 838 height 50
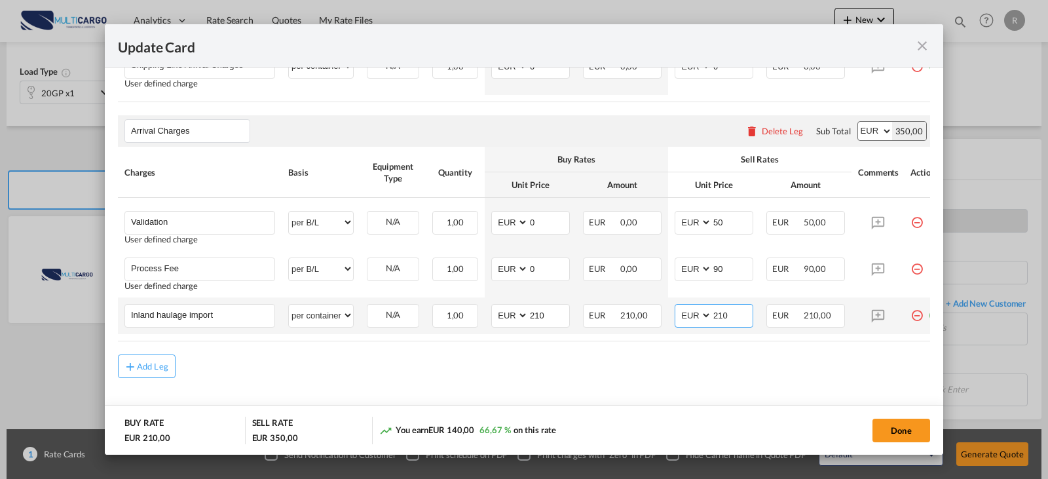
drag, startPoint x: 735, startPoint y: 323, endPoint x: 694, endPoint y: 318, distance: 41.5
click at [694, 318] on md-input-container "AED AFN ALL AMD ANG AOA ARS AUD AWG AZN BAM BBD BDT BGN BHD BIF BMD BND [PERSON…" at bounding box center [714, 316] width 79 height 24
type input "545"
drag, startPoint x: 551, startPoint y: 324, endPoint x: 517, endPoint y: 322, distance: 33.5
click at [517, 322] on md-input-container "AED AFN ALL AMD ANG AOA ARS AUD AWG AZN BAM BBD BDT BGN BHD BIF BMD BND [PERSON…" at bounding box center [530, 316] width 79 height 24
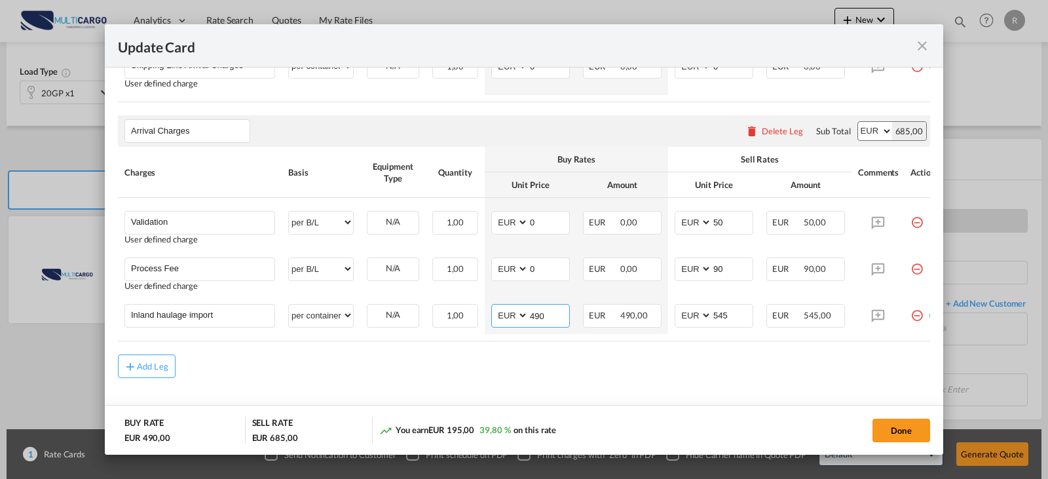
type input "490"
click at [575, 378] on div "Add Leg" at bounding box center [524, 366] width 812 height 24
click at [732, 322] on input "545" at bounding box center [732, 315] width 41 height 20
type input "555"
click at [897, 430] on button "Done" at bounding box center [901, 431] width 58 height 24
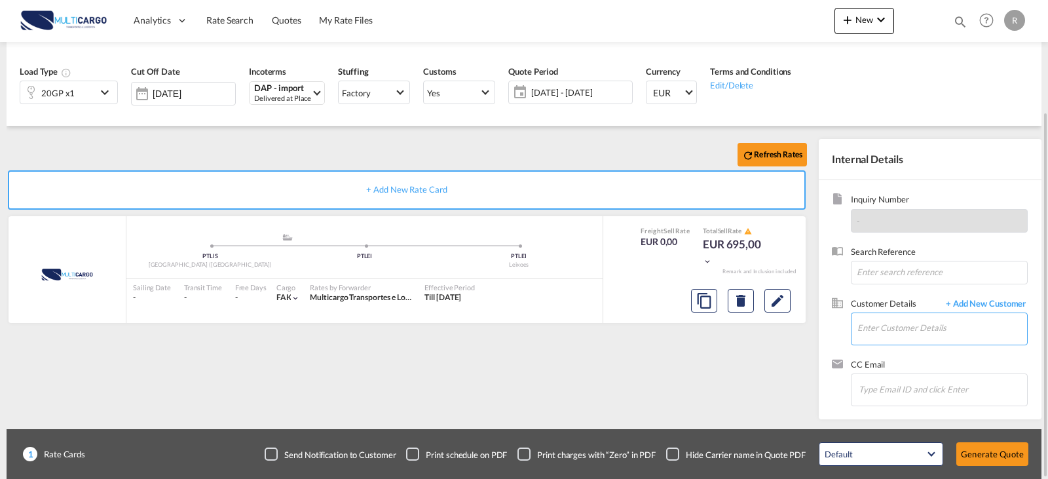
click at [898, 344] on md-autocomplete at bounding box center [942, 329] width 170 height 33
click at [891, 341] on input "Enter Customer Details" at bounding box center [942, 327] width 170 height 29
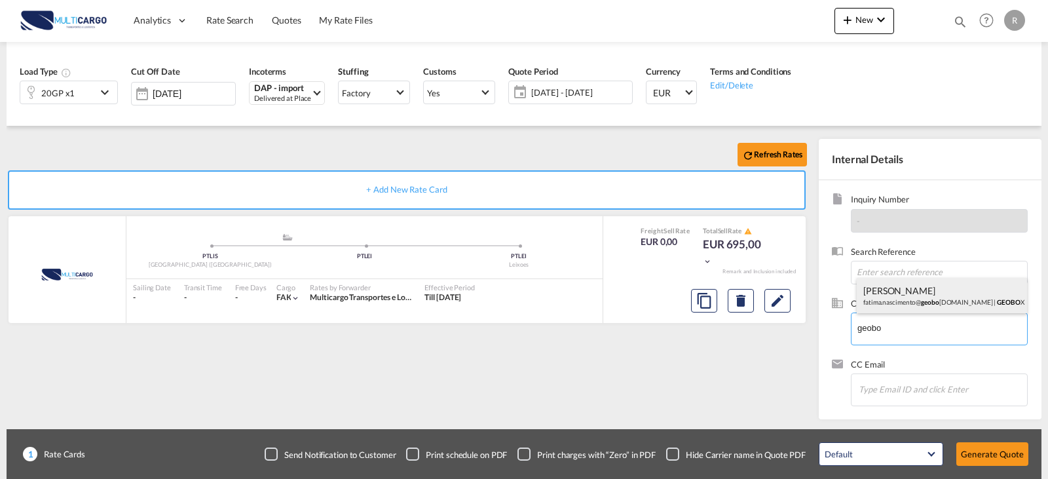
click at [890, 301] on div "[PERSON_NAME] [PERSON_NAME].[PERSON_NAME]@ geobo [DOMAIN_NAME] | GEOBO X" at bounding box center [942, 295] width 170 height 35
type input "GEOBOX, [PERSON_NAME], [PERSON_NAME][EMAIL_ADDRESS][PERSON_NAME][DOMAIN_NAME]"
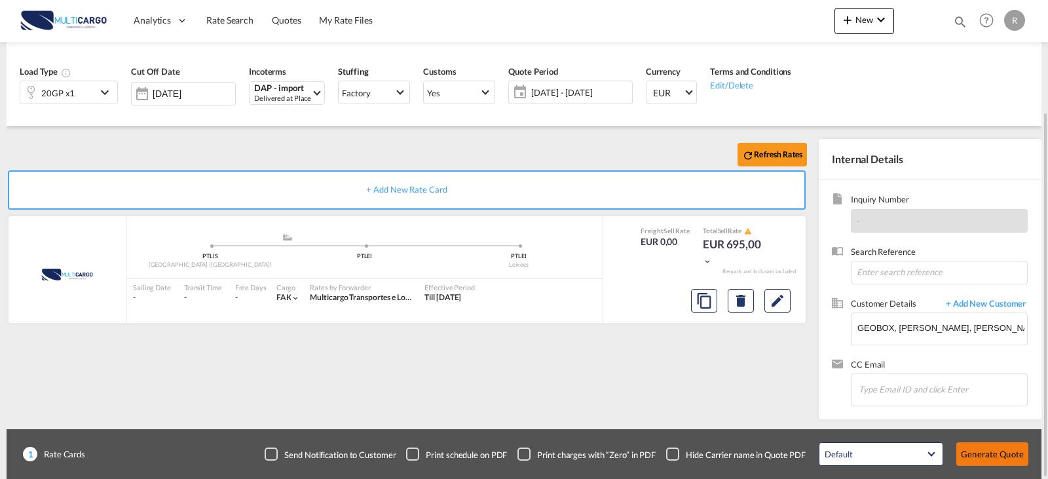
click at [984, 452] on button "Generate Quote" at bounding box center [992, 454] width 72 height 24
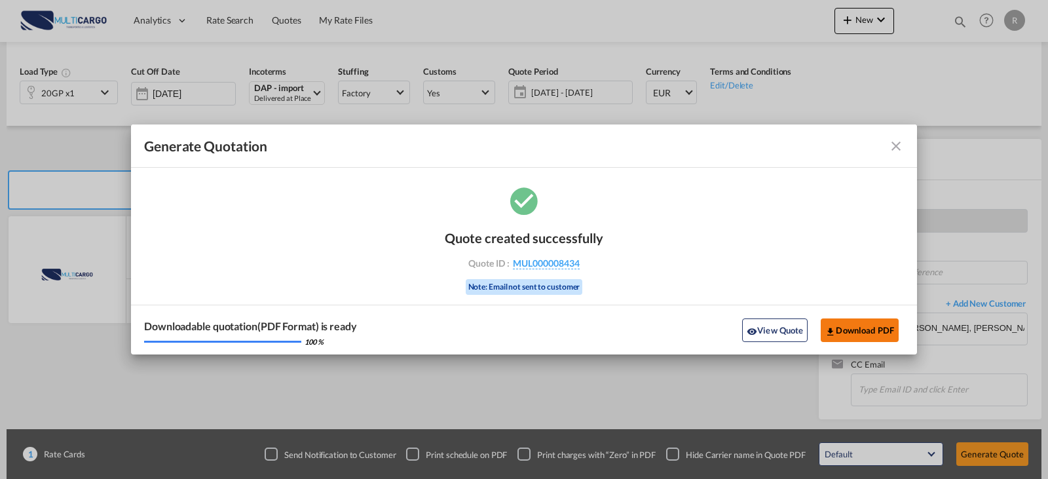
click at [853, 332] on button "Download PDF" at bounding box center [860, 330] width 78 height 24
click at [897, 147] on md-icon "icon-close fg-AAA8AD cursor m-0" at bounding box center [896, 146] width 16 height 16
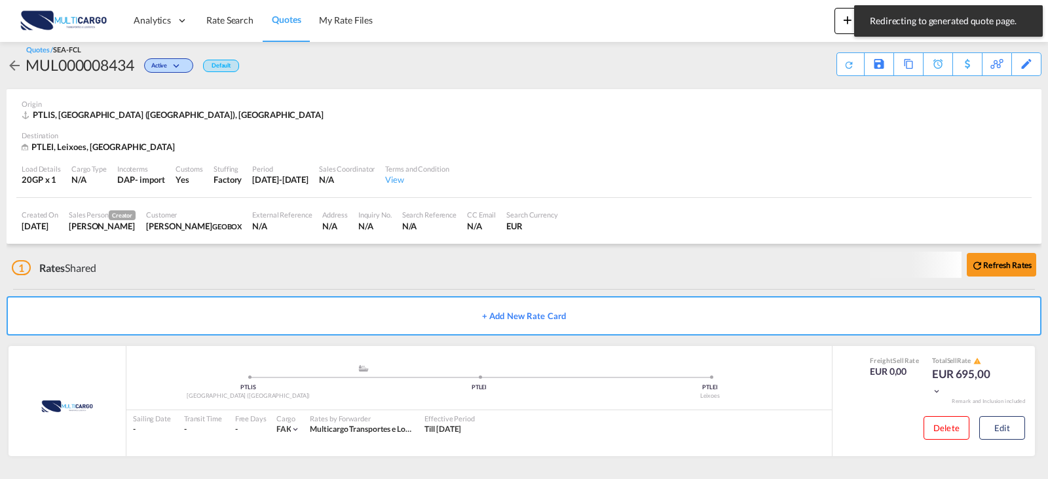
scroll to position [10, 0]
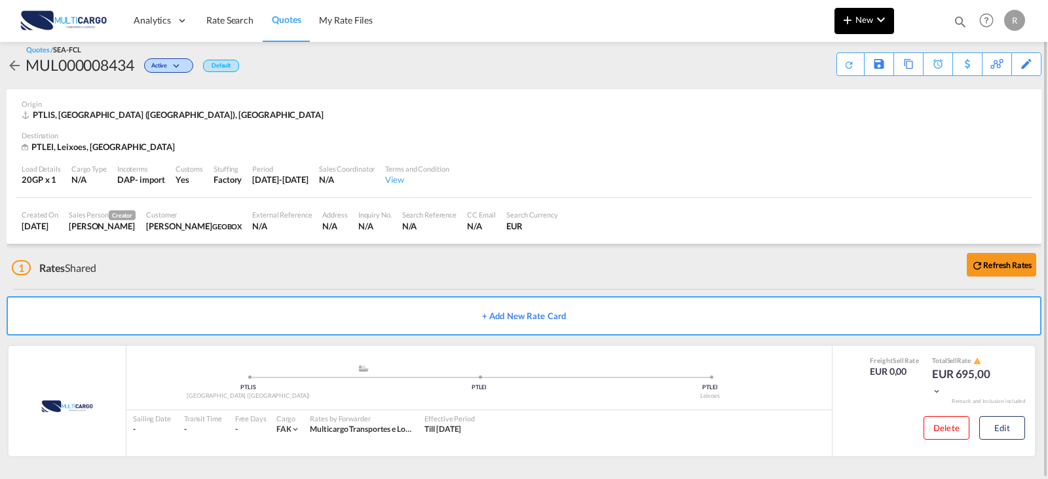
click at [860, 18] on span "New" at bounding box center [864, 19] width 49 height 10
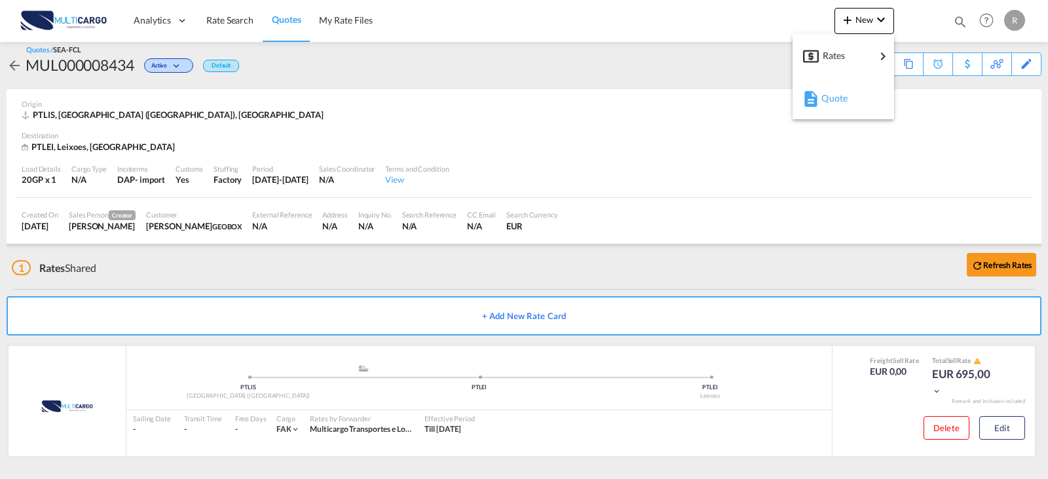
click at [848, 105] on div "Quote" at bounding box center [845, 98] width 48 height 33
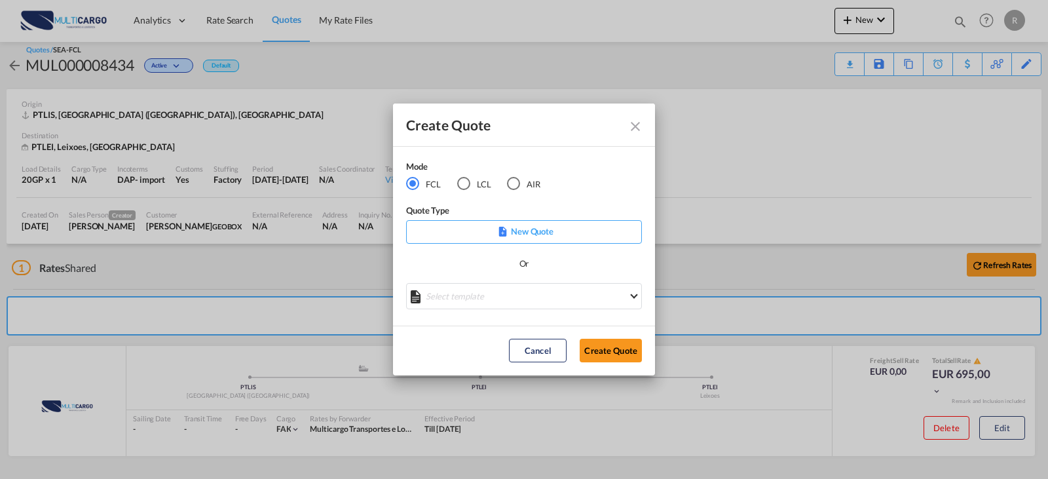
click at [523, 231] on p "New Quote" at bounding box center [524, 231] width 227 height 13
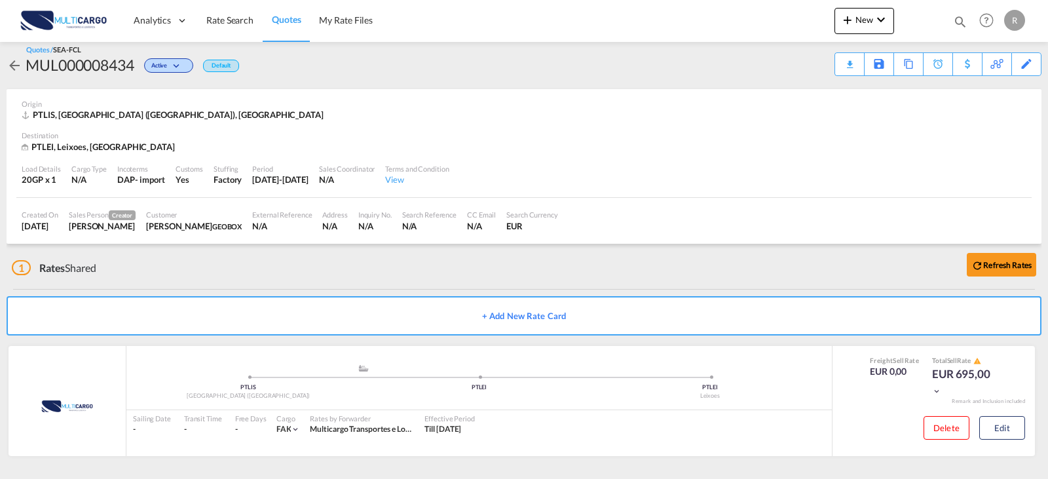
click at [523, 231] on div "New Quote" at bounding box center [524, 236] width 118 height 12
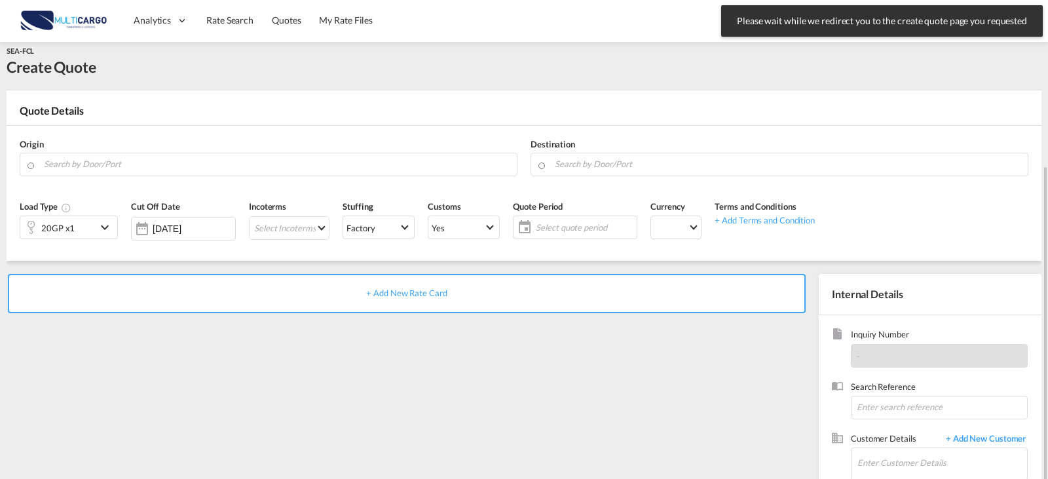
scroll to position [96, 0]
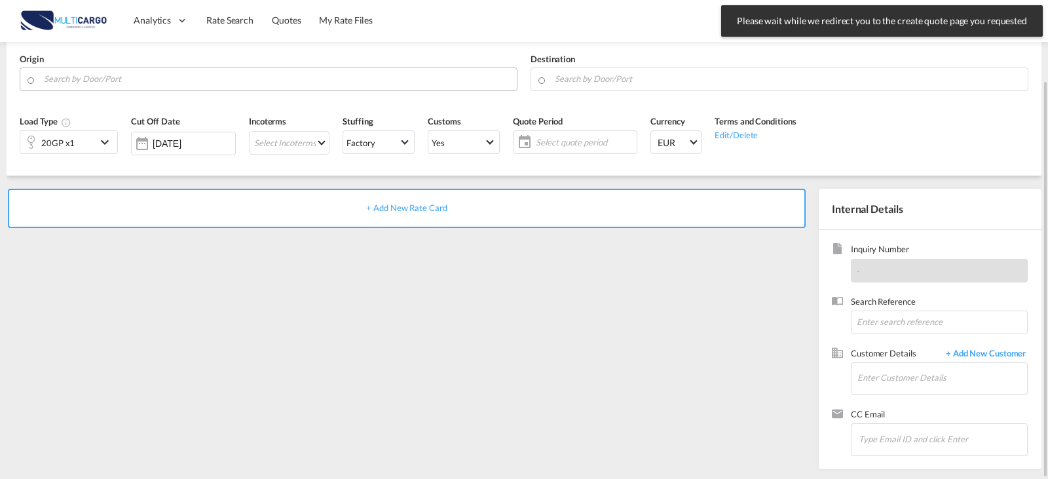
click at [151, 88] on md-autocomplete at bounding box center [276, 79] width 467 height 24
click at [153, 80] on input "Search by Door/Port" at bounding box center [277, 78] width 466 height 23
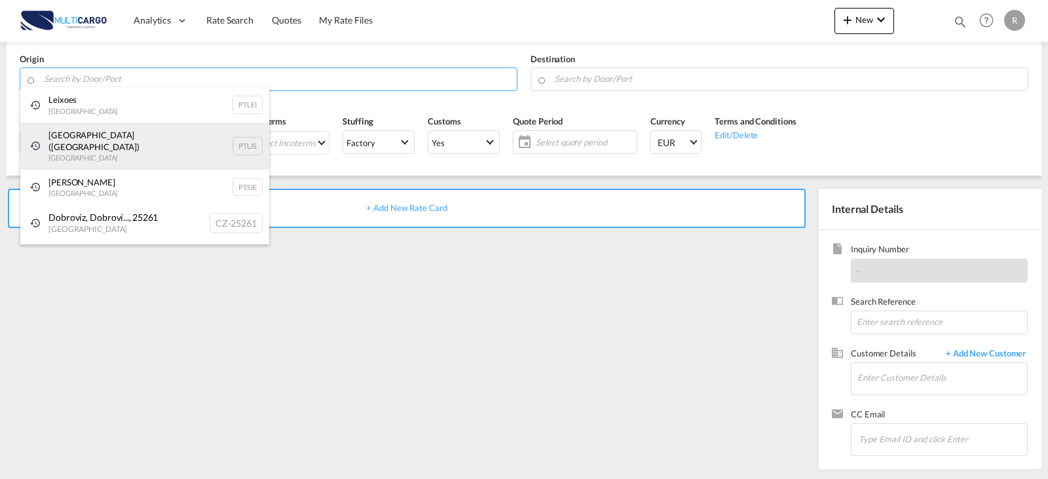
click at [112, 151] on div "[GEOGRAPHIC_DATA] ([GEOGRAPHIC_DATA]) [GEOGRAPHIC_DATA] PTLIS" at bounding box center [144, 145] width 249 height 47
type input "[GEOGRAPHIC_DATA] ([GEOGRAPHIC_DATA]), PTLIS"
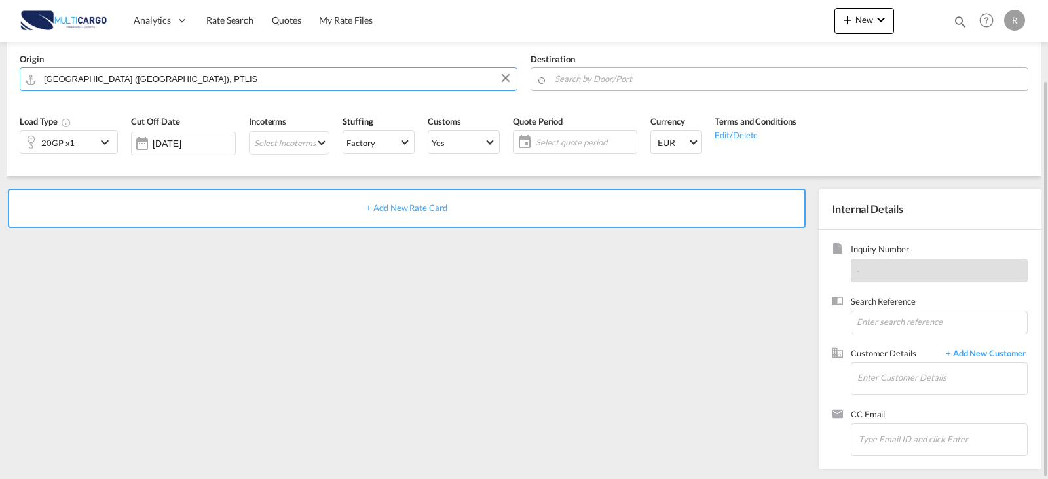
click at [647, 78] on input "Search by Door/Port" at bounding box center [788, 78] width 466 height 23
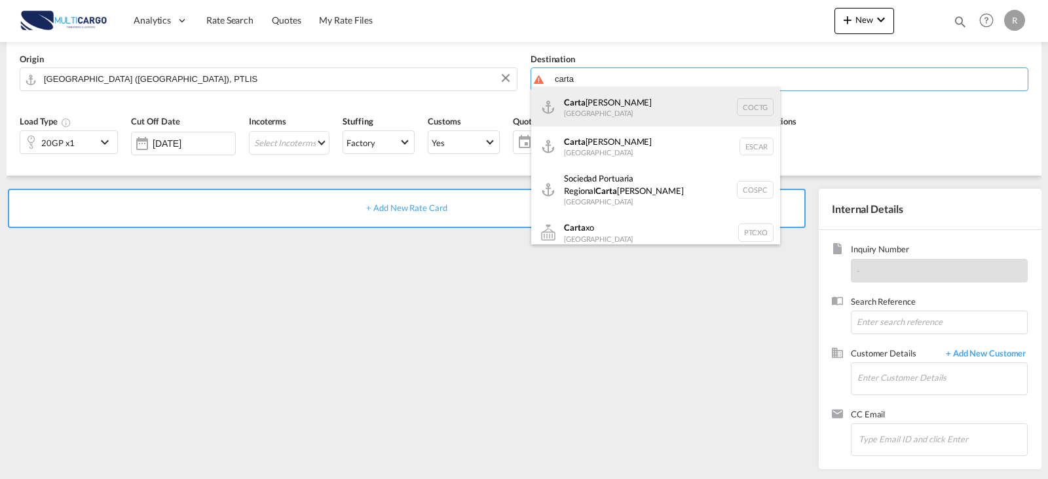
click at [632, 121] on div "[PERSON_NAME] [GEOGRAPHIC_DATA] COCTG" at bounding box center [655, 106] width 249 height 39
type input "[GEOGRAPHIC_DATA], COCTG"
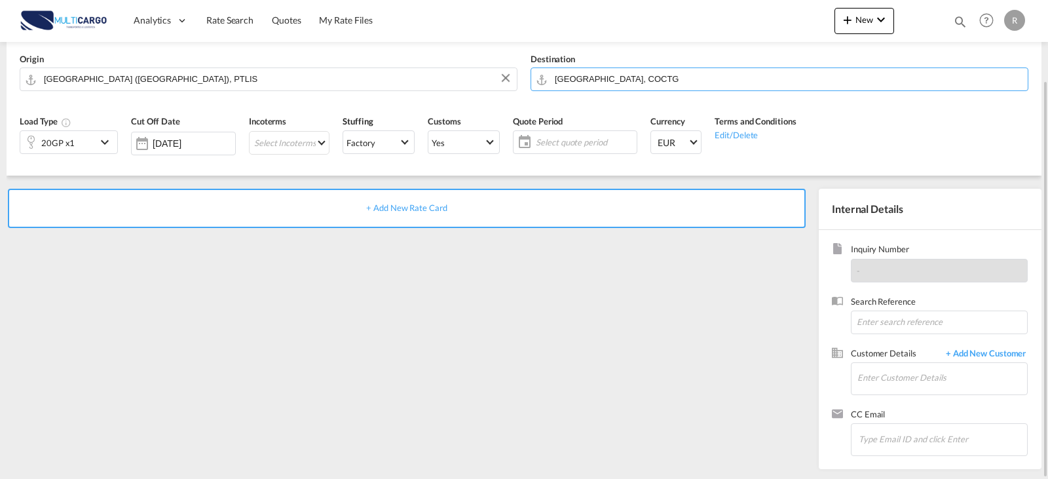
click at [105, 145] on md-icon "icon-chevron-down" at bounding box center [107, 142] width 20 height 16
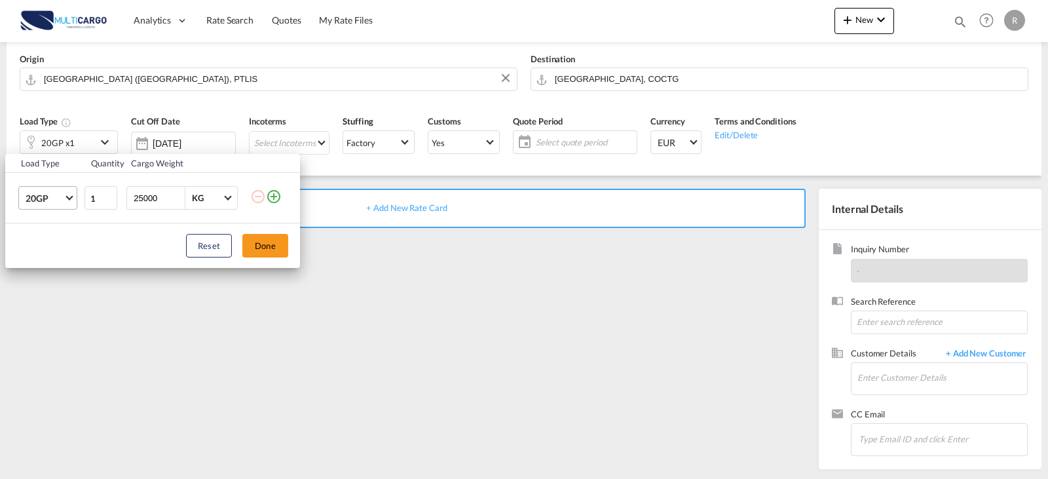
click at [51, 200] on span "20GP" at bounding box center [45, 198] width 38 height 13
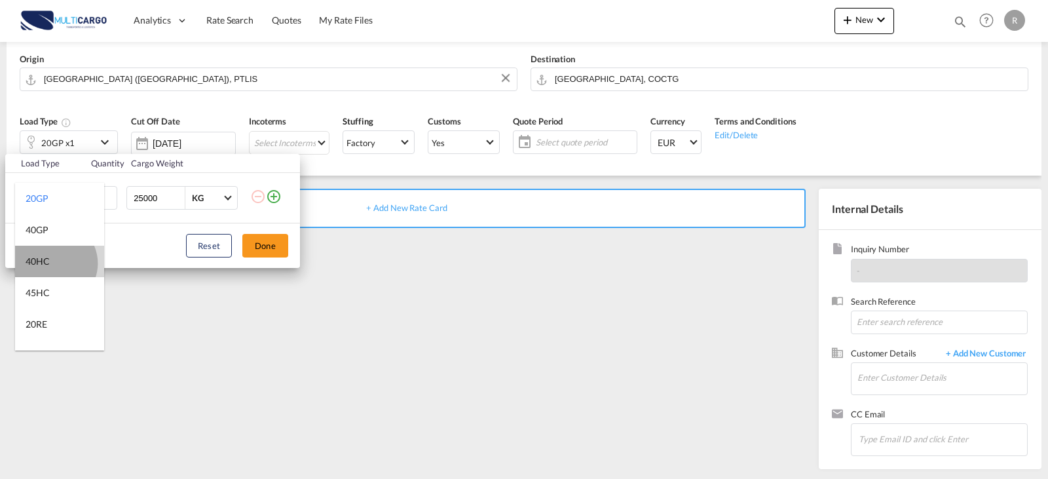
click at [54, 263] on md-option "40HC" at bounding box center [59, 261] width 89 height 31
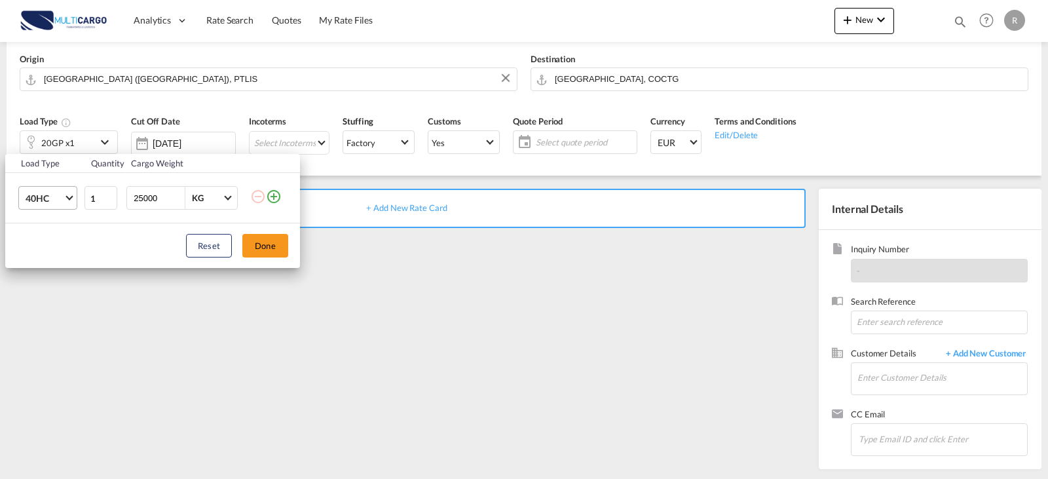
click at [67, 199] on md-select-value "40HC" at bounding box center [50, 198] width 52 height 22
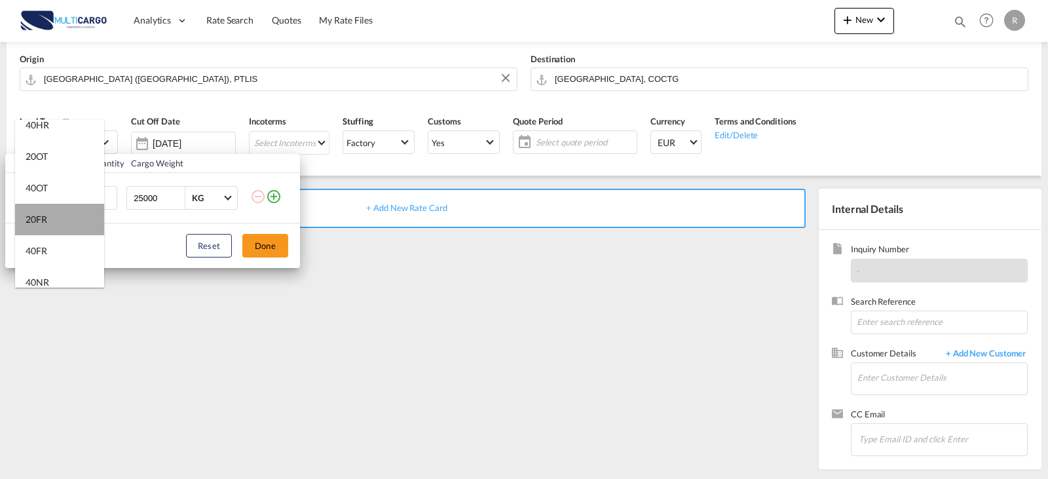
click at [60, 223] on md-option "20FR" at bounding box center [59, 219] width 89 height 31
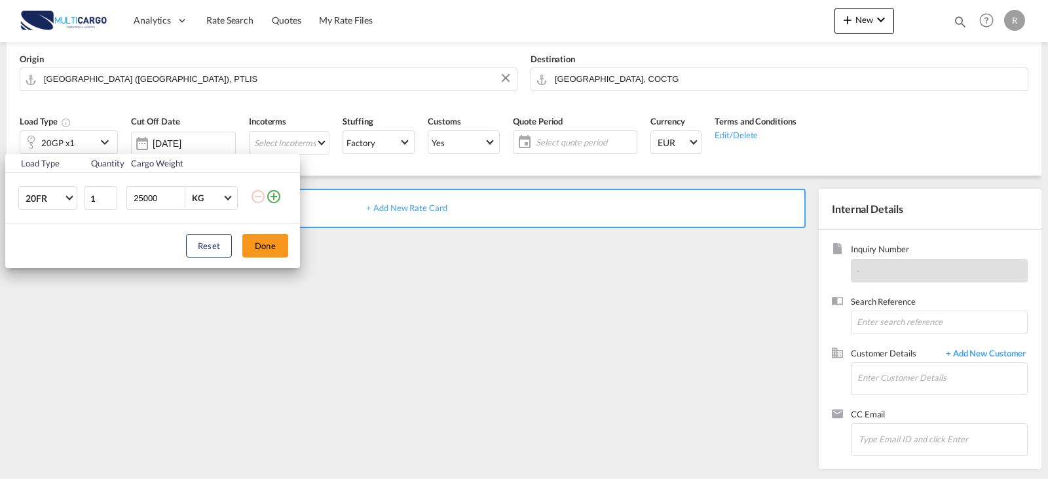
click at [64, 199] on md-select-value "20FR" at bounding box center [50, 198] width 52 height 22
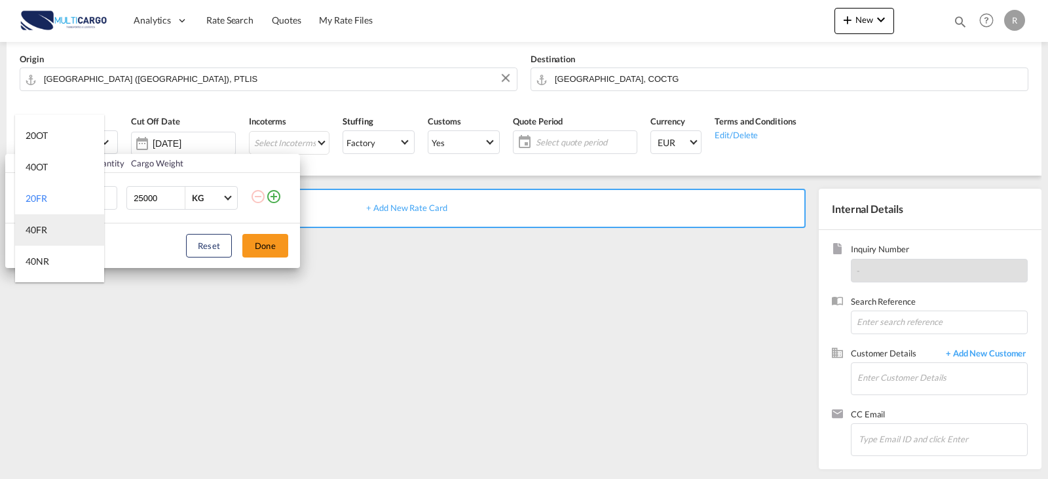
click at [51, 227] on md-option "40FR" at bounding box center [59, 229] width 89 height 31
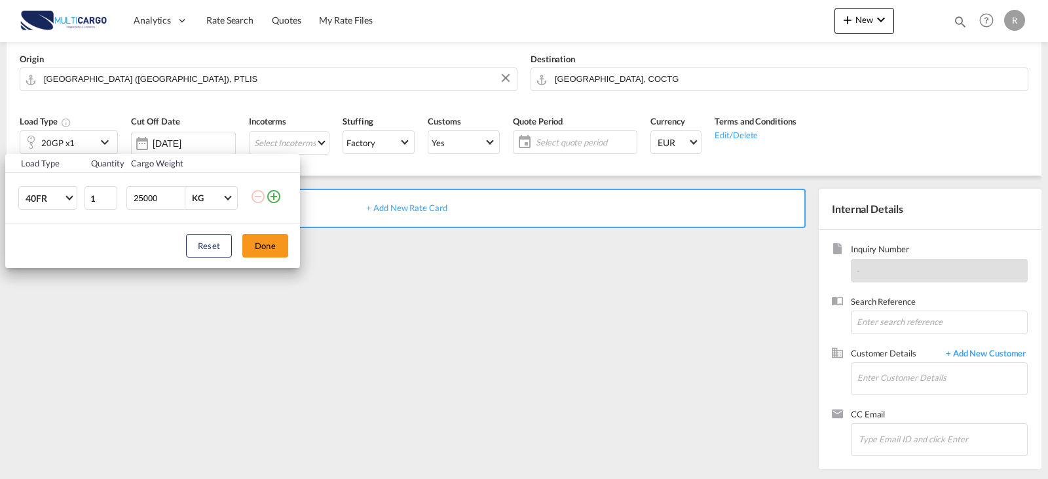
click at [168, 200] on input "25000" at bounding box center [158, 198] width 52 height 22
drag, startPoint x: 168, startPoint y: 200, endPoint x: 88, endPoint y: 192, distance: 79.6
click at [88, 192] on tr "40FR 1 25000 KG KG" at bounding box center [152, 198] width 295 height 50
type input "6000"
click at [259, 238] on button "Done" at bounding box center [265, 246] width 46 height 24
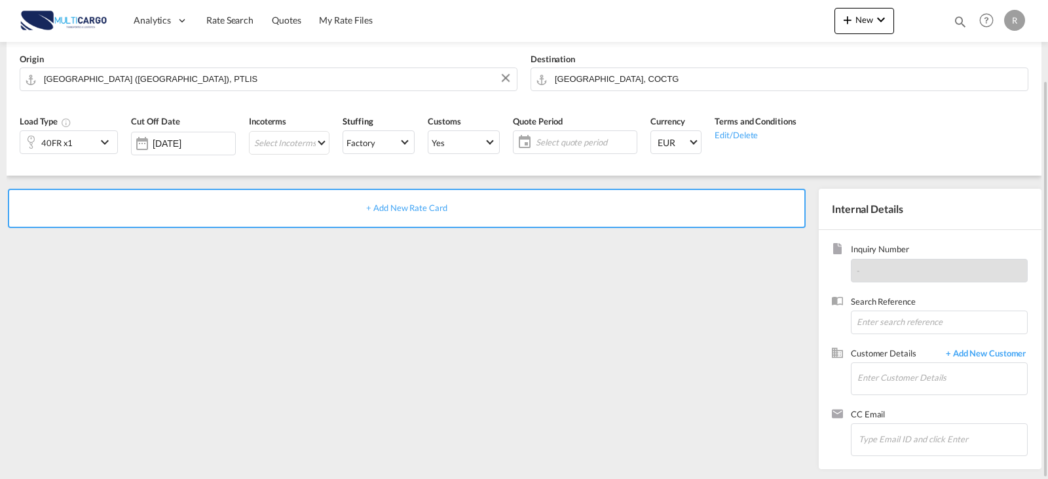
click at [523, 136] on md-icon "icon-calendar" at bounding box center [522, 142] width 16 height 16
click at [557, 148] on span "Select quote period" at bounding box center [585, 142] width 98 height 12
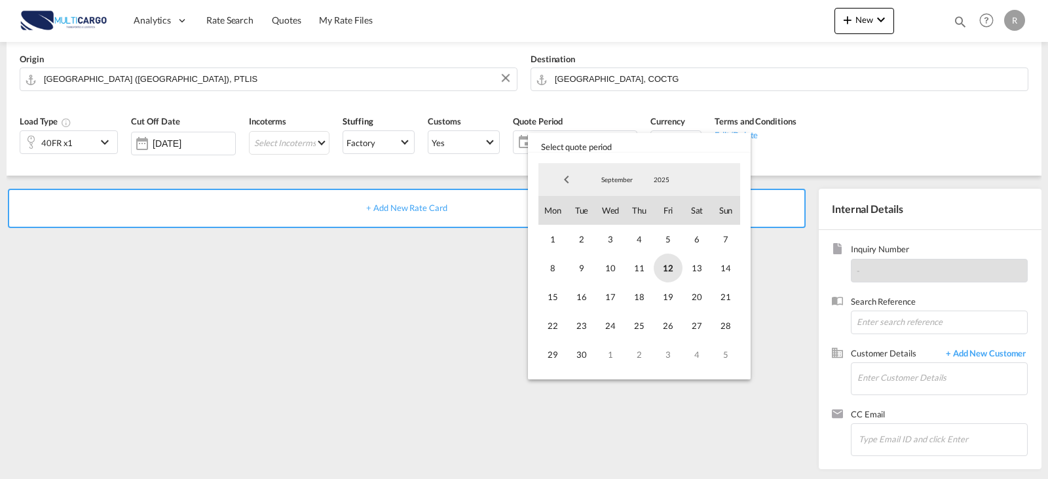
click at [671, 269] on span "12" at bounding box center [668, 267] width 29 height 29
drag, startPoint x: 609, startPoint y: 176, endPoint x: 617, endPoint y: 185, distance: 12.1
click at [609, 176] on span "September" at bounding box center [617, 179] width 42 height 9
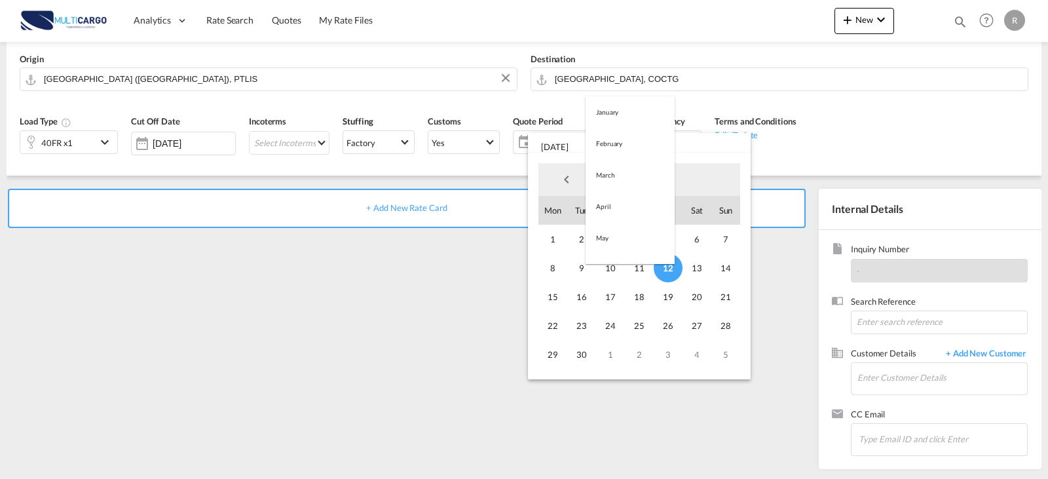
scroll to position [183, 0]
click at [610, 219] on md-option "October" at bounding box center [630, 211] width 89 height 31
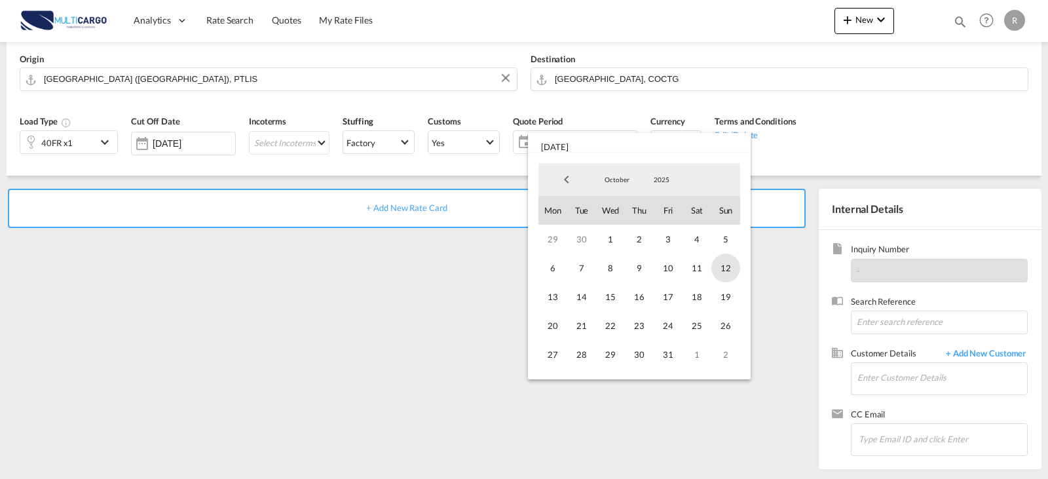
click at [717, 272] on span "12" at bounding box center [725, 267] width 29 height 29
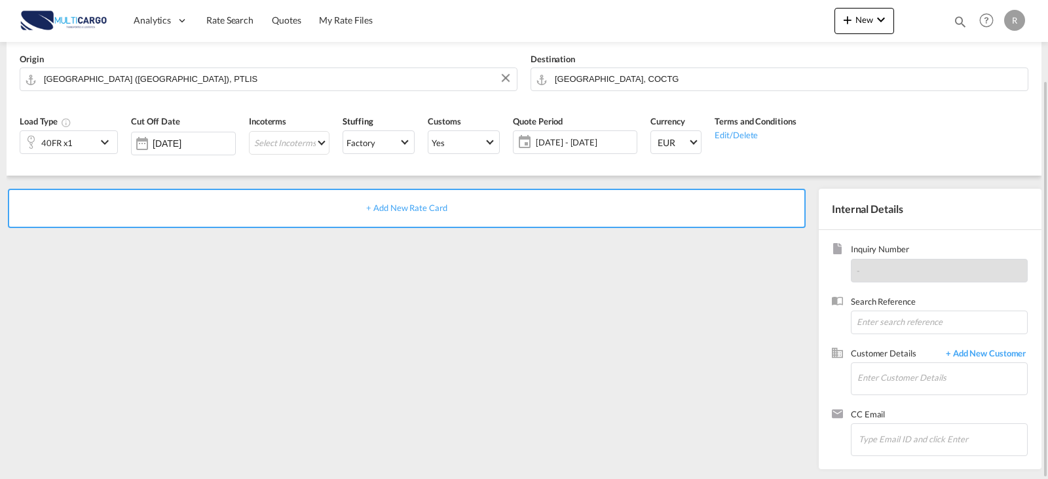
click at [433, 372] on div "+ Add New Rate Card" at bounding box center [410, 326] width 806 height 274
click at [411, 216] on div "+ Add New Rate Card" at bounding box center [407, 208] width 798 height 39
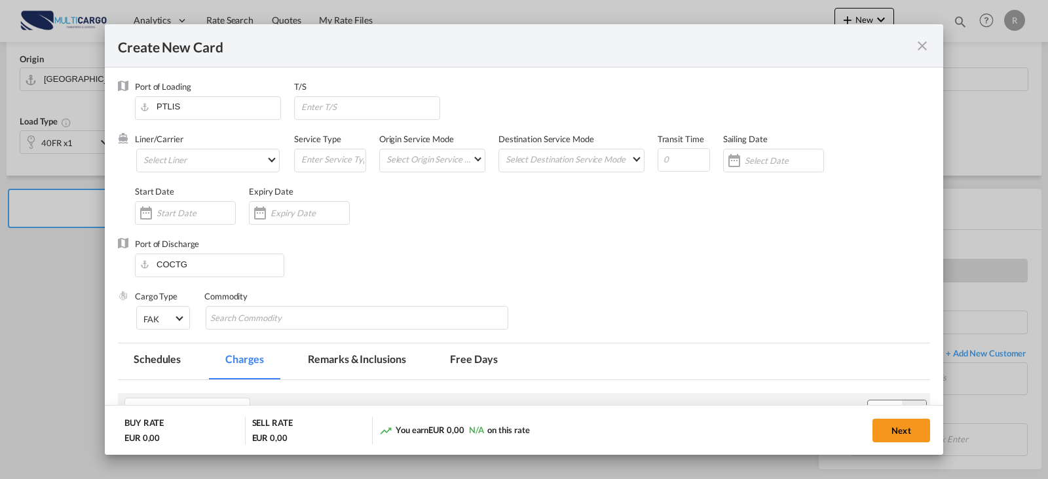
type input "Basic Ocean Freight"
select select "per equipment"
click at [234, 168] on md-select "Select Liner 2HM LOGISTICS D.O.O AAXL GLOBAL SHIPPING LINES LLC [PERSON_NAME] S…" at bounding box center [207, 161] width 143 height 24
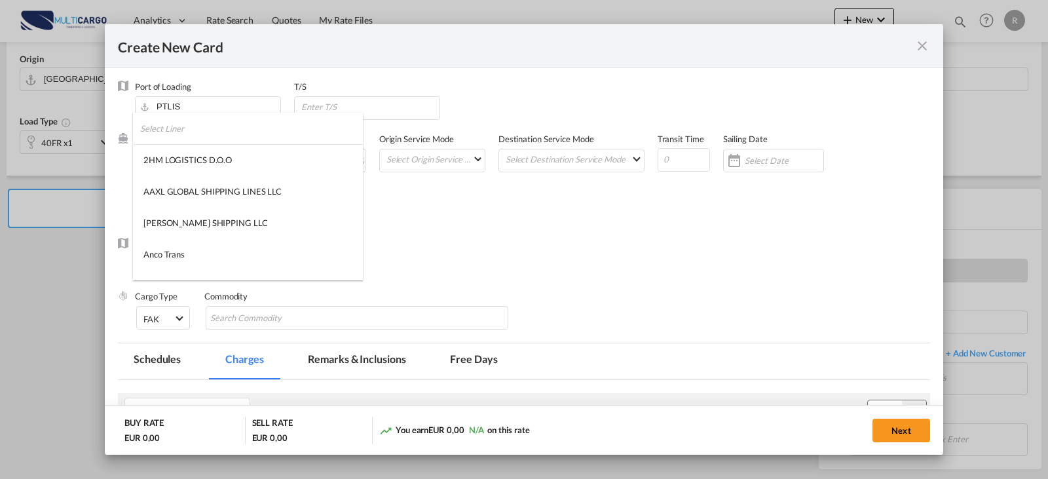
type md-option "1489"
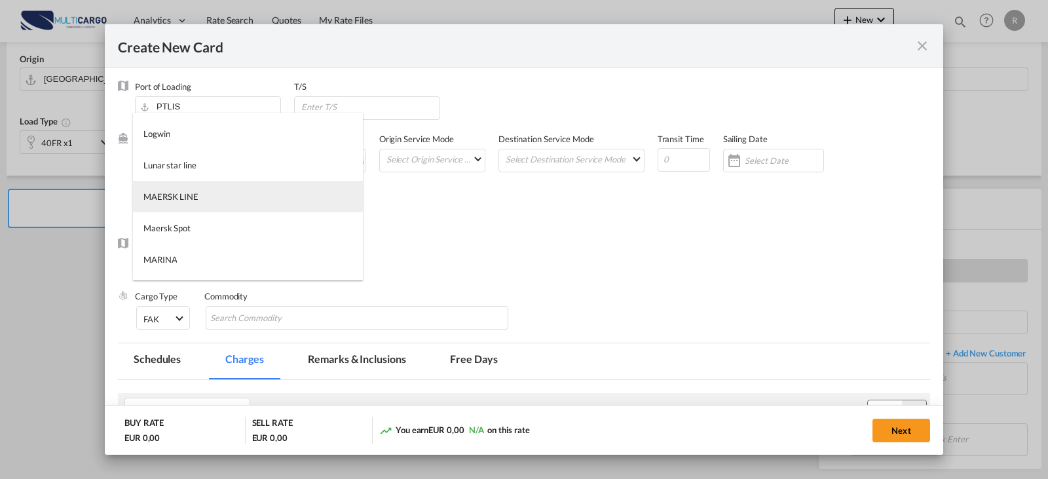
type md-option "2"
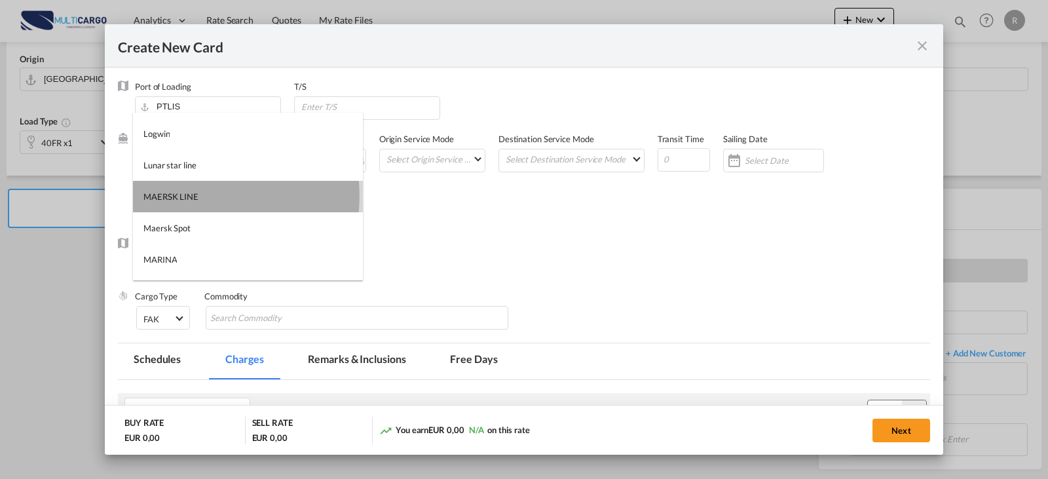
drag, startPoint x: 184, startPoint y: 196, endPoint x: 389, endPoint y: 183, distance: 205.4
click at [185, 197] on div "MAERSK LINE" at bounding box center [170, 197] width 55 height 12
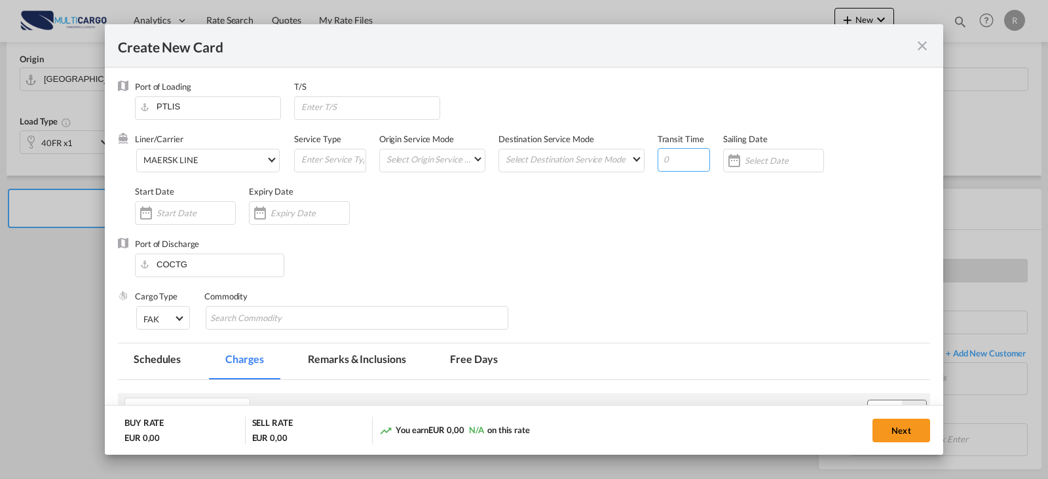
click at [662, 156] on input "Create New Card ..." at bounding box center [684, 160] width 52 height 24
type input "27"
click at [258, 214] on div "Create New Card ..." at bounding box center [260, 213] width 21 height 26
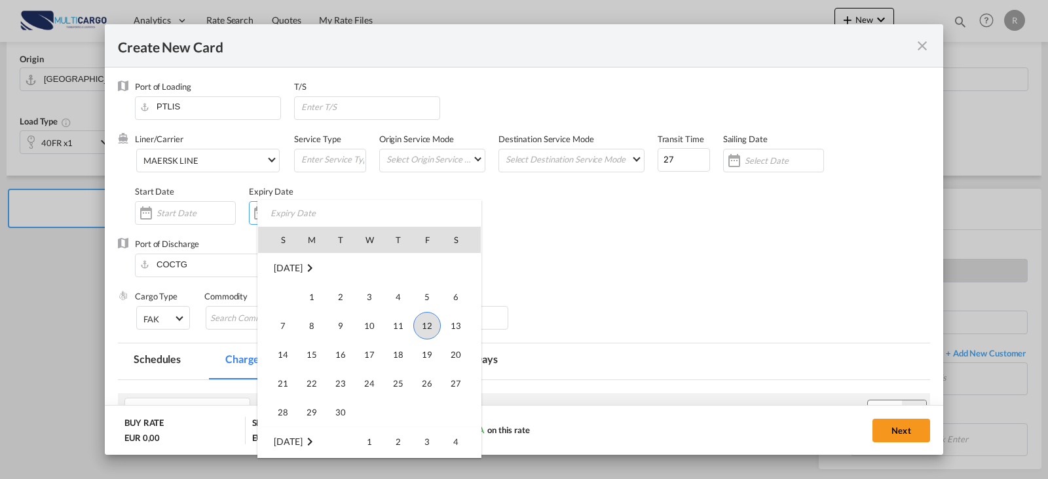
scroll to position [303548, 0]
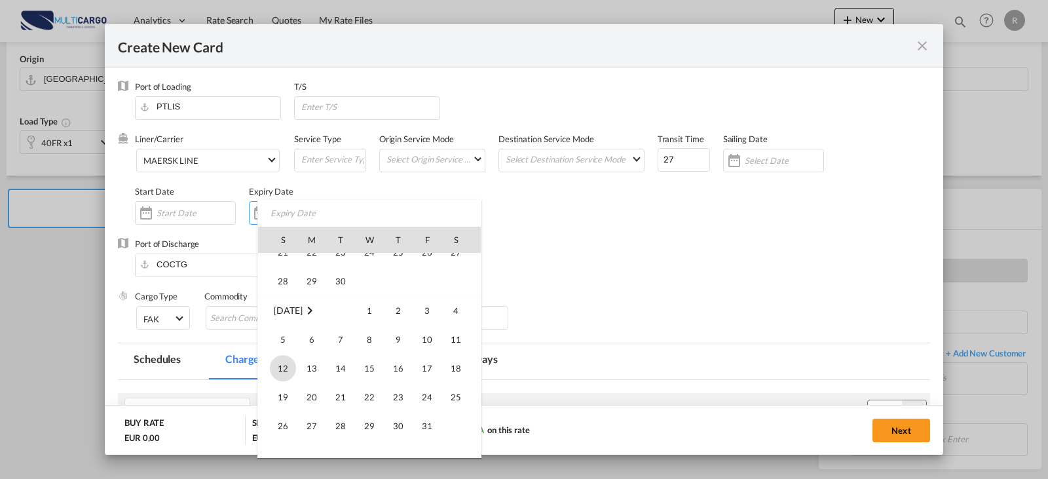
click at [280, 366] on span "12" at bounding box center [283, 368] width 26 height 26
type input "[DATE]"
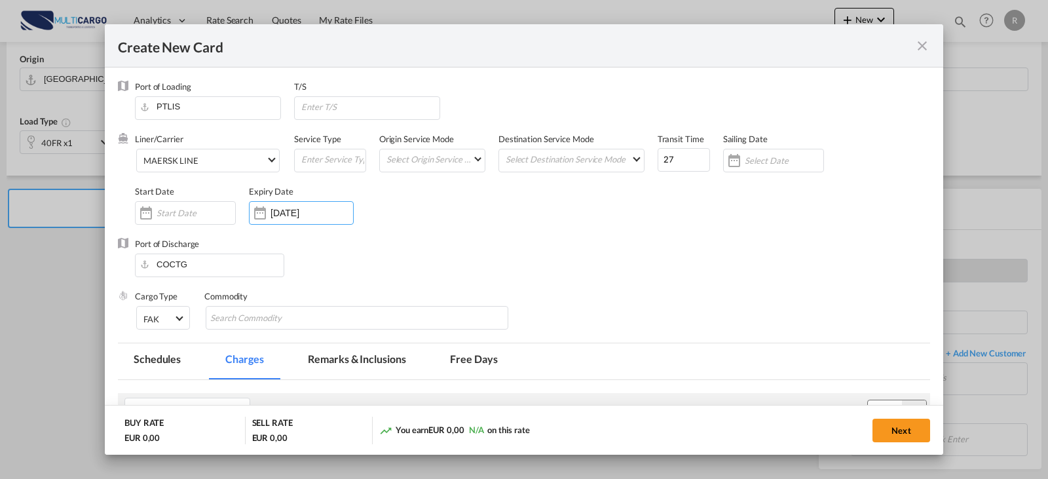
click at [682, 259] on div "Port of Discharge COCTG" at bounding box center [524, 264] width 812 height 52
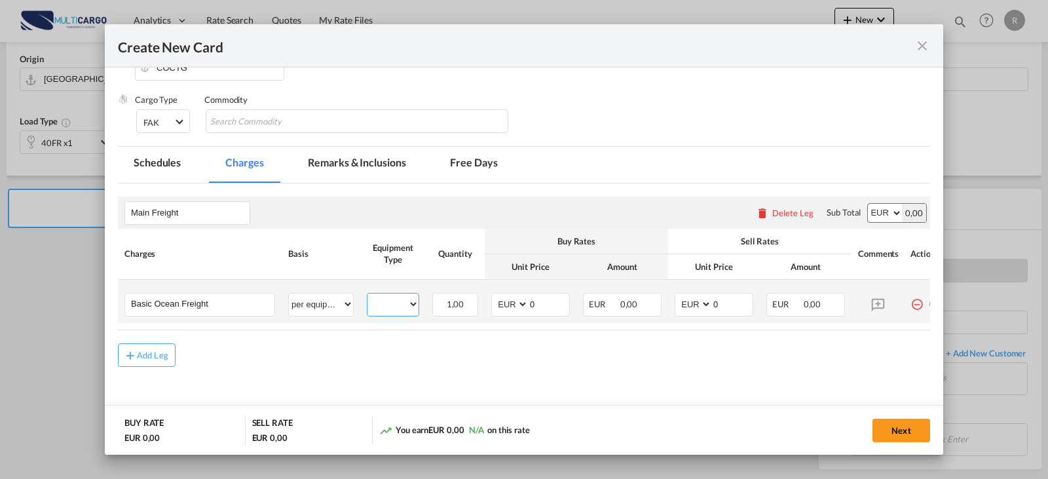
click at [395, 310] on select "40FR" at bounding box center [392, 304] width 51 height 18
select select "40FR"
click at [367, 295] on select "40FR" at bounding box center [392, 304] width 51 height 18
click at [524, 309] on select "AED AFN ALL AMD ANG AOA ARS AUD AWG AZN BAM BBD BDT BGN BHD BIF BMD BND BOB BRL…" at bounding box center [511, 304] width 34 height 18
select select "string:USD"
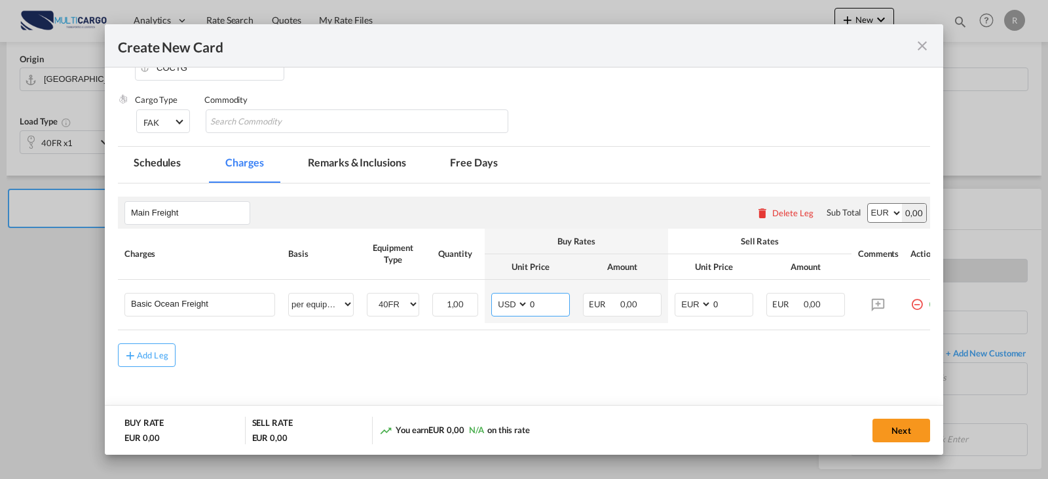
click at [494, 295] on select "AED AFN ALL AMD ANG AOA ARS AUD AWG AZN BAM BBD BDT BGN BHD BIF BMD BND BOB BRL…" at bounding box center [511, 304] width 34 height 18
drag, startPoint x: 536, startPoint y: 305, endPoint x: 509, endPoint y: 307, distance: 26.9
click at [510, 307] on md-input-container "AED AFN ALL AMD ANG AOA ARS AUD AWG AZN BAM BBD BDT BGN BHD BIF BMD BND BOB BRL…" at bounding box center [530, 305] width 79 height 24
type input "7517"
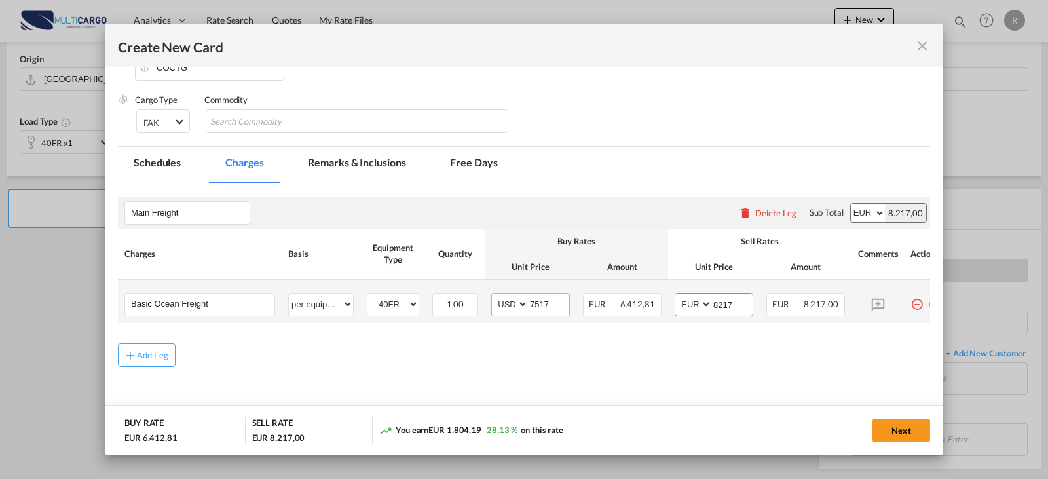
type input "8217"
click at [690, 297] on select "AED AFN ALL AMD ANG AOA ARS AUD AWG AZN BAM BBD BDT BGN BHD BIF BMD BND BOB BRL…" at bounding box center [694, 304] width 34 height 18
select select "string:USD"
click at [677, 295] on select "AED AFN ALL AMD ANG AOA ARS AUD AWG AZN BAM BBD BDT BGN BHD BIF BMD BND BOB BRL…" at bounding box center [694, 304] width 34 height 18
click at [151, 358] on div "Add Leg" at bounding box center [152, 355] width 31 height 8
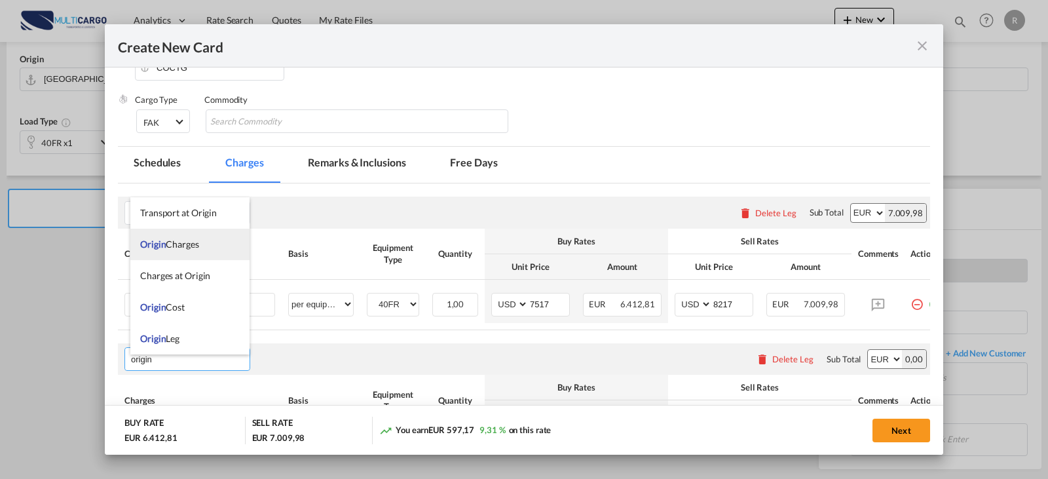
click at [177, 240] on span "Origin Charges" at bounding box center [169, 243] width 59 height 11
type input "Origin Charges"
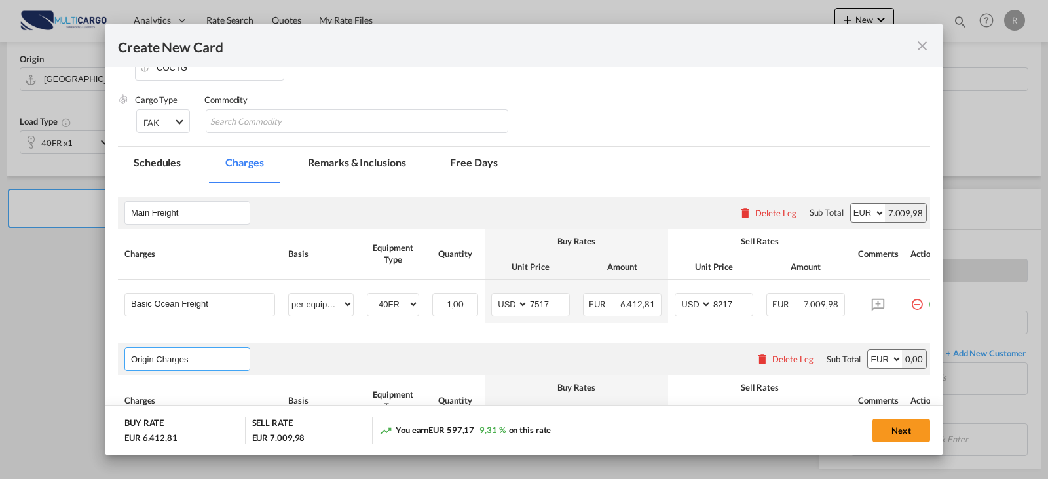
scroll to position [328, 0]
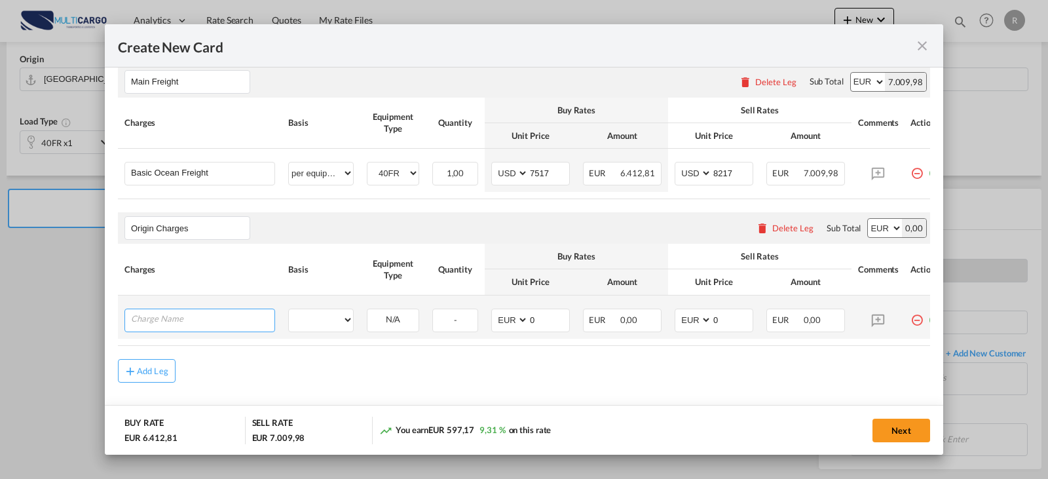
click at [206, 326] on input "Charge Name" at bounding box center [202, 319] width 143 height 20
click at [189, 313] on div "Create New Card ..." at bounding box center [199, 321] width 151 height 24
click at [189, 319] on input "Charge Name" at bounding box center [202, 319] width 143 height 20
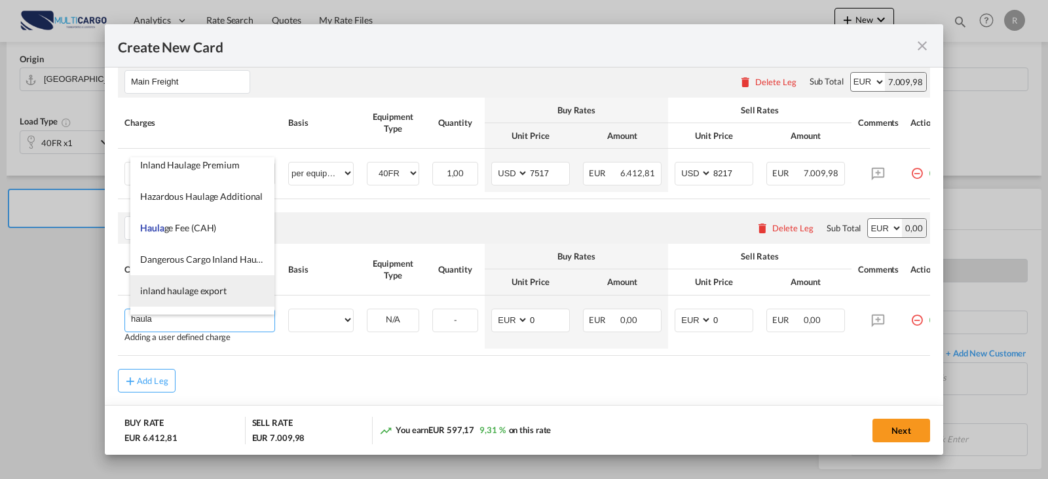
scroll to position [262, 0]
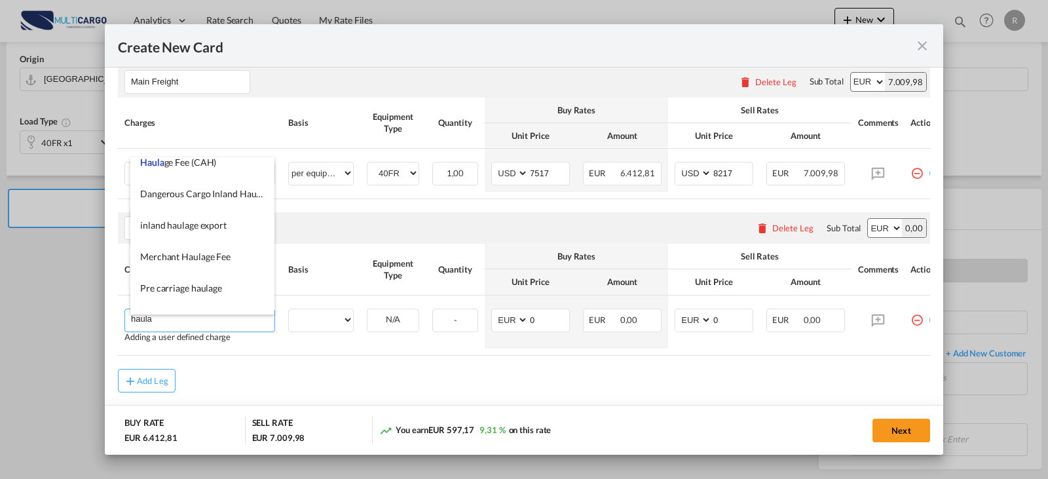
drag, startPoint x: 168, startPoint y: 328, endPoint x: 116, endPoint y: 322, distance: 52.7
click at [116, 322] on md-dialog-content "Port of Loading PTLIS T/S Liner/Carrier MAERSK LINE Service Type Origin Service…" at bounding box center [524, 261] width 838 height 388
type input "G"
type input "HAULAGE"
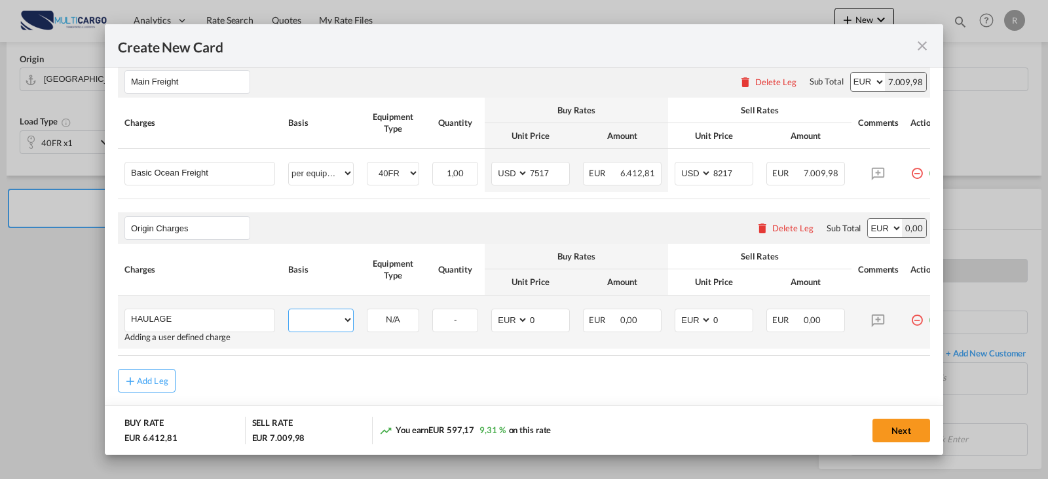
click at [303, 327] on select "per equipment per container per B/L per shipping bill per shipment per pallet p…" at bounding box center [321, 319] width 64 height 21
select select "per container"
click at [289, 314] on select "per equipment per container per B/L per shipping bill per shipment per pallet p…" at bounding box center [321, 319] width 64 height 21
click at [455, 324] on span "1,00" at bounding box center [456, 319] width 18 height 10
click at [537, 326] on input "0" at bounding box center [549, 319] width 41 height 20
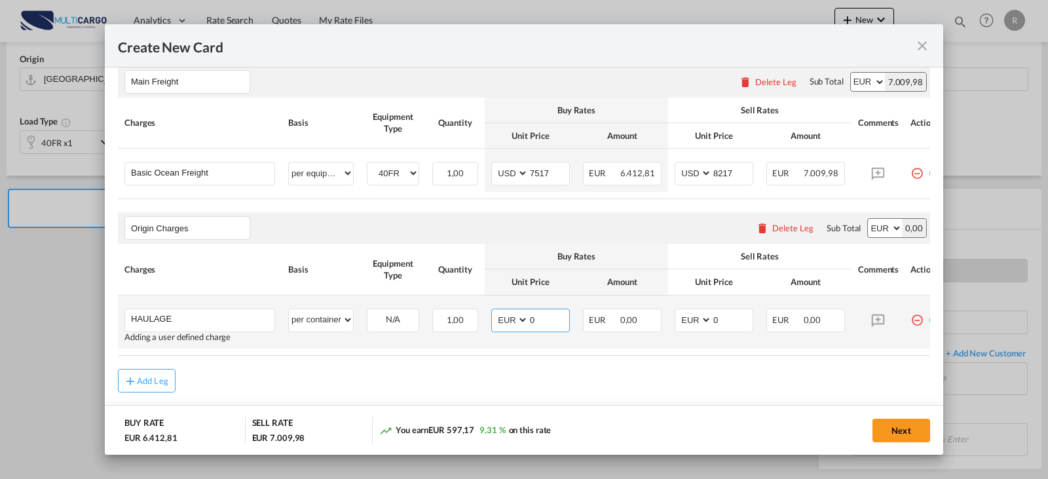
drag, startPoint x: 541, startPoint y: 322, endPoint x: 512, endPoint y: 328, distance: 29.9
click at [512, 328] on md-input-container "AED AFN ALL AMD ANG AOA ARS AUD AWG AZN BAM BBD BDT BGN BHD BIF BMD BND BOB BRL…" at bounding box center [530, 321] width 79 height 24
type input "1425"
type input "1625"
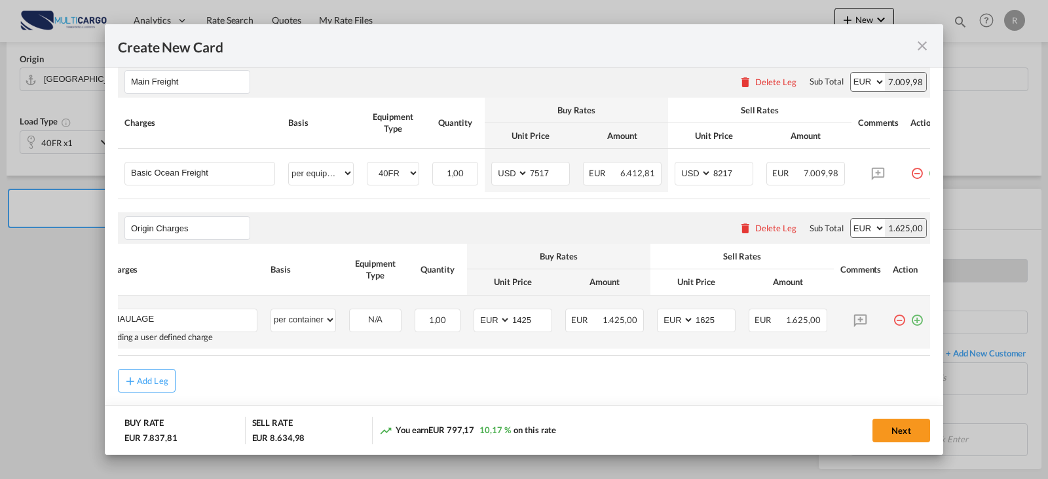
click at [910, 322] on md-icon "icon-plus-circle-outline green-400-fg" at bounding box center [916, 315] width 13 height 13
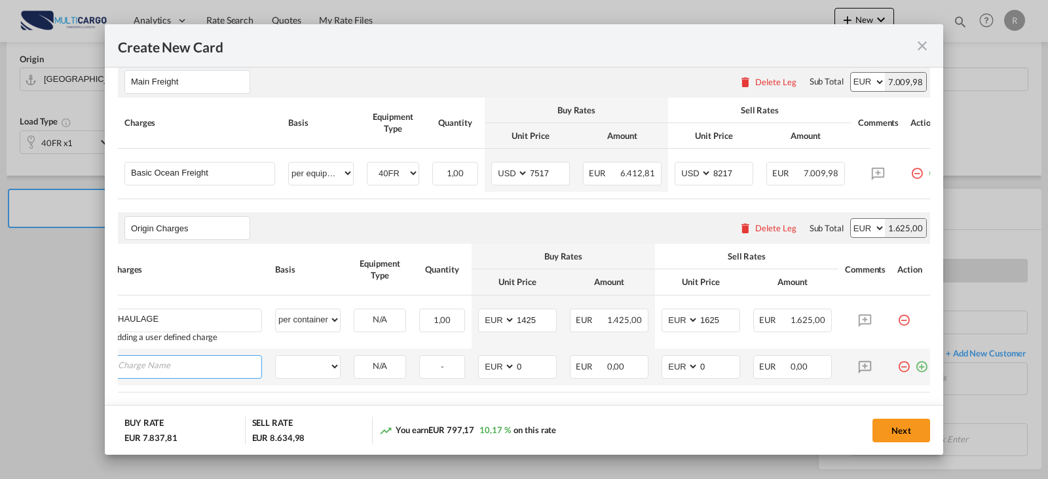
click at [208, 375] on input "Charge Name" at bounding box center [189, 366] width 143 height 20
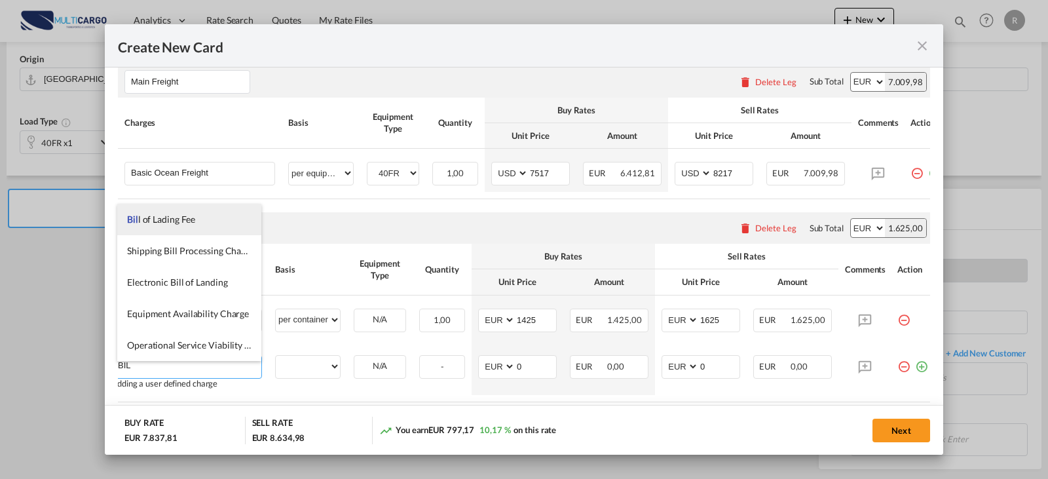
click at [179, 223] on span "Bil l of Lading Fee" at bounding box center [161, 219] width 68 height 11
type input "Bill of Lading Fee"
select select "per B/L"
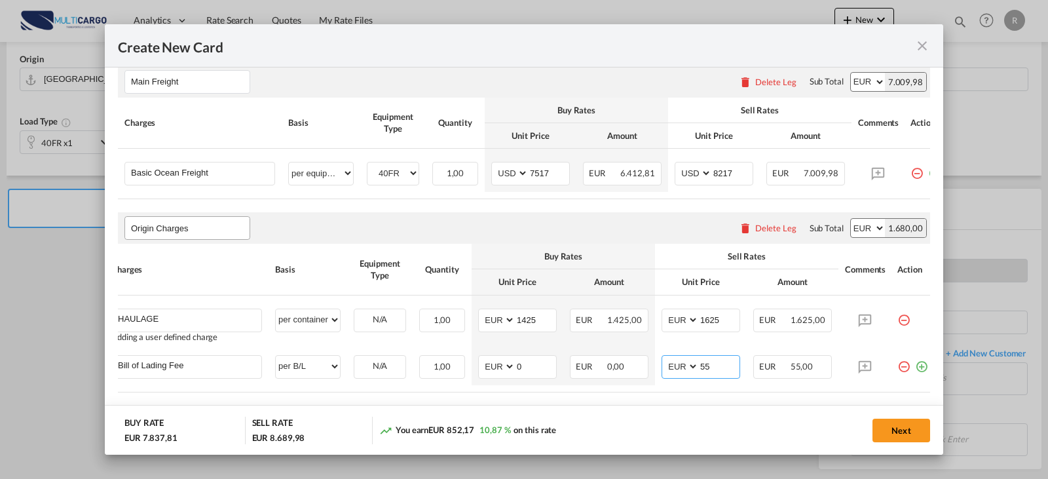
type input "55"
click at [918, 368] on md-icon "icon-plus-circle-outline green-400-fg" at bounding box center [921, 361] width 13 height 13
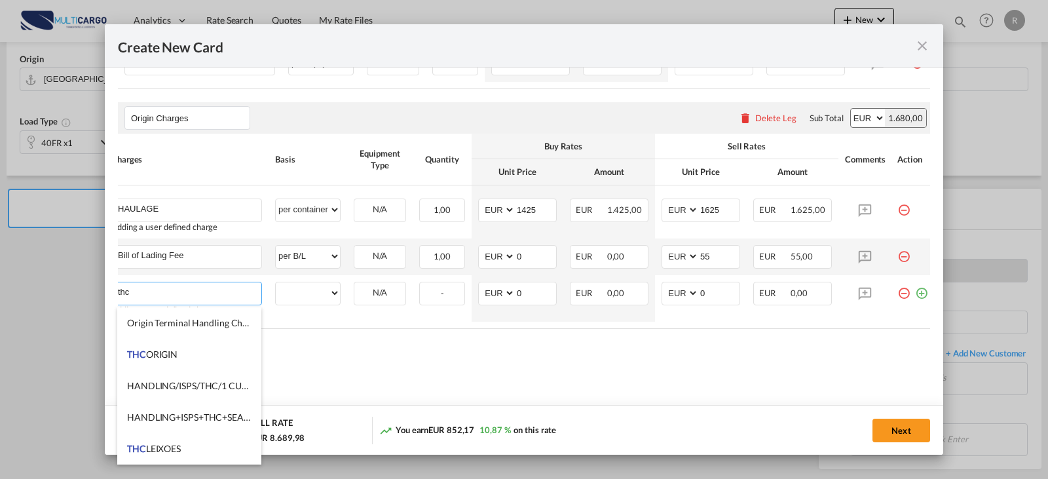
drag, startPoint x: 151, startPoint y: 296, endPoint x: 56, endPoint y: 297, distance: 95.0
click at [62, 297] on div "Create New Card Port of [GEOGRAPHIC_DATA] PTLIS T/S Liner/Carrier MAERSK LINE S…" at bounding box center [524, 239] width 1048 height 479
type input "THC"
click at [326, 295] on select "per equipment per container per B/L per shipping bill per shipment per pallet p…" at bounding box center [308, 292] width 64 height 21
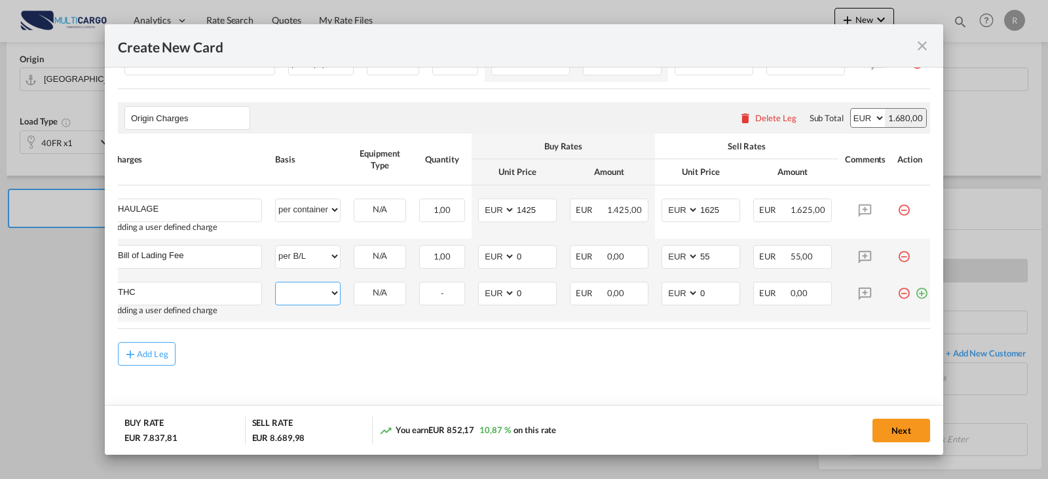
select select "per container"
click at [276, 287] on select "per equipment per container per B/L per shipping bill per shipment per pallet p…" at bounding box center [308, 292] width 64 height 21
type input "300"
click at [916, 295] on md-icon "icon-plus-circle-outline green-400-fg" at bounding box center [921, 288] width 13 height 13
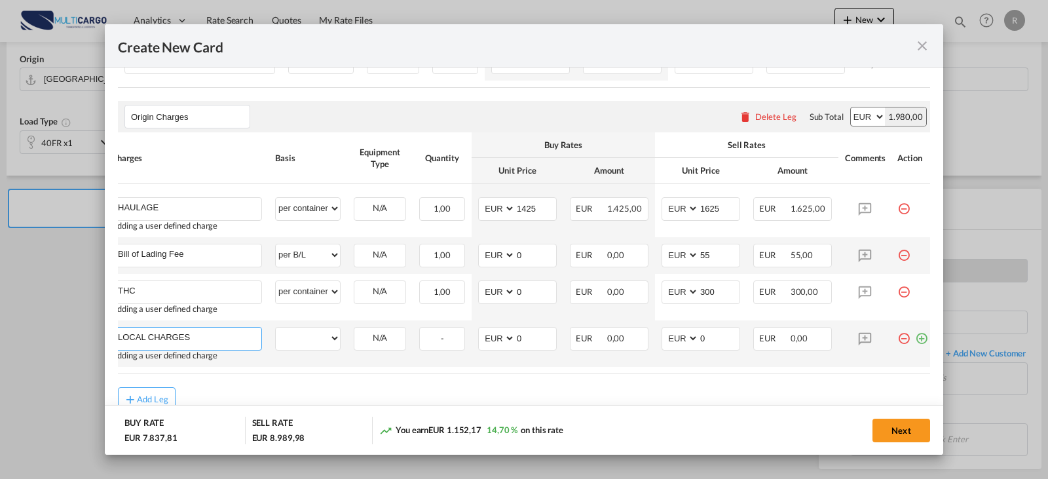
type input "LOCAL CHARGES"
click at [313, 345] on select "per equipment per container per B/L per shipping bill per shipment per pallet p…" at bounding box center [308, 338] width 64 height 21
select select "per container"
click at [276, 333] on select "per equipment per container per B/L per shipping bill per shipment per pallet p…" at bounding box center [308, 338] width 64 height 21
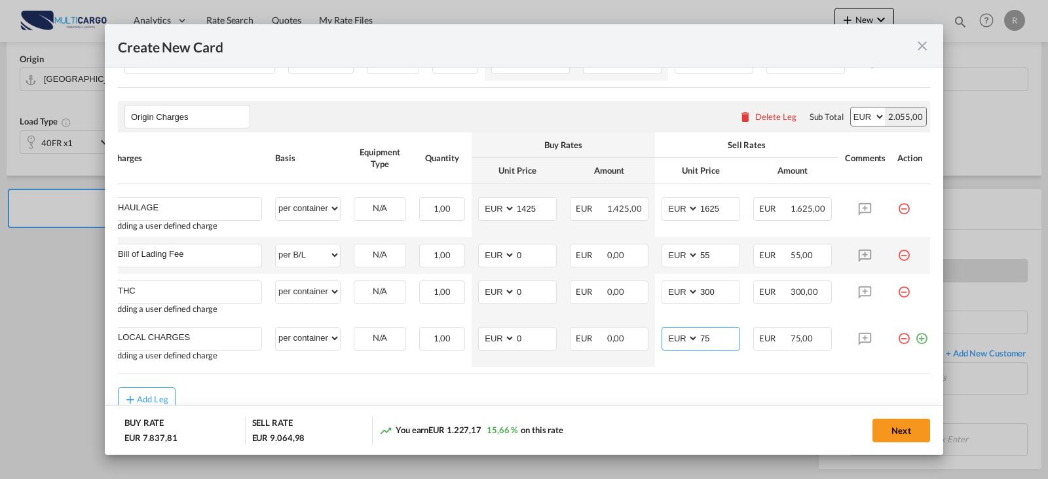
type input "75"
click at [918, 340] on md-icon "icon-plus-circle-outline green-400-fg" at bounding box center [921, 333] width 13 height 13
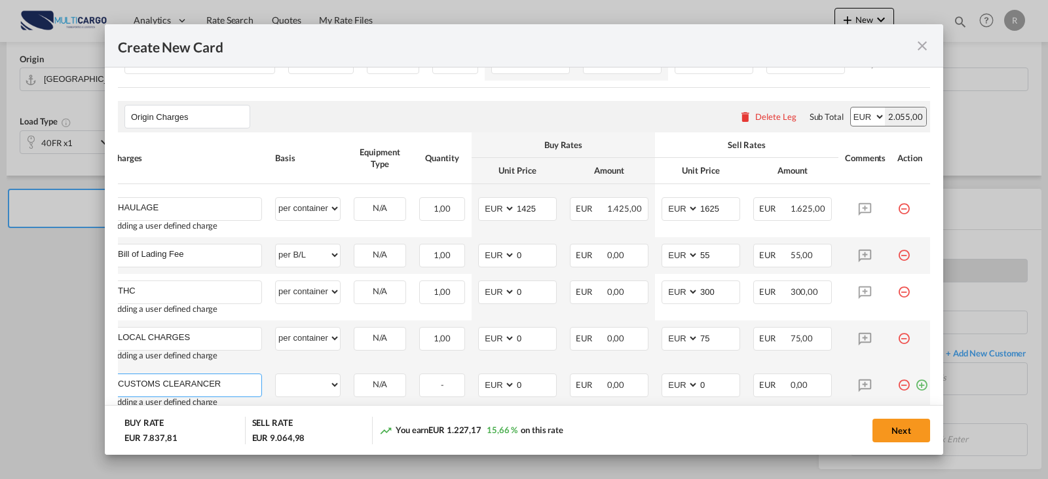
click at [223, 394] on input "CUSTOMS CLEARANCER" at bounding box center [189, 384] width 143 height 20
type input "CUSTOMS CLEARANCE"
click at [329, 388] on select "per equipment per container per B/L per shipping bill per shipment per pallet p…" at bounding box center [308, 384] width 64 height 21
select select "per container"
click at [276, 380] on select "per equipment per container per B/L per shipping bill per shipment per pallet p…" at bounding box center [308, 384] width 64 height 21
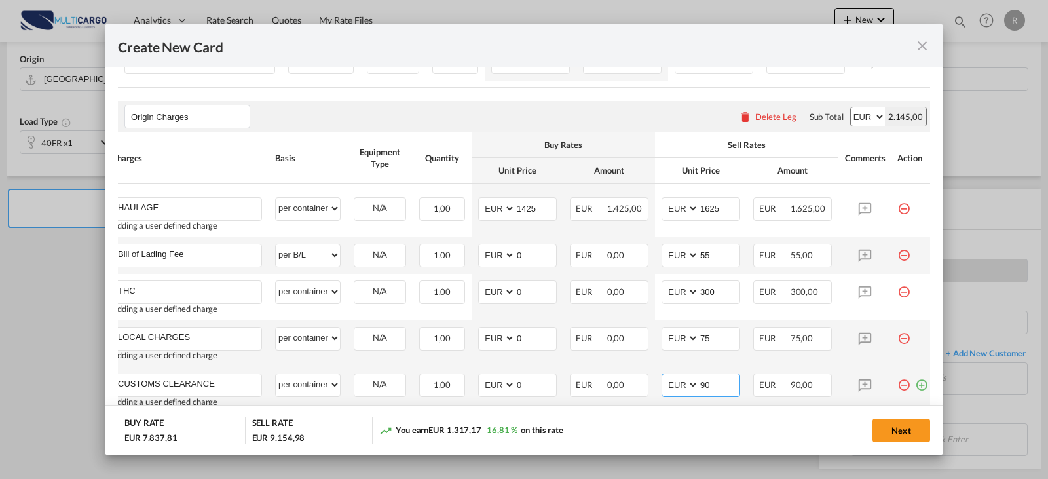
type input "90"
click at [919, 386] on md-icon "icon-plus-circle-outline green-400-fg" at bounding box center [921, 379] width 13 height 13
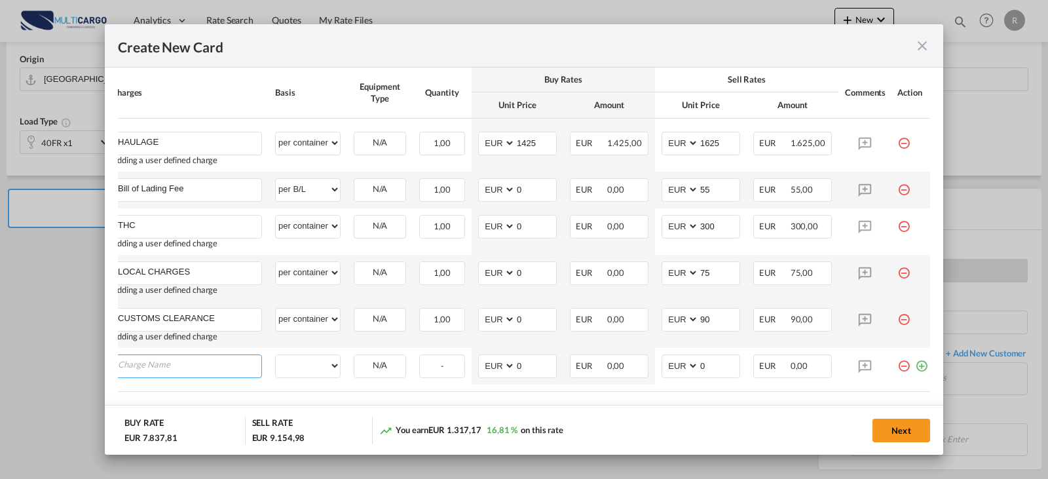
scroll to position [570, 0]
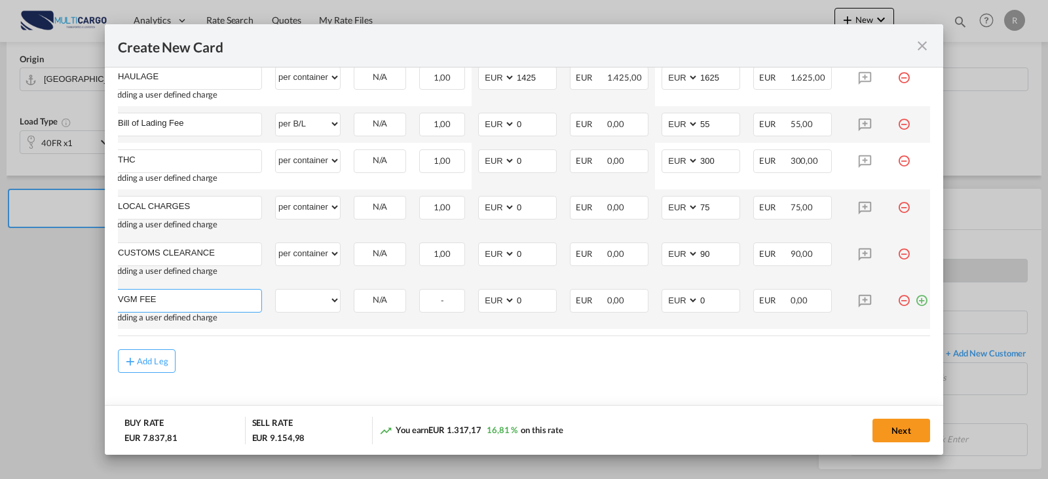
type input "VGM FEE"
click at [333, 300] on select "per equipment per container per B/L per shipping bill per shipment per pallet p…" at bounding box center [308, 300] width 64 height 21
select select "per container"
click at [276, 295] on select "per equipment per container per B/L per shipping bill per shipment per pallet p…" at bounding box center [308, 300] width 64 height 21
type input "3"
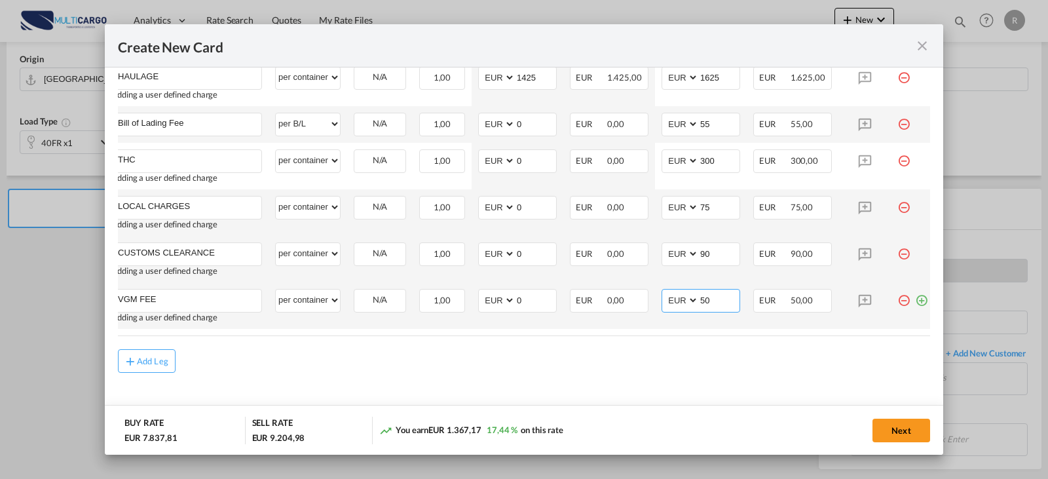
type input "50"
click at [916, 302] on md-icon "icon-plus-circle-outline green-400-fg" at bounding box center [921, 295] width 13 height 13
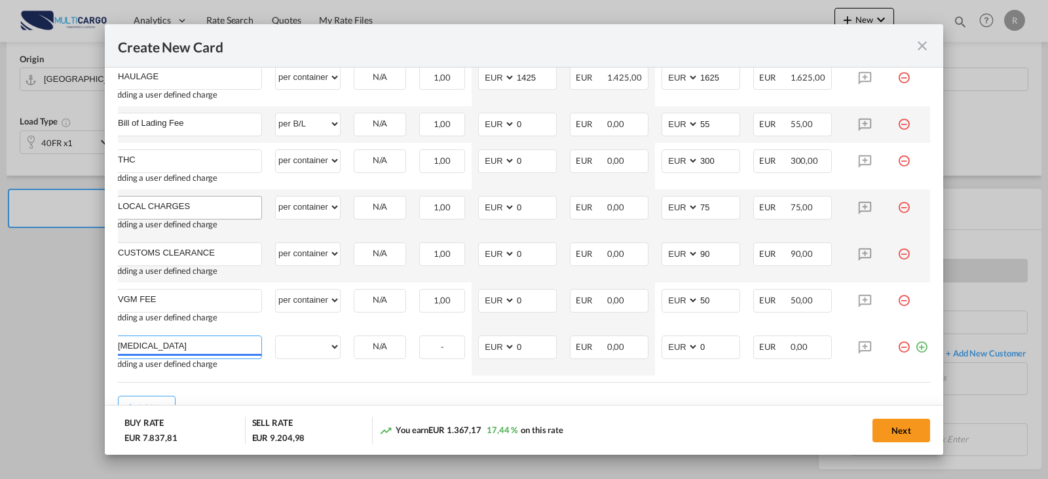
type input "[MEDICAL_DATA]"
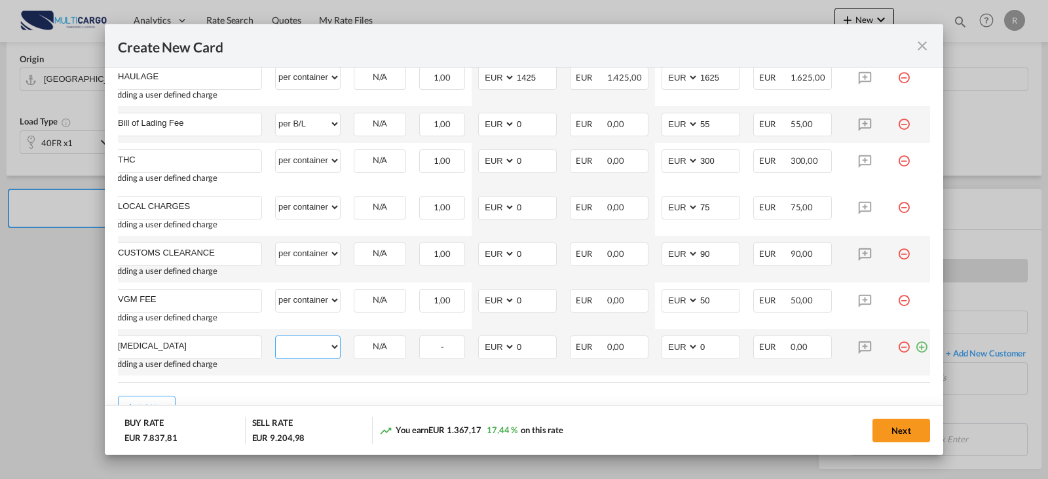
click at [301, 354] on select "per equipment per container per B/L per shipping bill per shipment per pallet p…" at bounding box center [308, 346] width 64 height 21
select select "per container"
click at [276, 342] on select "per equipment per container per B/L per shipping bill per shipment per pallet p…" at bounding box center [308, 346] width 64 height 21
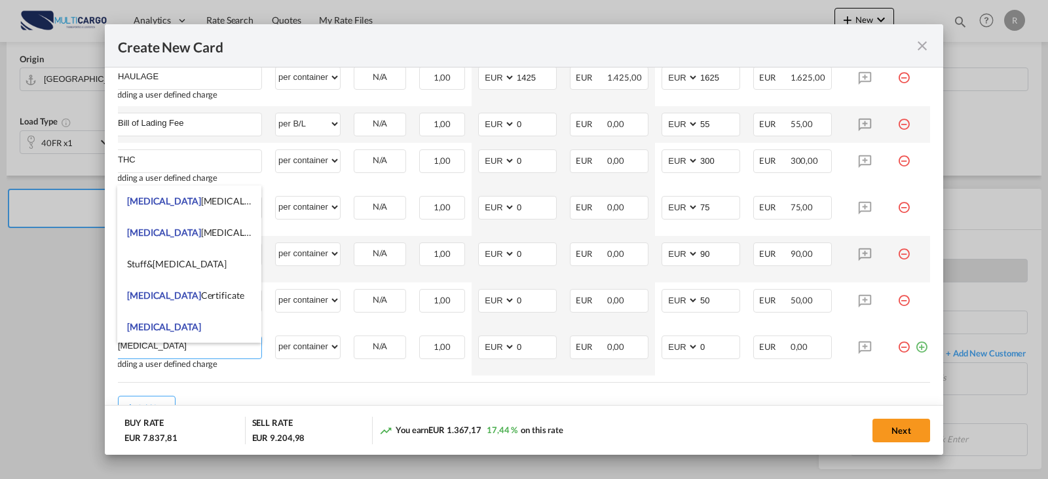
scroll to position [0, 0]
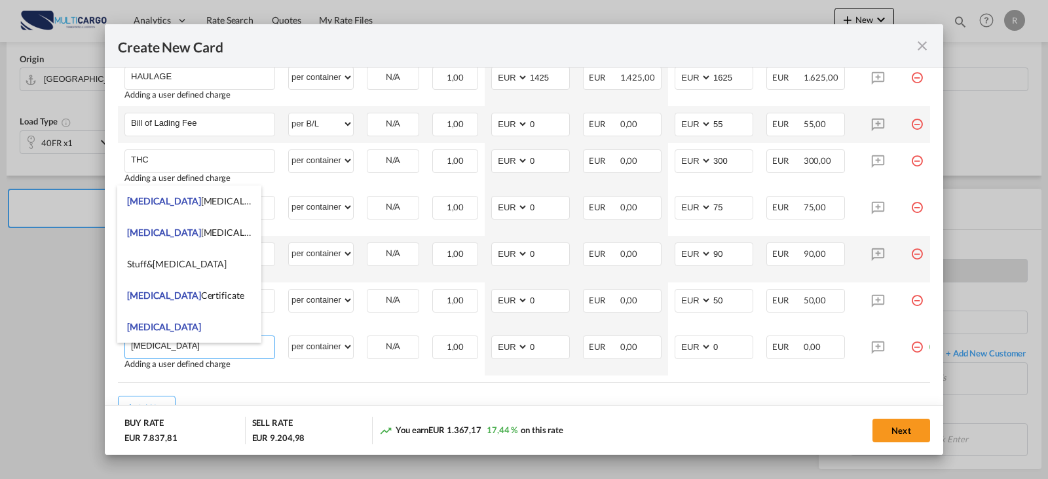
drag, startPoint x: 179, startPoint y: 361, endPoint x: 100, endPoint y: 367, distance: 78.8
click at [101, 366] on div "Create New Card Port of [GEOGRAPHIC_DATA] PTLIS T/S Liner/Carrier MAERSK LINE S…" at bounding box center [524, 239] width 1048 height 479
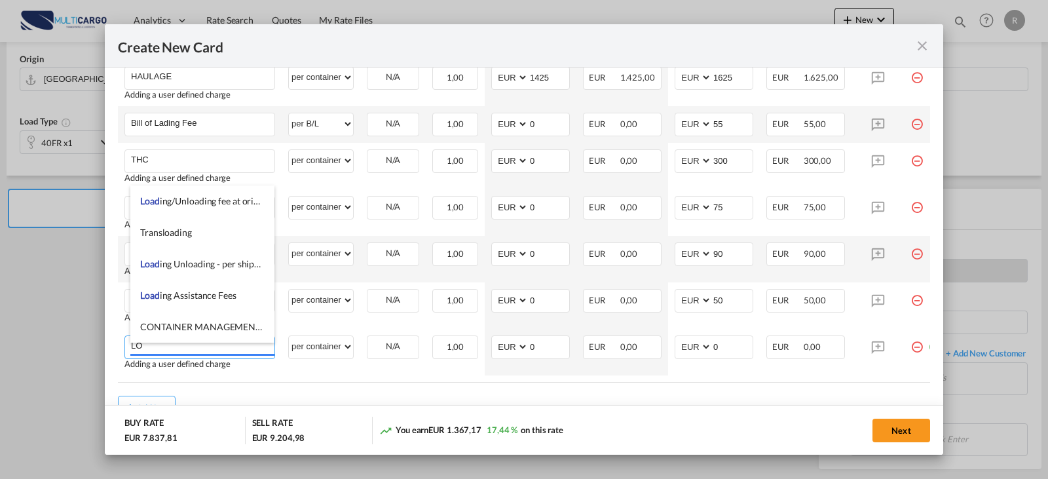
type input "L"
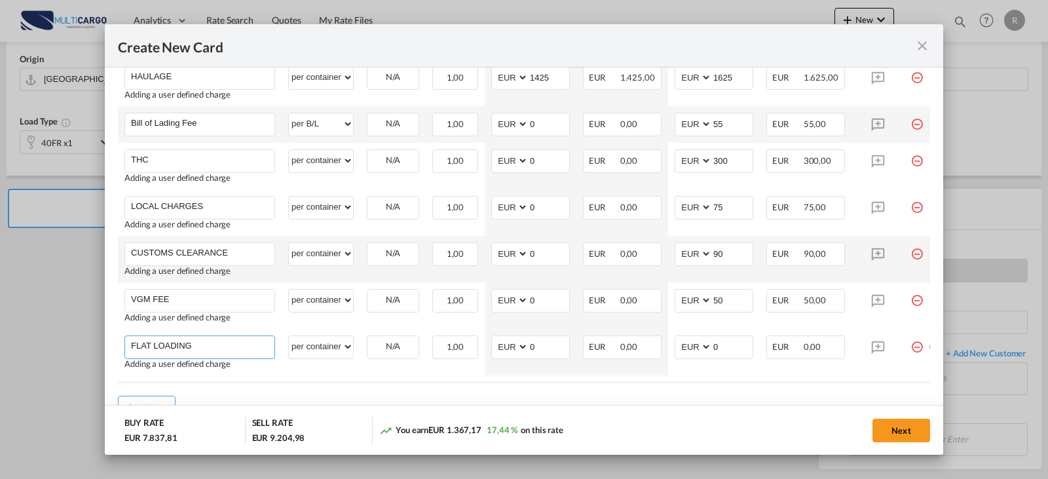
type input "FLAT LOADING"
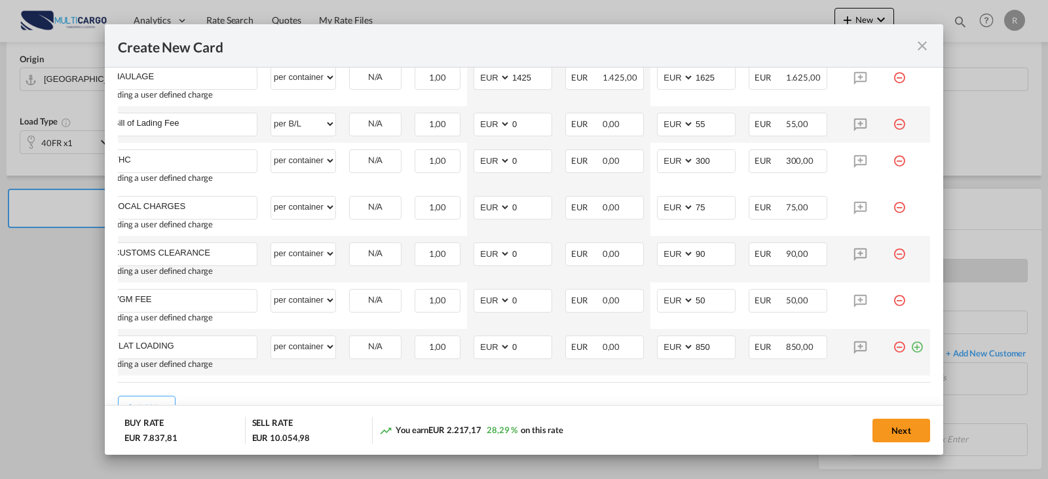
click at [903, 360] on td "Create New Card ..." at bounding box center [908, 352] width 44 height 47
click at [912, 348] on md-icon "icon-plus-circle-outline green-400-fg" at bounding box center [916, 341] width 13 height 13
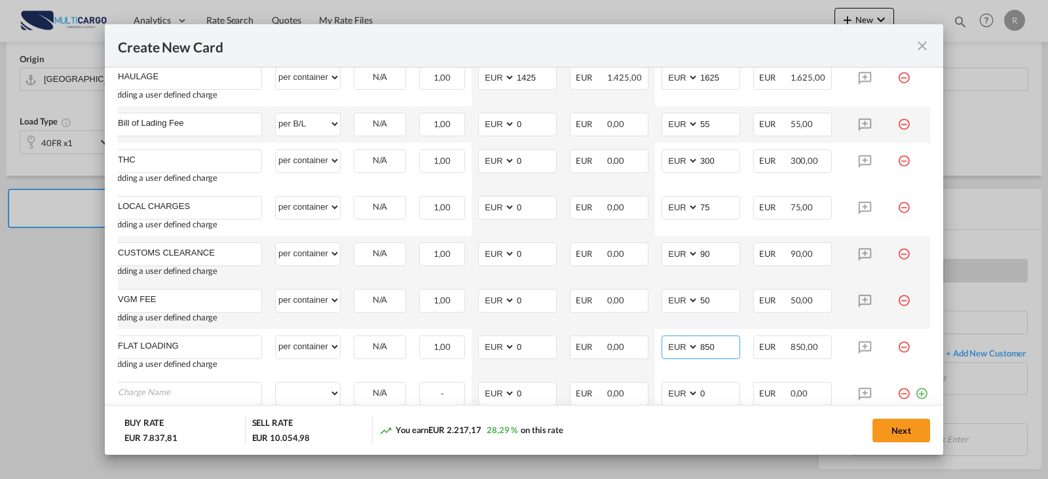
drag, startPoint x: 723, startPoint y: 359, endPoint x: 666, endPoint y: 328, distance: 64.8
click at [637, 358] on tr "FLAT LOADING Please Enter User Defined Charges Cannot Be Published Adding a use…" at bounding box center [520, 352] width 830 height 47
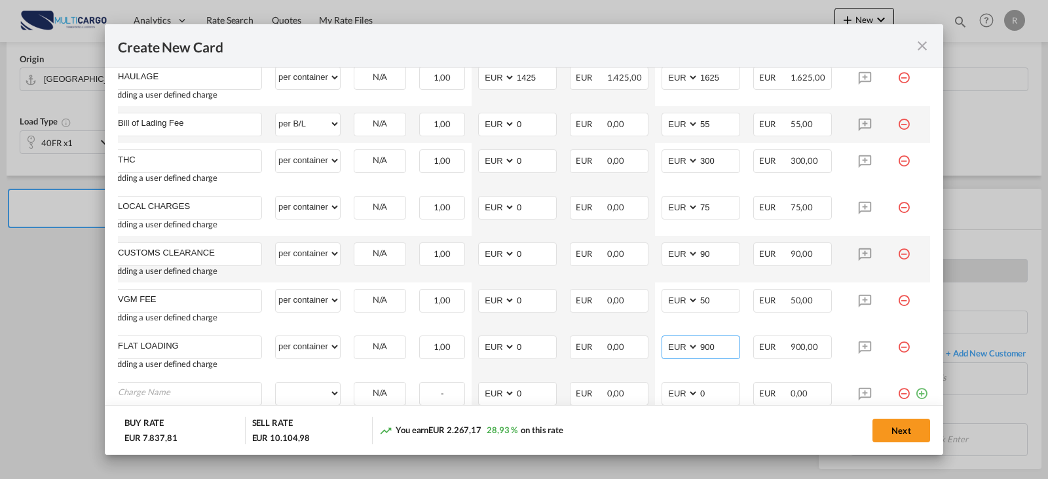
scroll to position [671, 0]
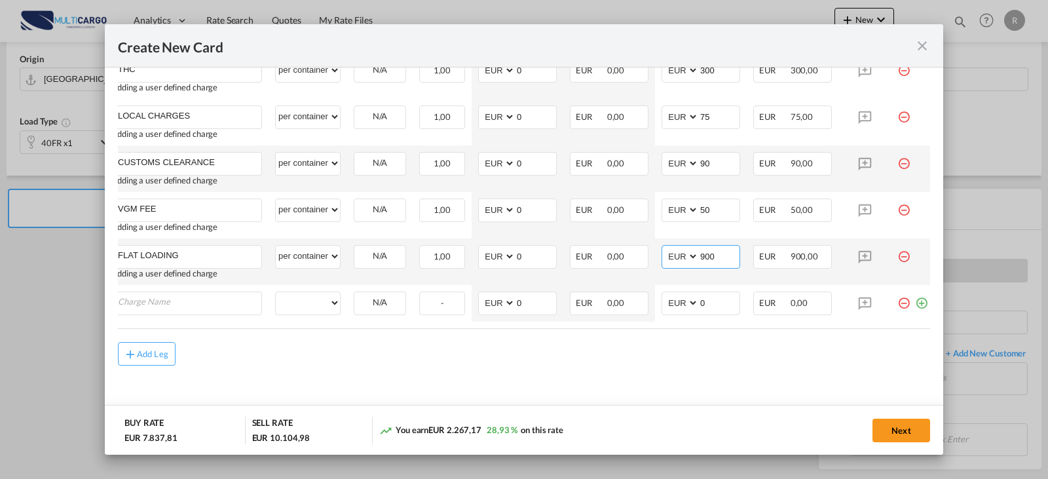
type input "900"
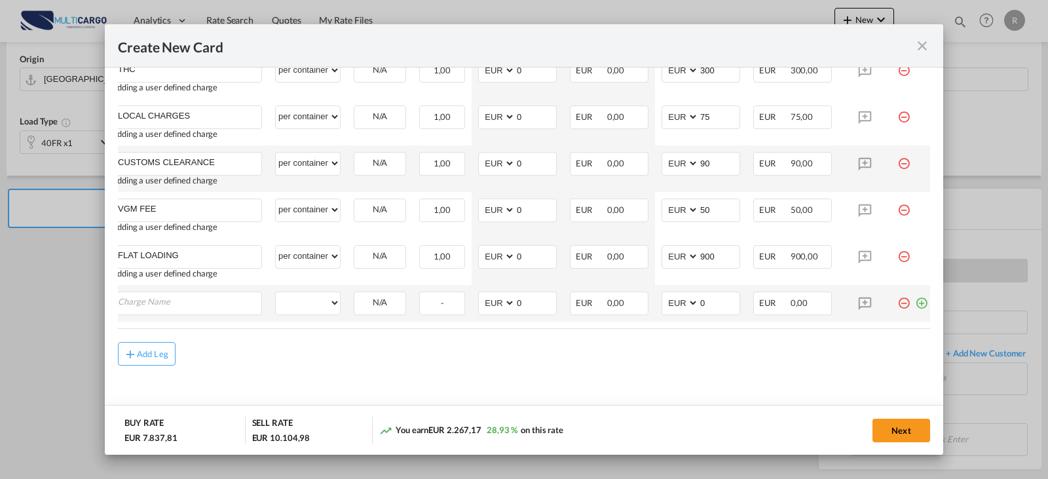
drag, startPoint x: 179, startPoint y: 277, endPoint x: 174, endPoint y: 286, distance: 10.0
click at [178, 280] on tbody "HAULAGE Please Enter User Defined Charges Cannot Be Published Adding a user def…" at bounding box center [520, 142] width 830 height 359
click at [173, 292] on input "Charge Name" at bounding box center [189, 302] width 143 height 20
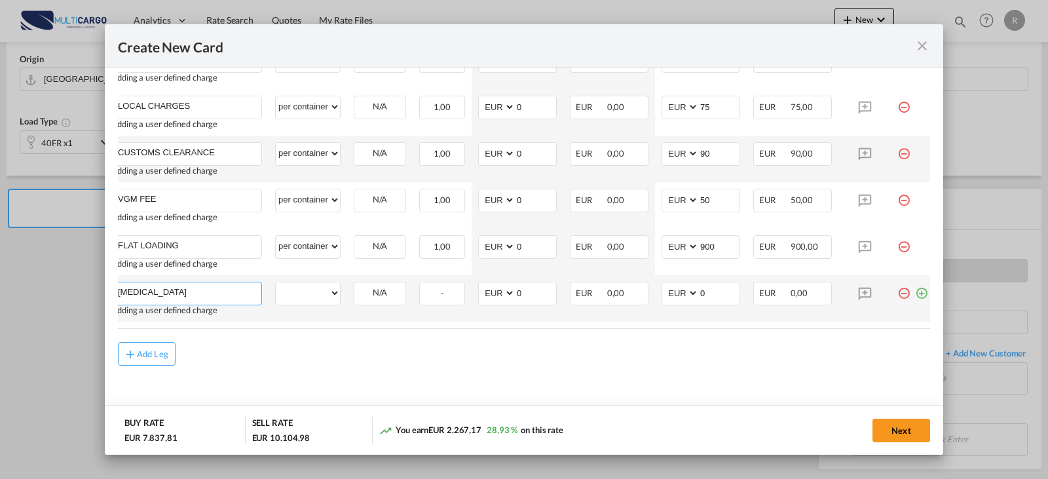
type input "[MEDICAL_DATA]"
click at [309, 300] on select "per equipment per container per B/L per shipping bill per shipment per pallet p…" at bounding box center [308, 292] width 64 height 21
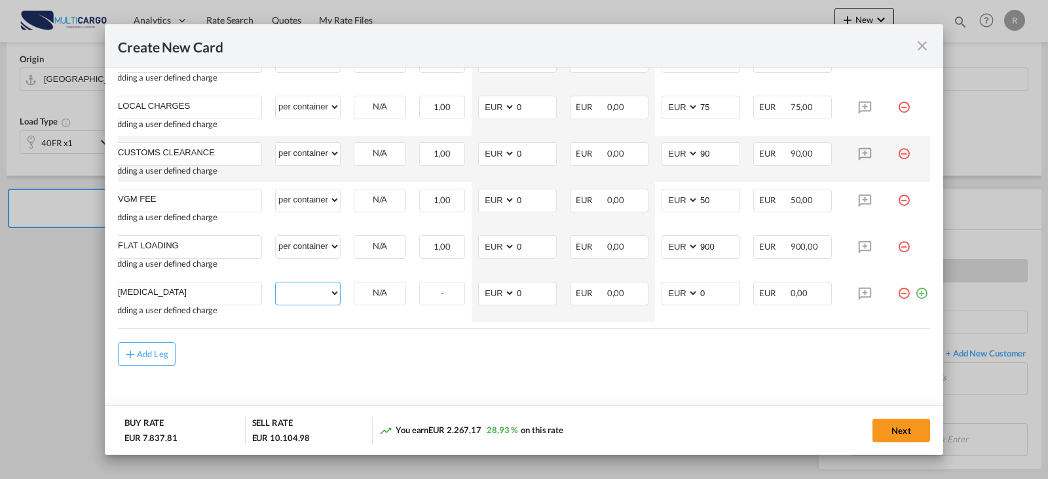
select select "per shipment"
click at [276, 287] on select "per equipment per container per B/L per shipping bill per shipment per pallet p…" at bounding box center [308, 292] width 64 height 21
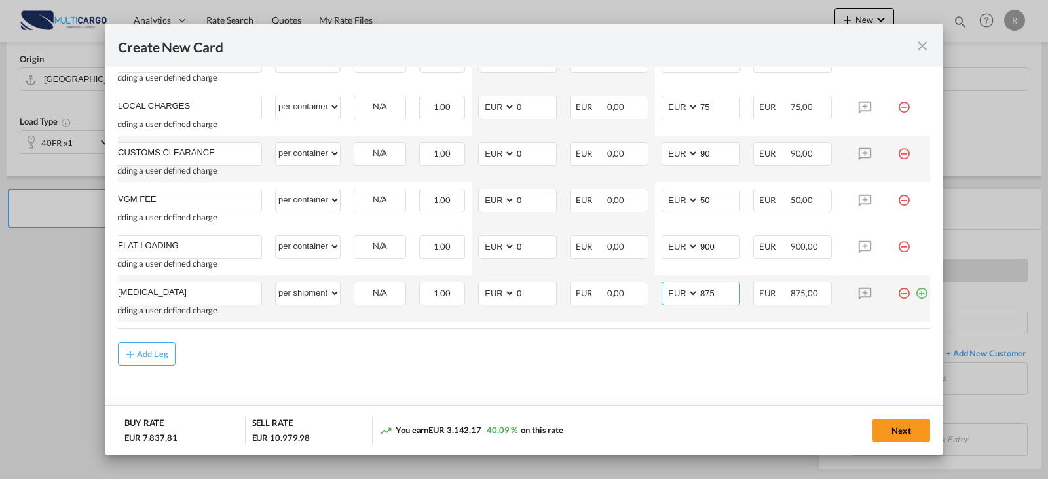
type input "875"
click at [916, 295] on md-icon "icon-plus-circle-outline green-400-fg" at bounding box center [921, 288] width 13 height 13
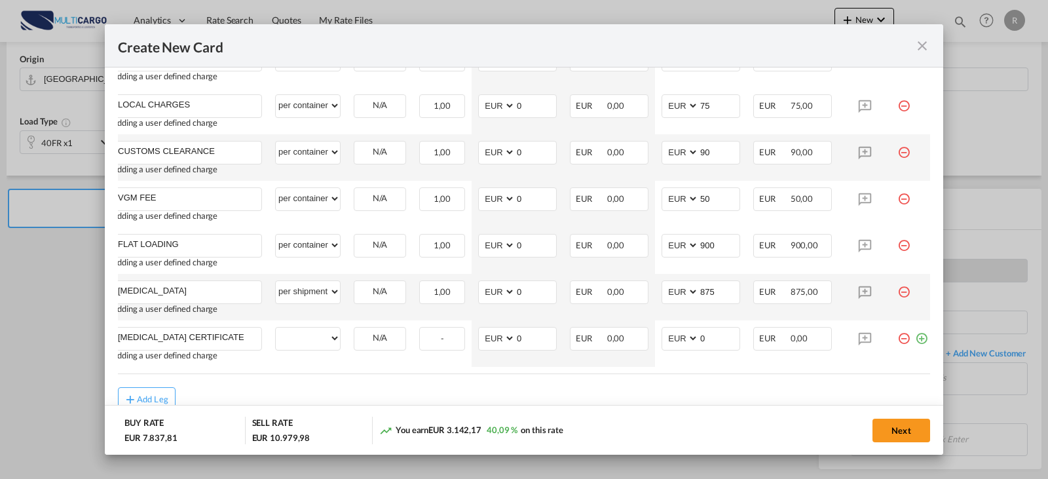
type input "[MEDICAL_DATA] CERTIFICATE"
click at [329, 345] on select "per equipment per container per B/L per shipping bill per shipment per pallet p…" at bounding box center [308, 338] width 64 height 21
select select "per_document"
click at [276, 333] on select "per equipment per container per B/L per shipping bill per shipment per pallet p…" at bounding box center [308, 338] width 64 height 21
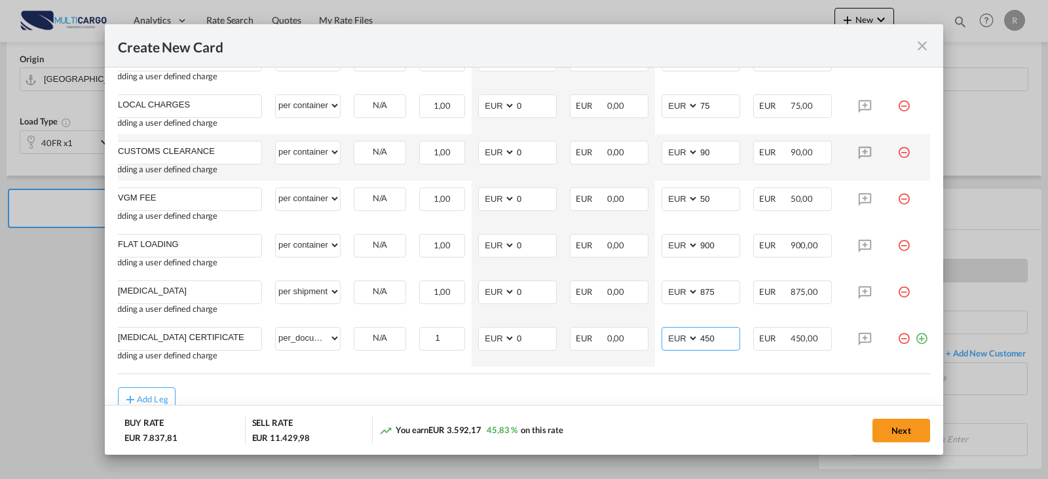
type input "450"
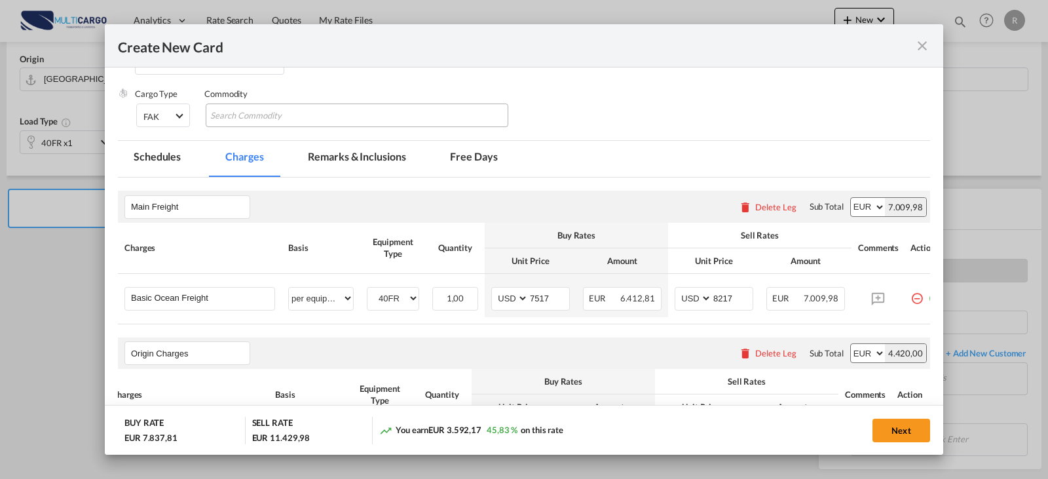
scroll to position [137, 0]
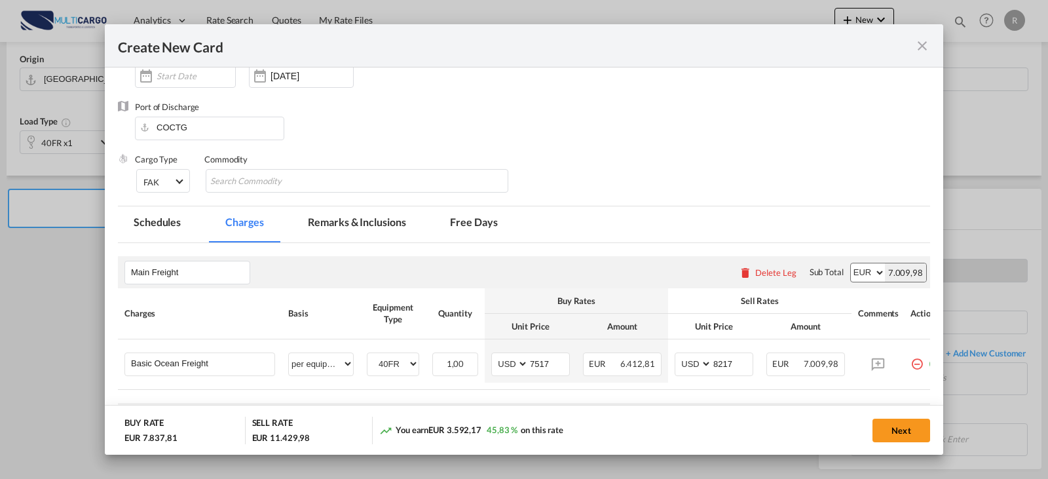
drag, startPoint x: 356, startPoint y: 221, endPoint x: 411, endPoint y: 274, distance: 76.4
click at [357, 221] on md-tab-item "Remarks & Inclusions" at bounding box center [356, 224] width 129 height 36
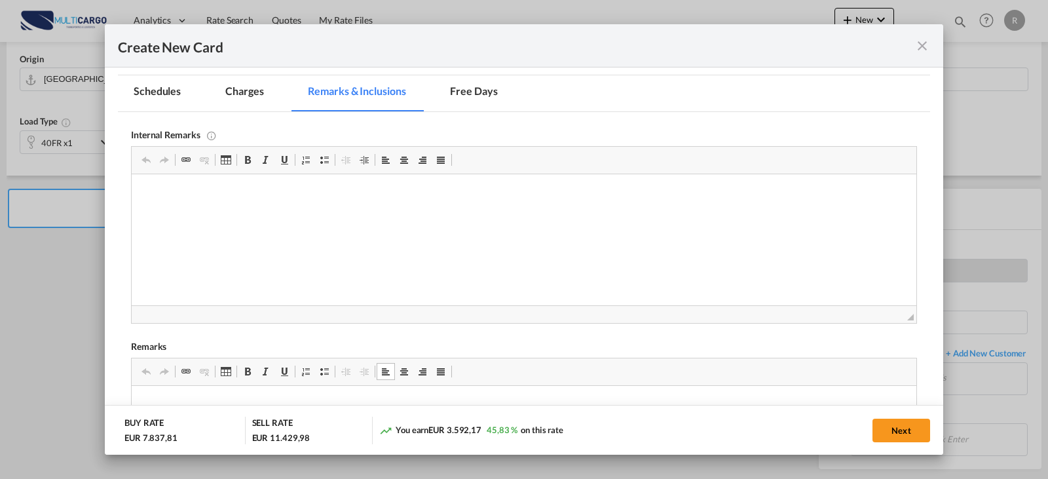
scroll to position [333, 0]
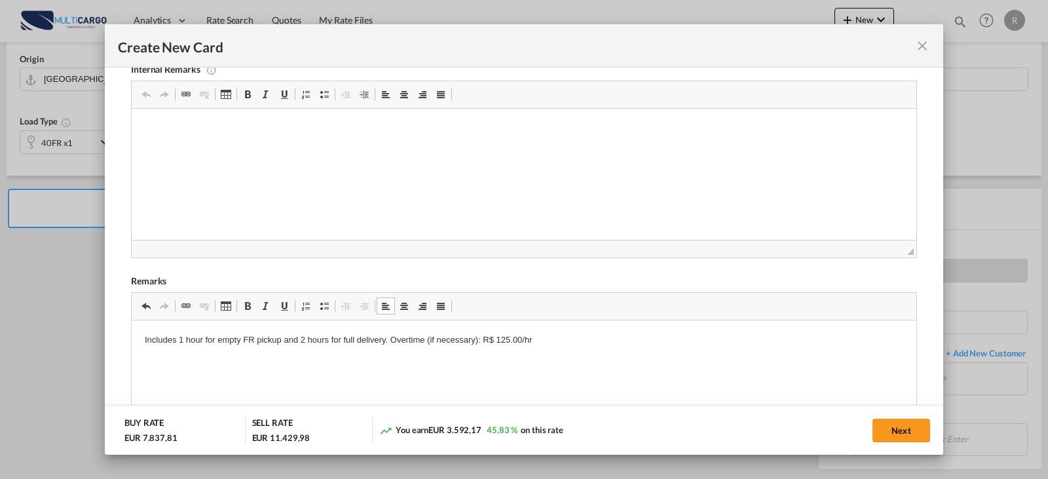
click at [247, 349] on html "Includes 1 hour for empty FR pickup and 2 hours for full delivery. Overtime (if…" at bounding box center [524, 340] width 785 height 40
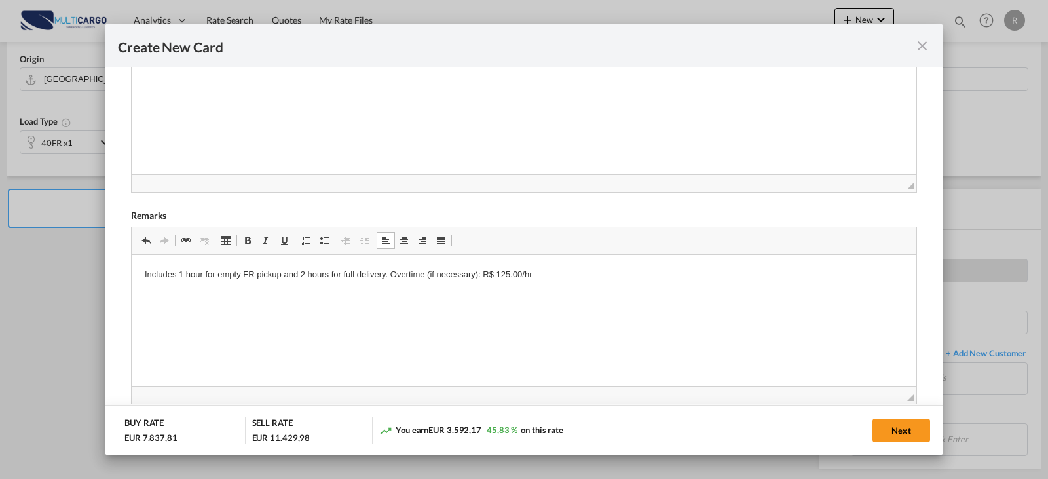
click at [494, 274] on p "Includes 1 hour for empty FR pickup and 2 hours for full delivery. Overtime (if…" at bounding box center [524, 275] width 759 height 14
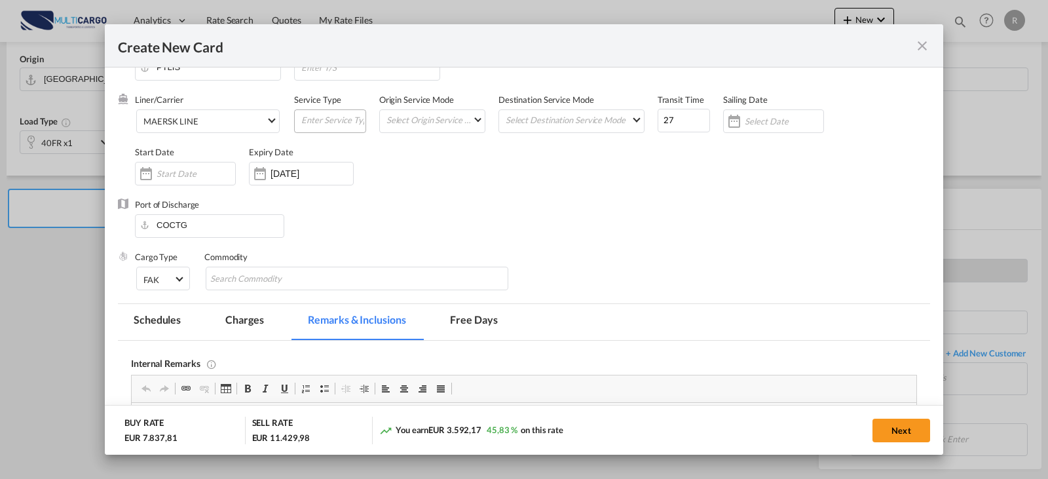
scroll to position [0, 0]
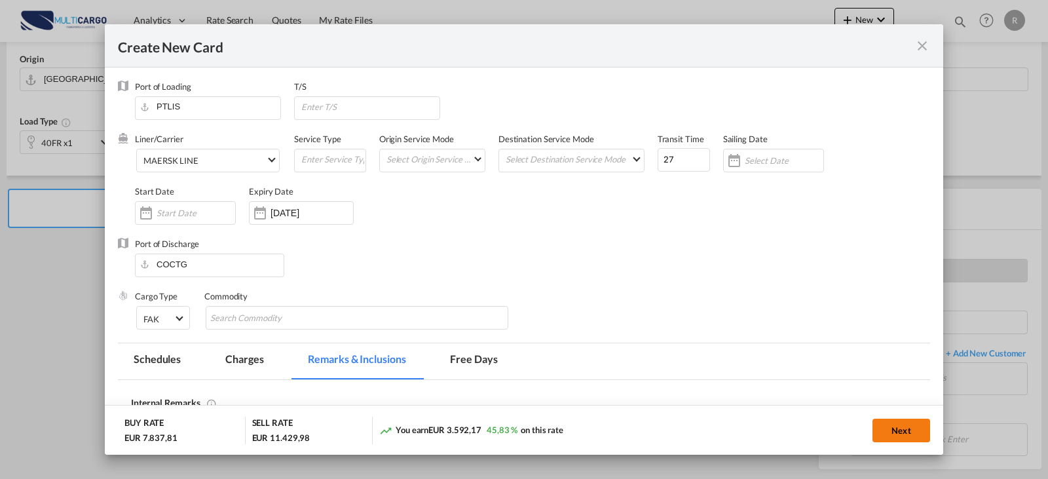
click at [924, 423] on button "Next" at bounding box center [901, 431] width 58 height 24
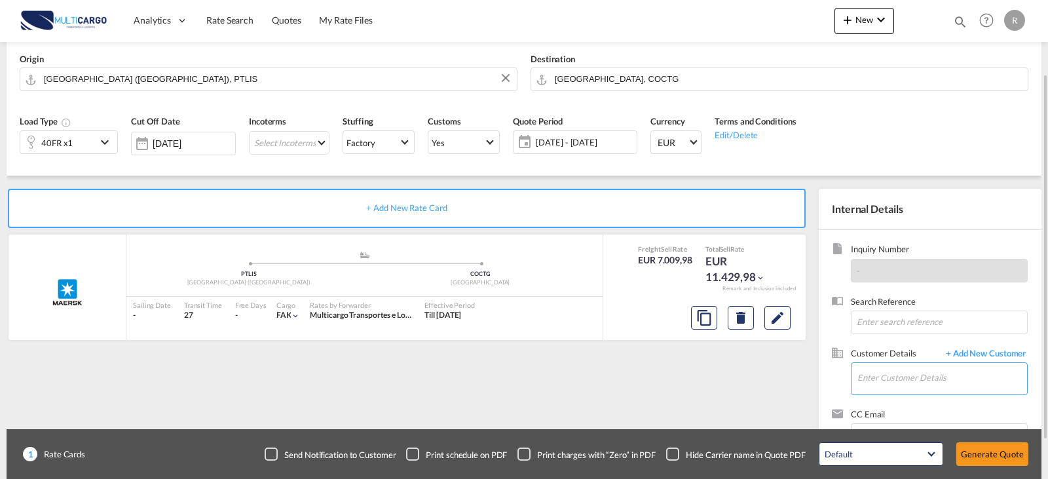
click at [949, 381] on input "Enter Customer Details" at bounding box center [942, 377] width 170 height 29
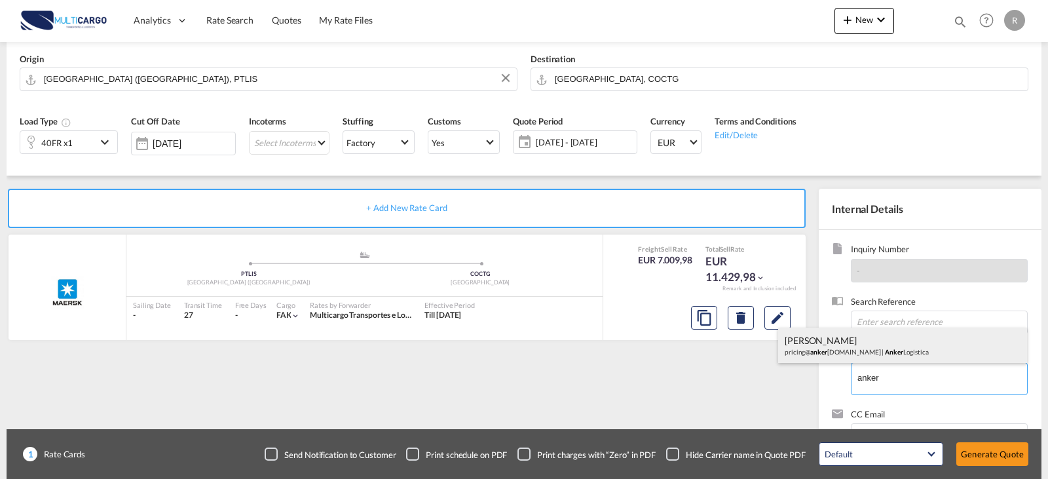
click at [888, 350] on div "[PERSON_NAME] pricing@ anker [DOMAIN_NAME] | Anker Logistica" at bounding box center [902, 345] width 249 height 35
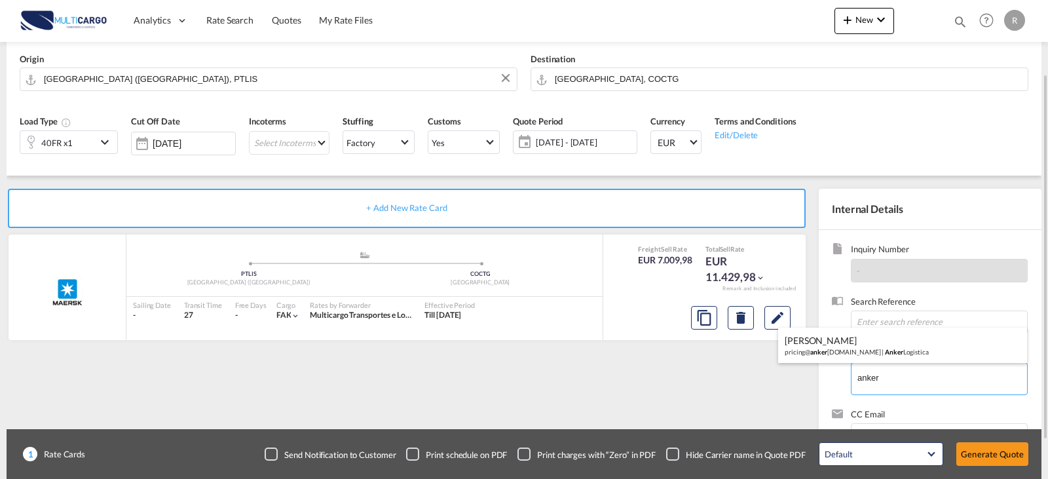
type input "Anker Logistica, [PERSON_NAME], [EMAIL_ADDRESS][DOMAIN_NAME]"
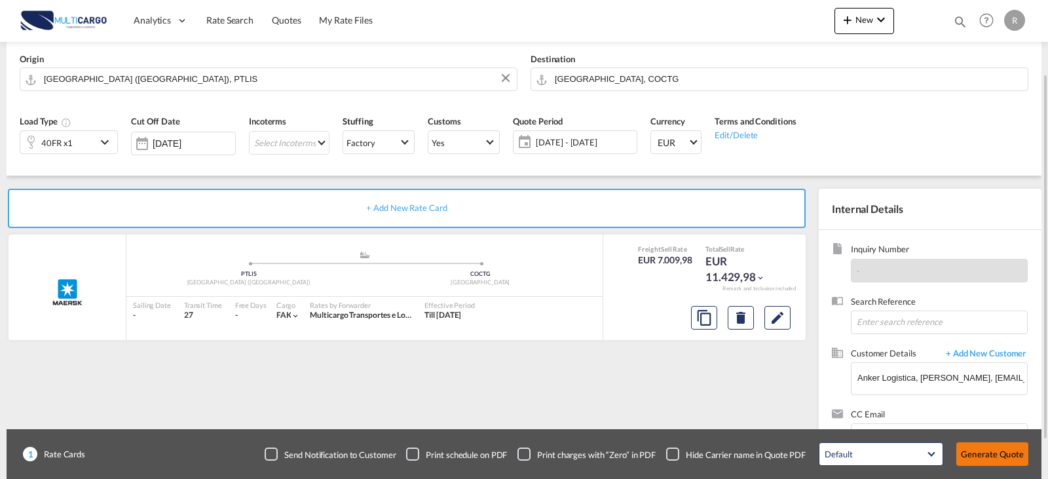
click at [1016, 455] on button "Generate Quote" at bounding box center [992, 454] width 72 height 24
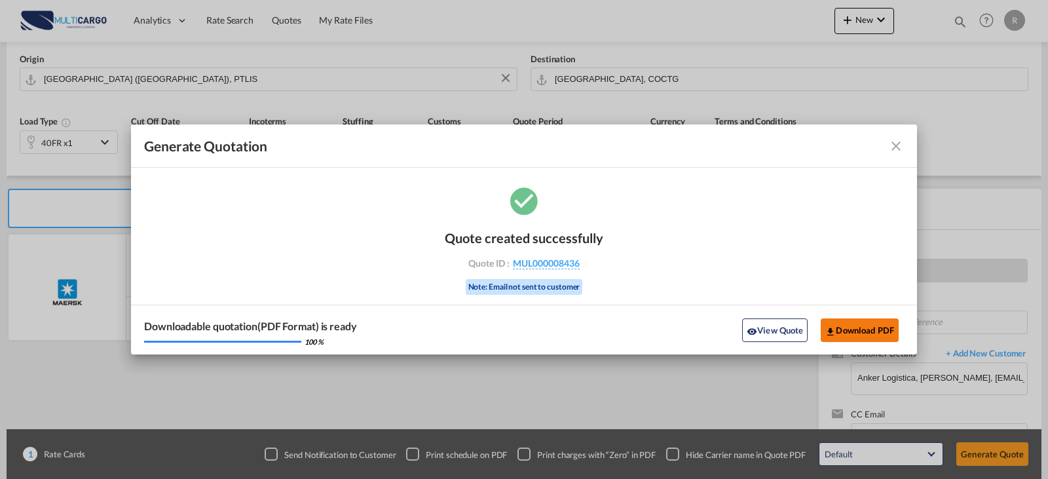
click at [839, 333] on button "Download PDF" at bounding box center [860, 330] width 78 height 24
